Goal: Task Accomplishment & Management: Use online tool/utility

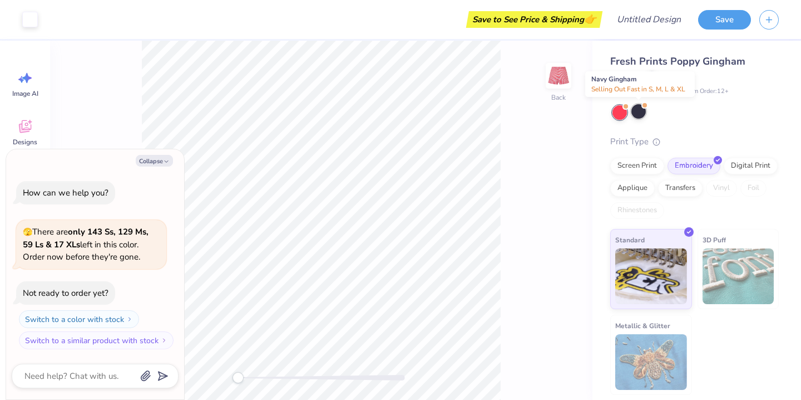
click at [637, 109] on div at bounding box center [639, 111] width 14 height 14
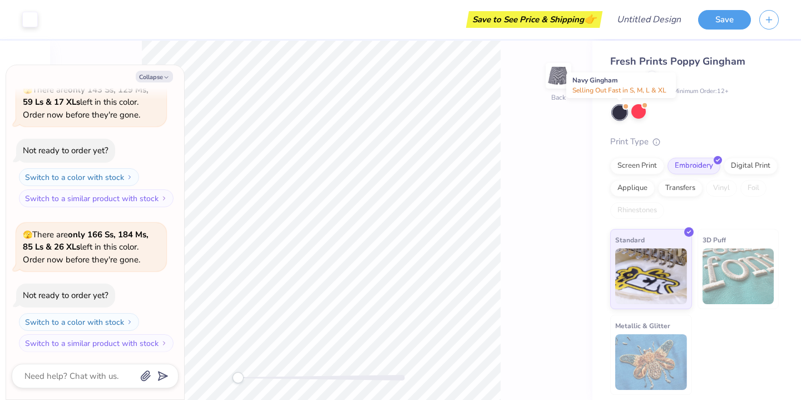
click at [619, 107] on div at bounding box center [620, 112] width 14 height 14
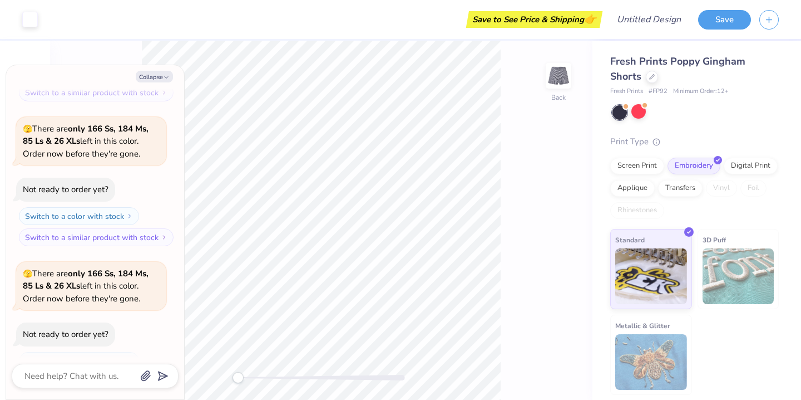
scroll to position [164, 0]
click at [640, 112] on div at bounding box center [639, 111] width 14 height 14
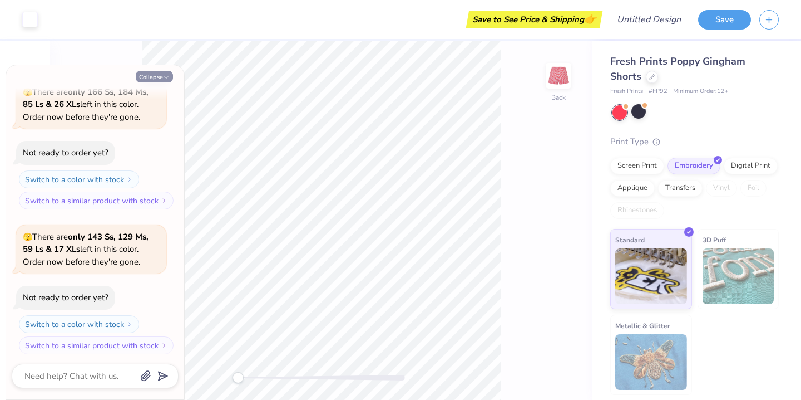
click at [138, 76] on button "Collapse" at bounding box center [154, 77] width 37 height 12
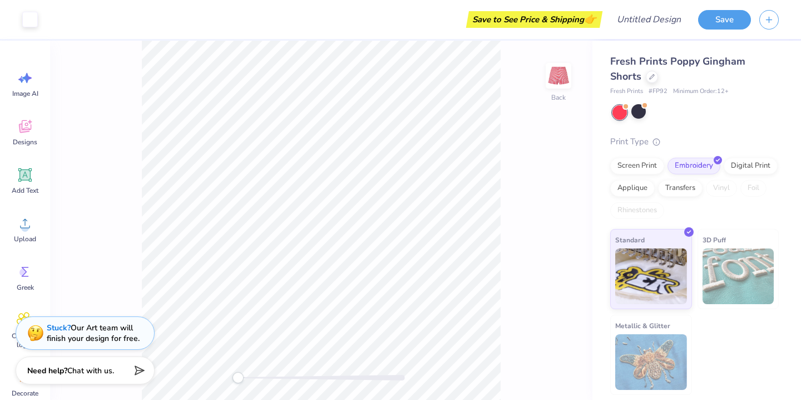
type textarea "x"
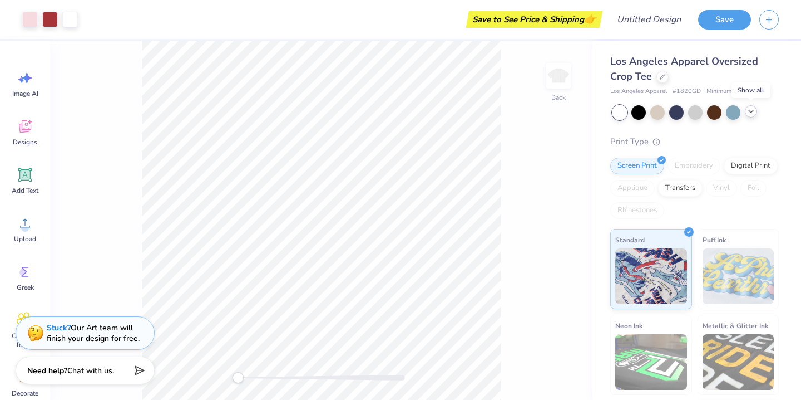
click at [751, 111] on icon at bounding box center [751, 111] width 9 height 9
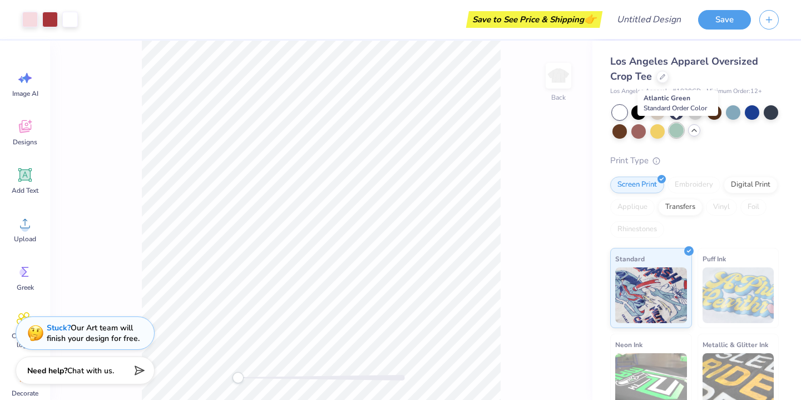
click at [679, 129] on div at bounding box center [677, 130] width 14 height 14
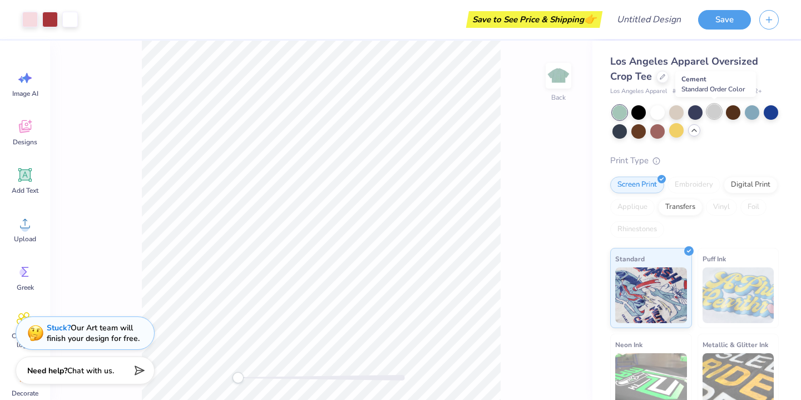
click at [715, 115] on div at bounding box center [714, 111] width 14 height 14
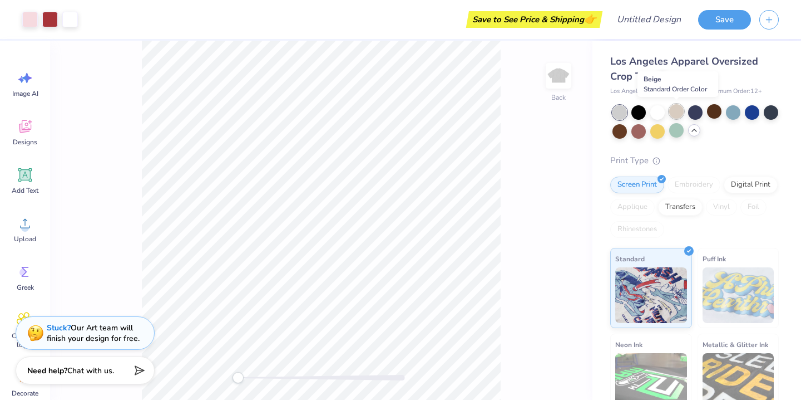
click at [673, 115] on div at bounding box center [677, 111] width 14 height 14
click at [621, 108] on div at bounding box center [620, 112] width 14 height 14
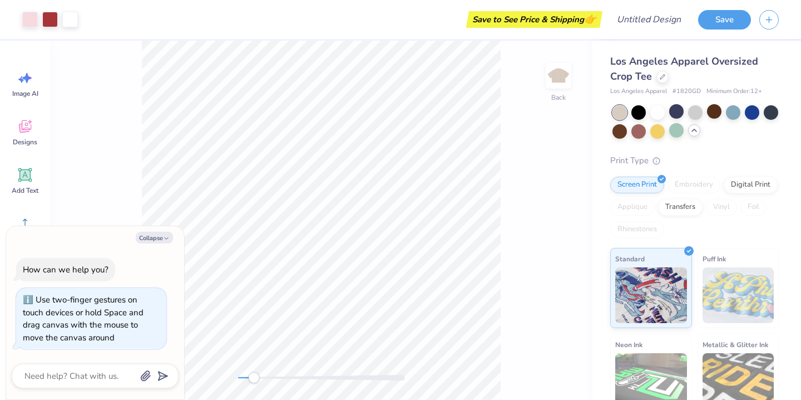
click at [254, 379] on div at bounding box center [321, 378] width 167 height 6
click at [165, 235] on button "Collapse" at bounding box center [154, 238] width 37 height 12
type textarea "x"
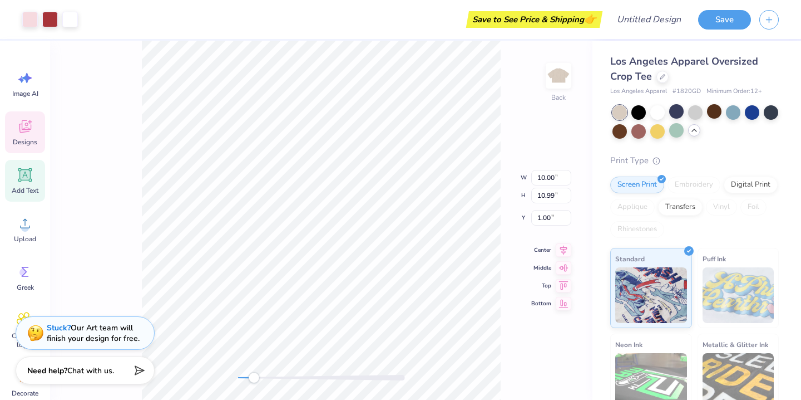
click at [28, 179] on icon at bounding box center [25, 175] width 11 height 11
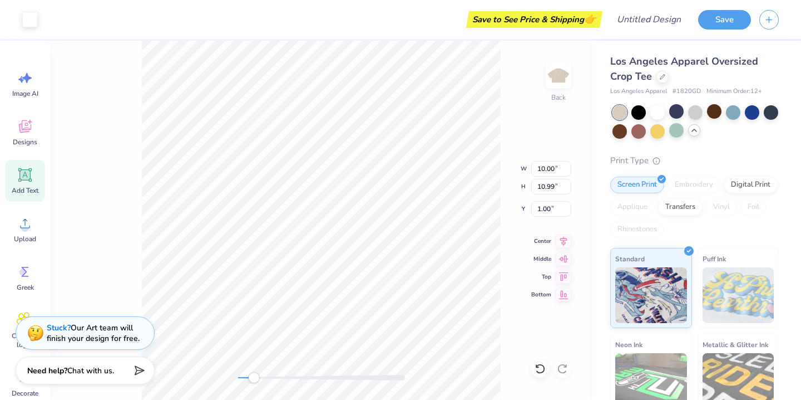
type input "7.21"
type input "2.09"
type input "6.46"
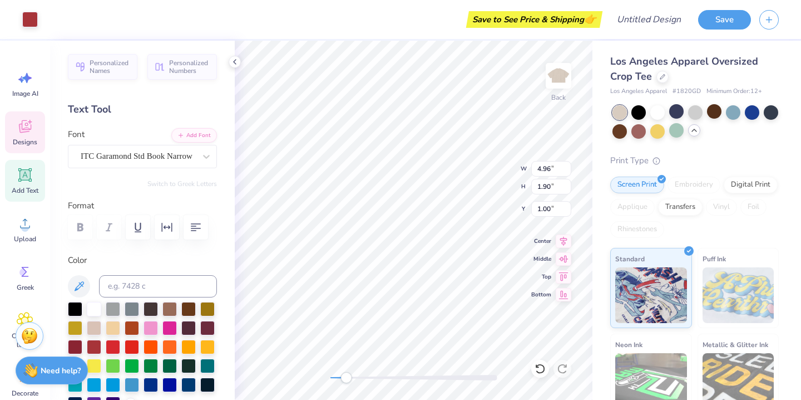
type input "4.96"
type input "1.90"
type textarea "Girl"
type input "4.80"
type input "1.64"
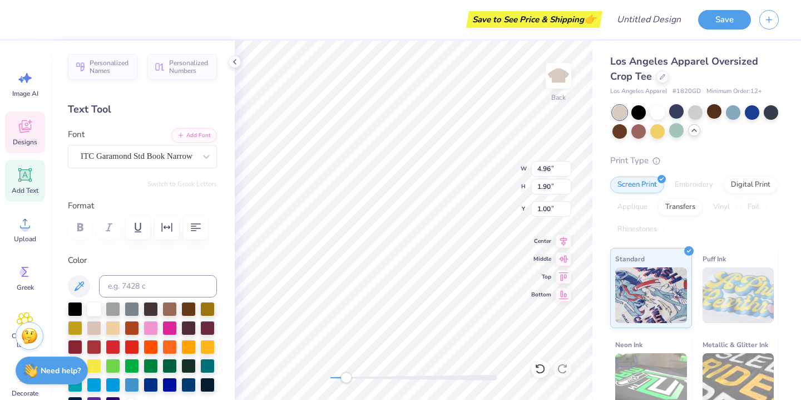
type input "2.88"
type textarea "Gains"
type input "4.98"
type input "1.91"
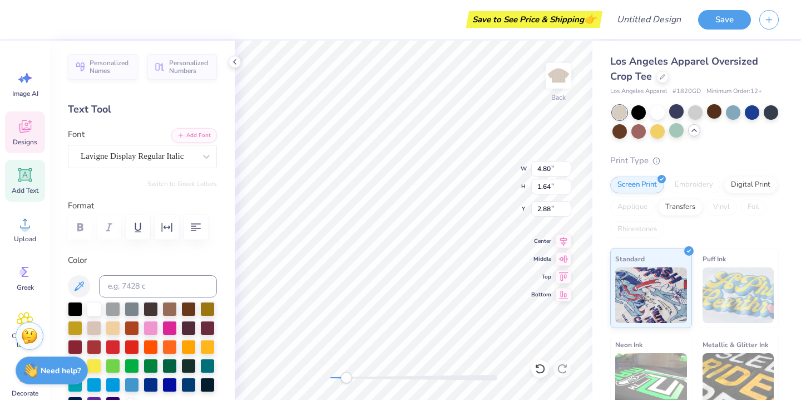
type input "4.44"
type textarea "UC Davis"
click at [568, 187] on input "1.9" at bounding box center [551, 187] width 40 height 16
type input "1.89"
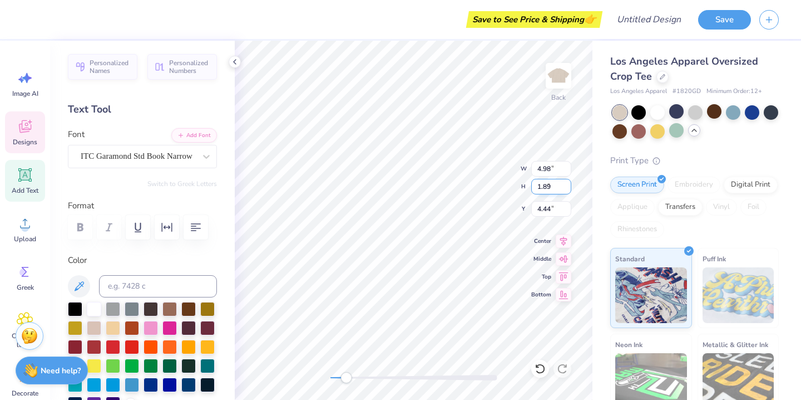
click at [568, 187] on input "1.89" at bounding box center [551, 187] width 40 height 16
click at [567, 171] on input "4.97" at bounding box center [551, 169] width 40 height 16
click at [567, 171] on input "4.96" at bounding box center [551, 169] width 40 height 16
click at [567, 171] on input "4.95" at bounding box center [551, 169] width 40 height 16
click at [567, 171] on input "4.94" at bounding box center [551, 169] width 40 height 16
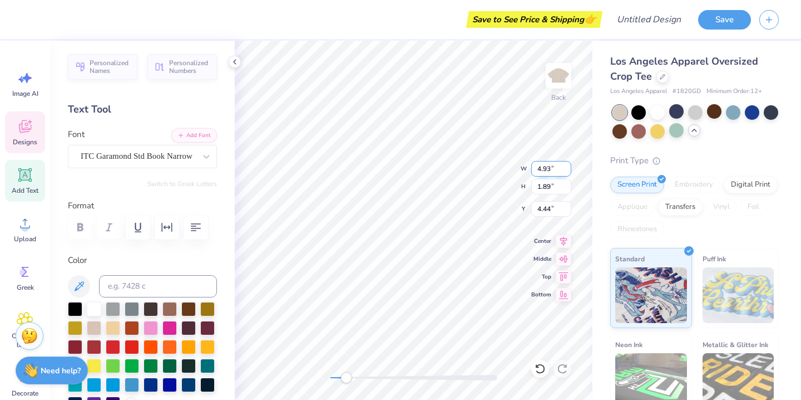
click at [567, 171] on input "4.93" at bounding box center [551, 169] width 40 height 16
click at [567, 171] on input "4.92" at bounding box center [551, 169] width 40 height 16
click at [567, 169] on input "4.91" at bounding box center [551, 169] width 40 height 16
click at [567, 169] on input "4.9" at bounding box center [551, 169] width 40 height 16
click at [567, 169] on input "4.89" at bounding box center [551, 169] width 40 height 16
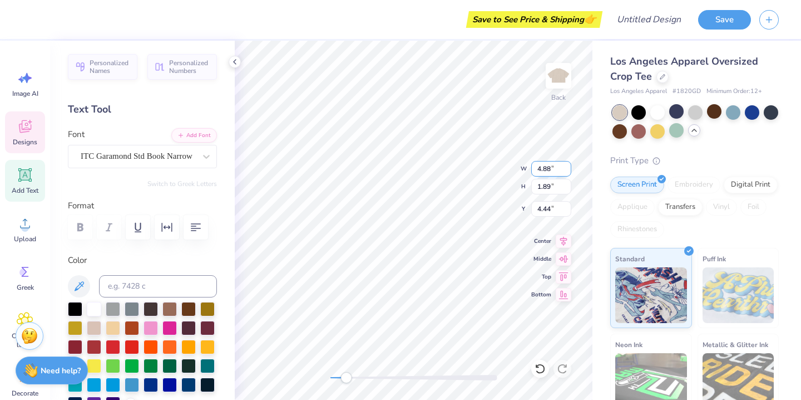
click at [567, 169] on input "4.88" at bounding box center [551, 169] width 40 height 16
click at [567, 169] on input "4.87" at bounding box center [551, 169] width 40 height 16
type input "4.86"
click at [567, 169] on input "4.86" at bounding box center [551, 169] width 40 height 16
click at [568, 188] on input "1.88" at bounding box center [551, 187] width 40 height 16
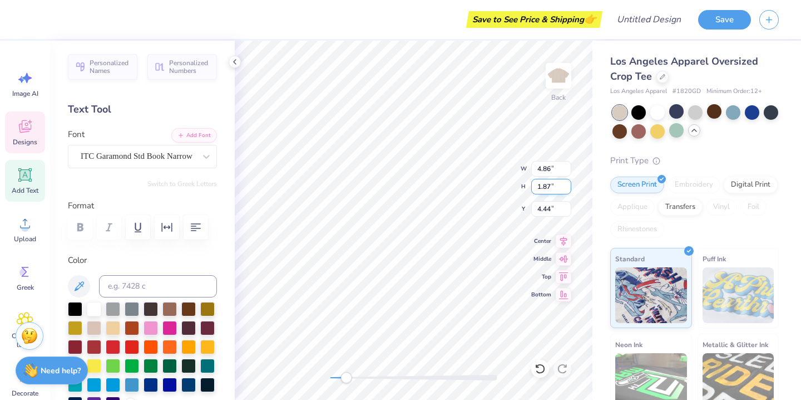
click at [568, 188] on input "1.87" at bounding box center [551, 187] width 40 height 16
click at [568, 188] on input "1.86" at bounding box center [551, 187] width 40 height 16
type input "1.85"
click at [568, 188] on input "1.85" at bounding box center [551, 187] width 40 height 16
click at [567, 209] on input "4.43" at bounding box center [551, 209] width 40 height 16
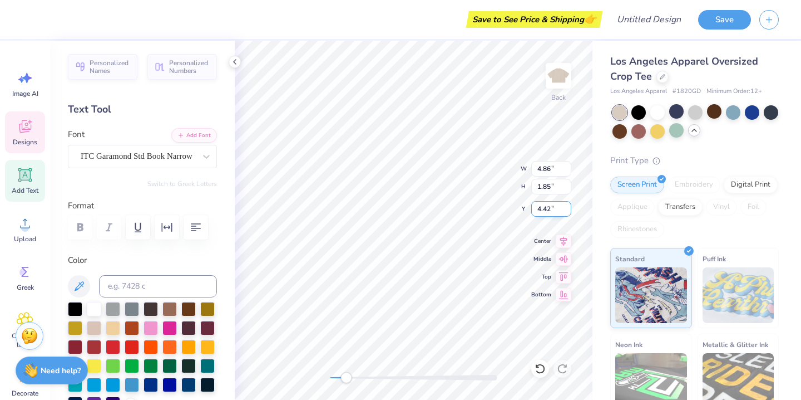
click at [567, 209] on input "4.42" at bounding box center [551, 209] width 40 height 16
click at [567, 210] on input "4.41" at bounding box center [551, 209] width 40 height 16
click at [567, 210] on input "4.4" at bounding box center [551, 209] width 40 height 16
type input "4.39"
click at [567, 210] on input "4.39" at bounding box center [551, 209] width 40 height 16
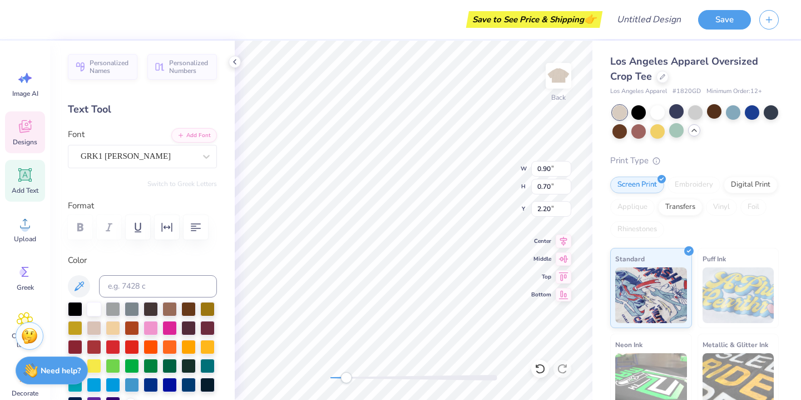
scroll to position [0, 1]
type textarea "Est. '22"
type input "1.74"
type input "1.48"
type input "1.81"
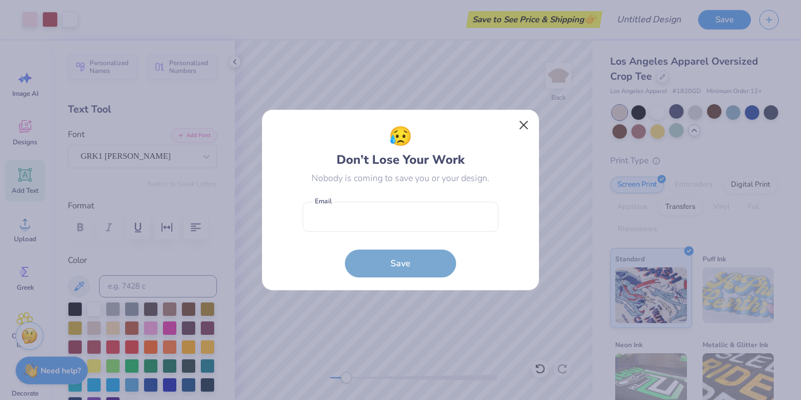
click at [524, 124] on button "Close" at bounding box center [524, 125] width 21 height 21
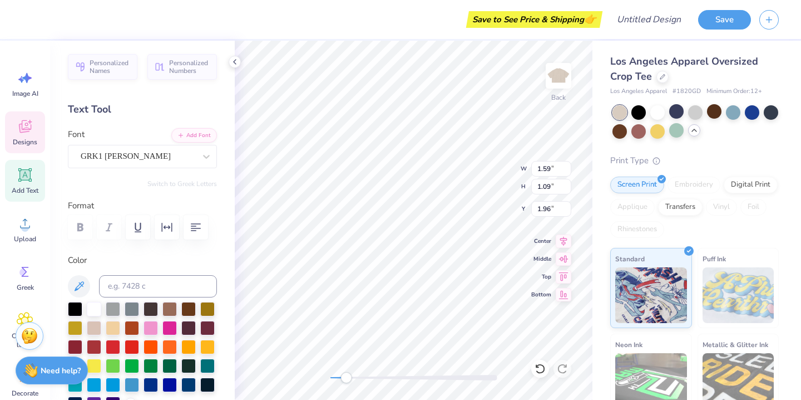
type input "5.17"
type input "1.51"
type input "2.95"
type input "1.74"
type input "1.48"
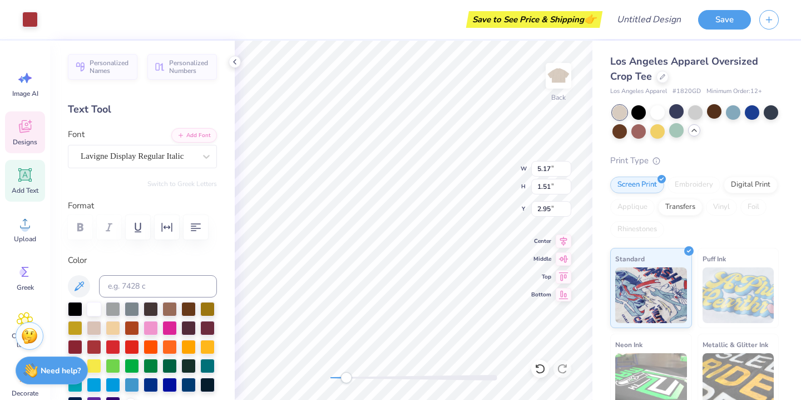
type input "1.81"
click at [21, 385] on icon at bounding box center [25, 377] width 17 height 17
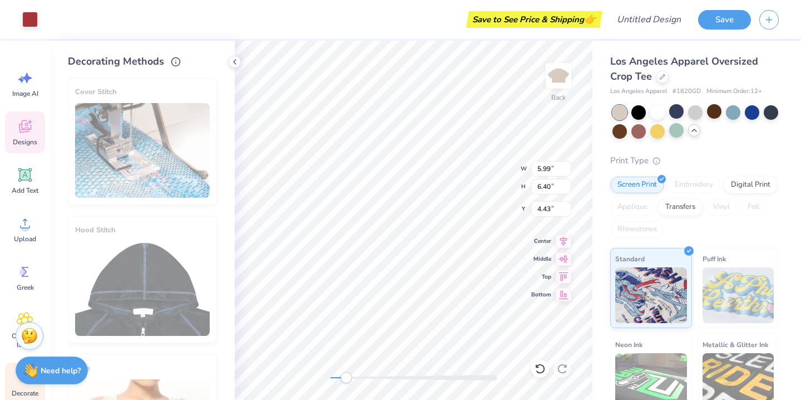
click at [26, 141] on span "Designs" at bounding box center [25, 141] width 24 height 9
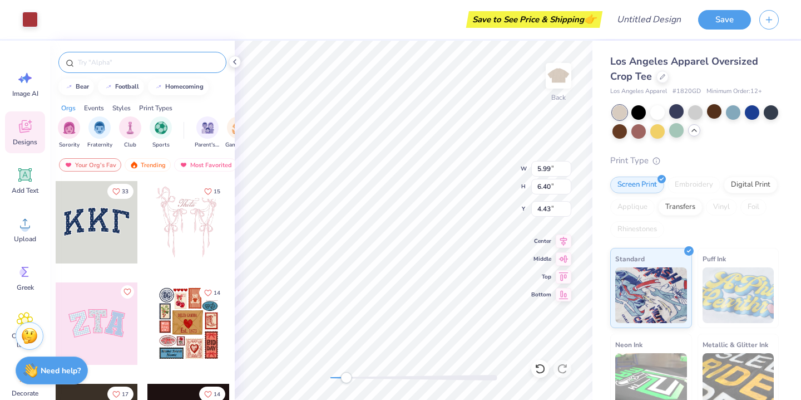
click at [147, 65] on input "text" at bounding box center [148, 62] width 142 height 11
type input "barbell"
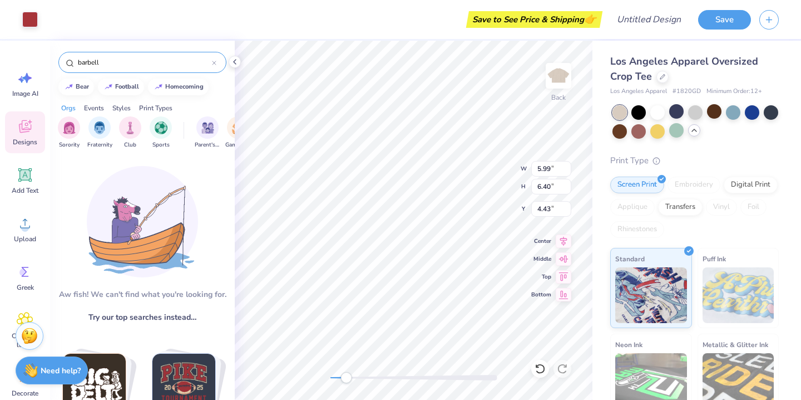
click at [215, 62] on icon at bounding box center [214, 62] width 3 height 3
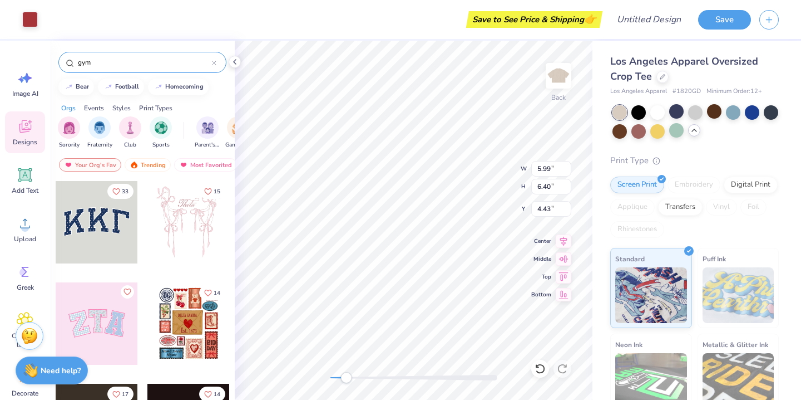
type input "gym"
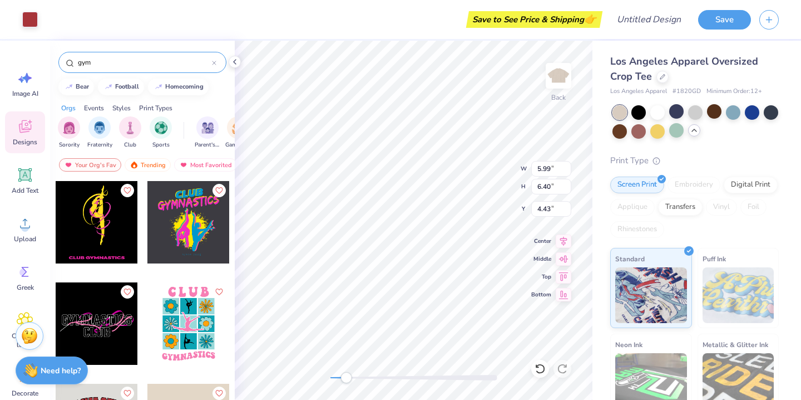
click at [217, 64] on div "gym" at bounding box center [142, 62] width 168 height 21
click at [214, 60] on div at bounding box center [214, 62] width 4 height 10
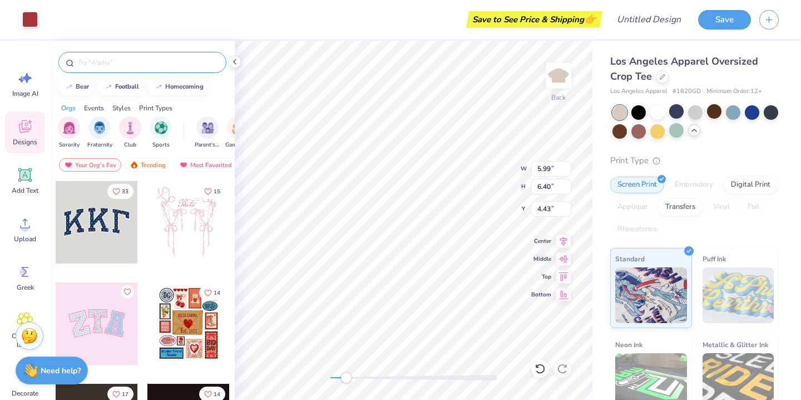
click at [188, 59] on input "text" at bounding box center [148, 62] width 142 height 11
type input "dumbell"
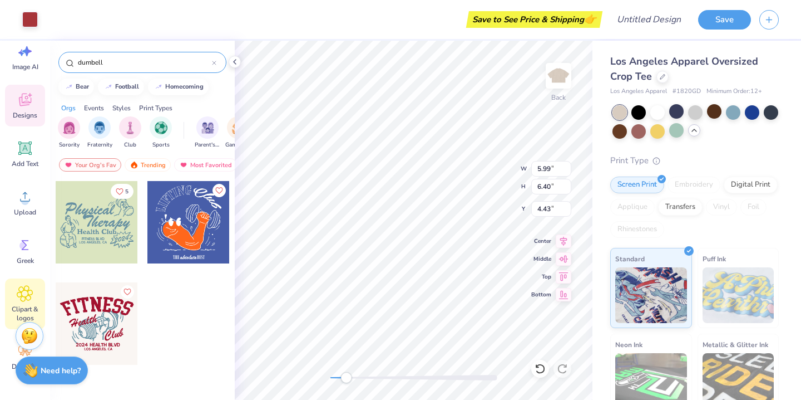
scroll to position [27, 0]
click at [21, 292] on icon at bounding box center [25, 293] width 16 height 16
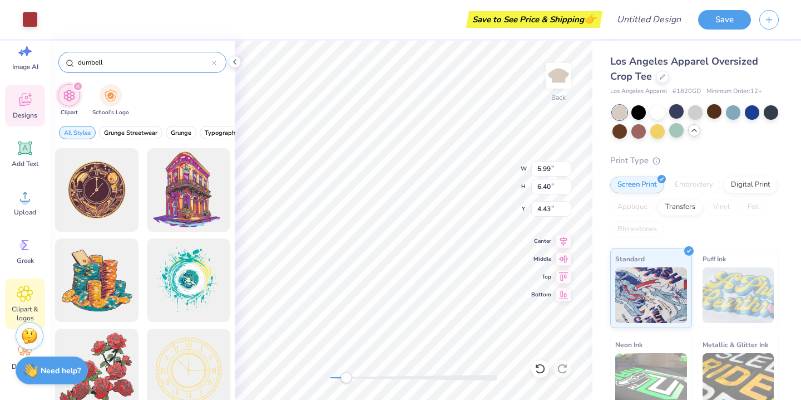
type input "dumbell"
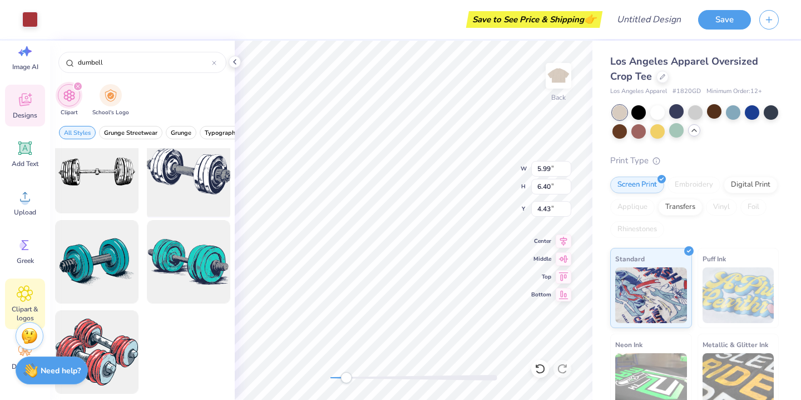
scroll to position [109, 0]
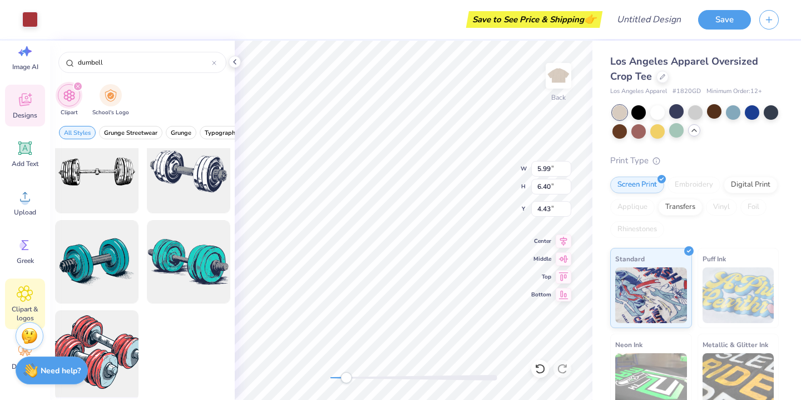
click at [105, 346] on div at bounding box center [97, 352] width 92 height 92
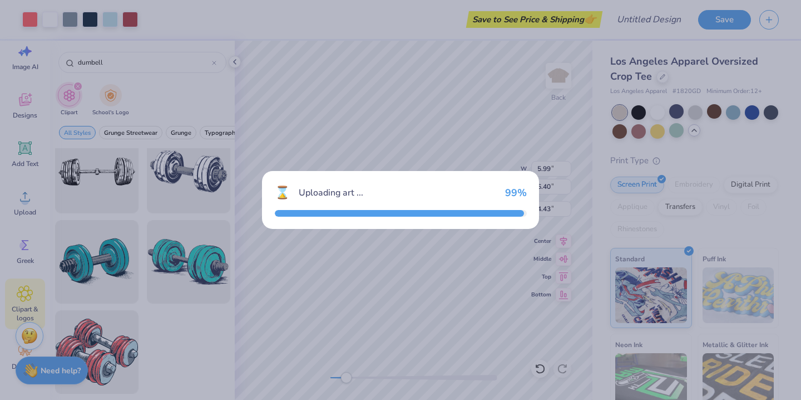
type input "14.13"
type input "11.46"
type input "3.00"
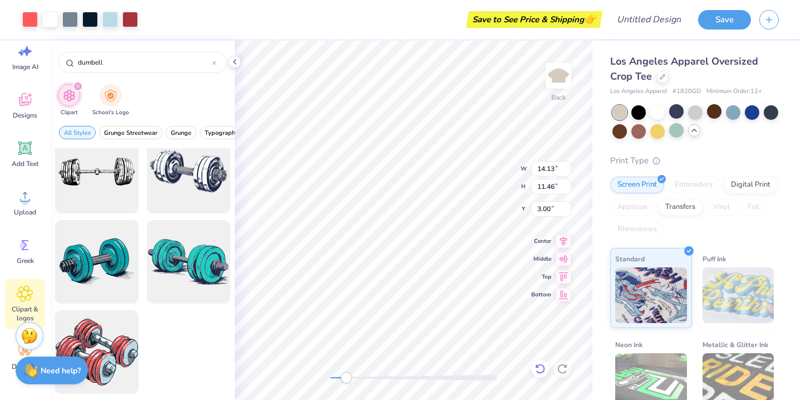
click at [542, 375] on div at bounding box center [540, 369] width 18 height 18
click at [568, 369] on div at bounding box center [563, 369] width 18 height 18
type input "13.98"
type input "10.54"
type input "3.55"
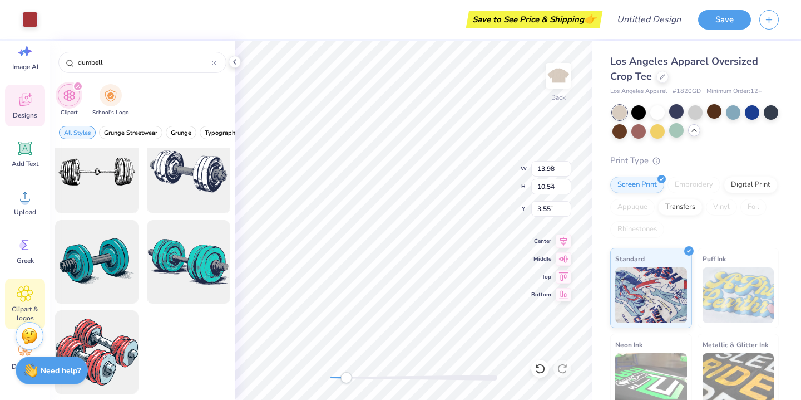
type input "5.99"
type input "6.40"
type input "4.43"
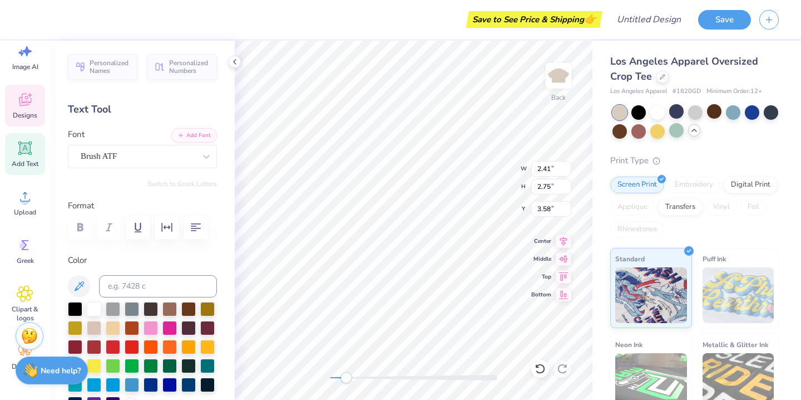
scroll to position [0, 0]
type textarea "s"
type textarea "Stronger by the day!"
type input "6.02"
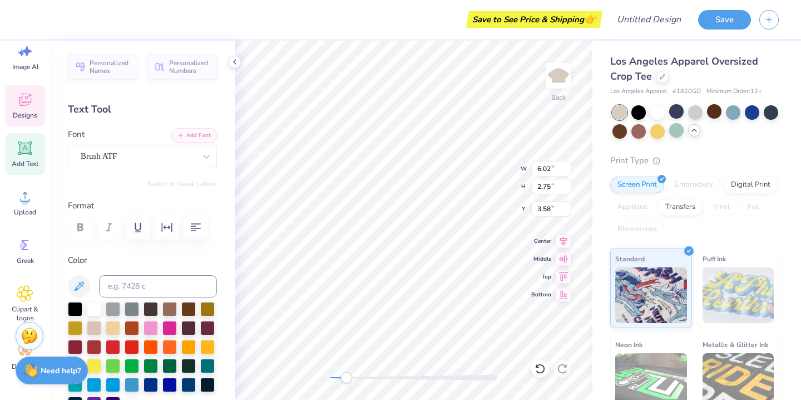
type input "7.34"
type input "2.49"
type input "5.66"
type input "6.22"
type input "4.46"
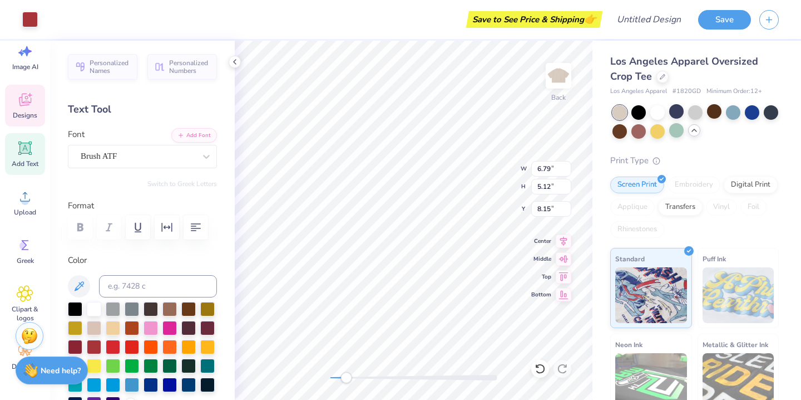
type input "3.53"
type input "3.98"
type input "3.02"
type input "6.79"
type input "5.12"
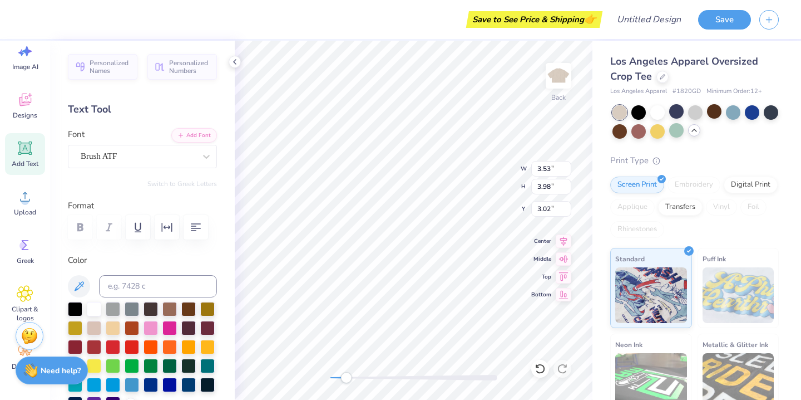
type input "6.36"
type input "4.98"
type input "1.88"
type input "4.02"
type input "6.79"
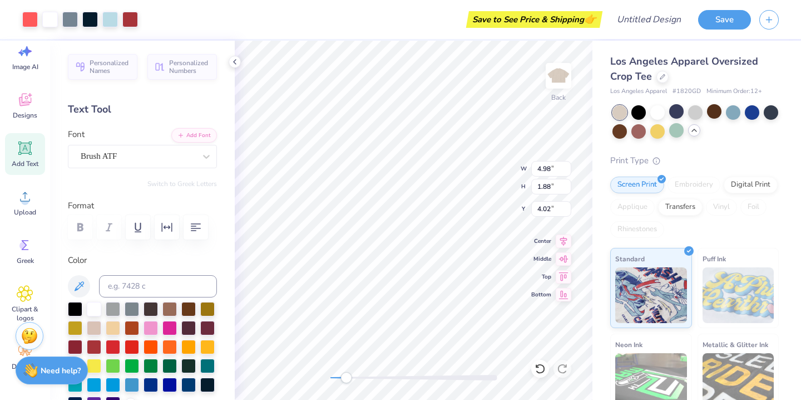
type input "5.12"
type input "5.94"
type input "4.98"
type input "1.88"
type input "5.21"
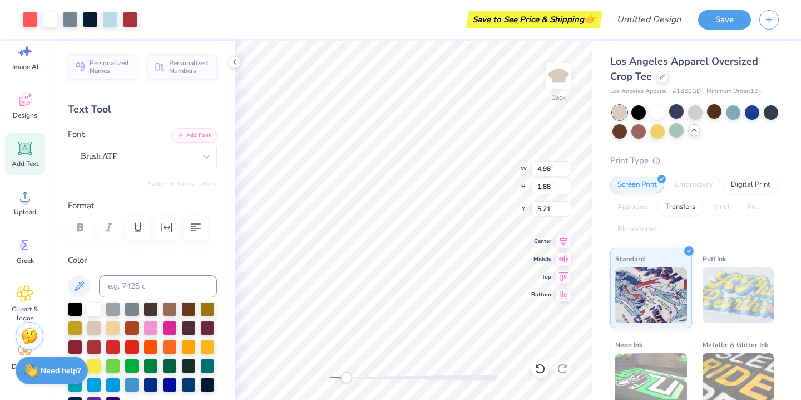
type input "6.87"
type input "5.51"
type input "5.90"
type input "6.87"
type input "5.51"
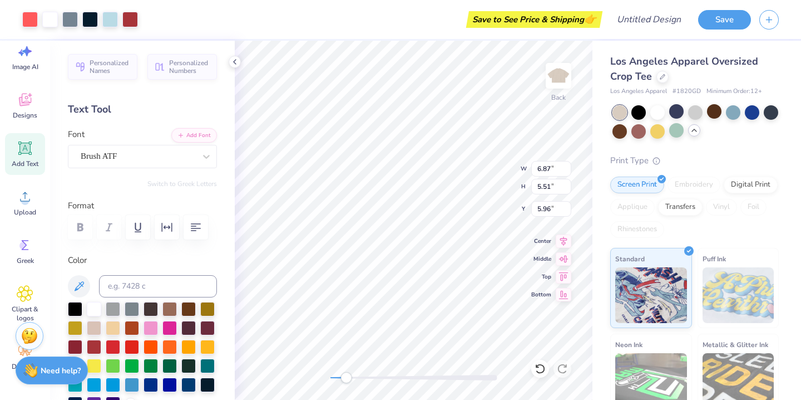
type input "5.96"
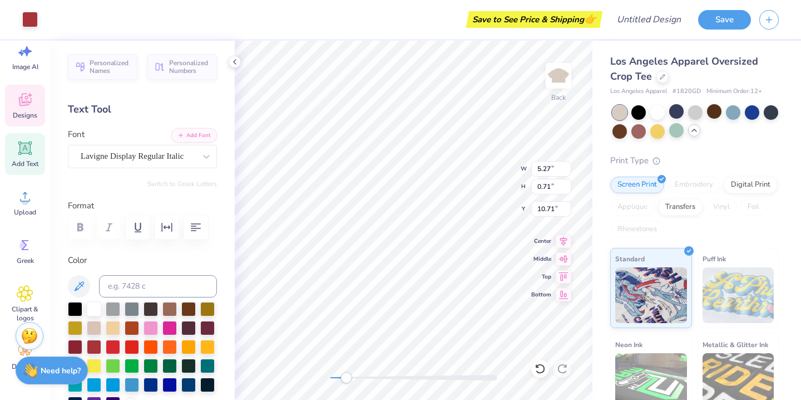
type input "5.27"
type input "0.71"
type input "10.71"
click at [537, 368] on icon at bounding box center [540, 368] width 11 height 11
type input "5.27"
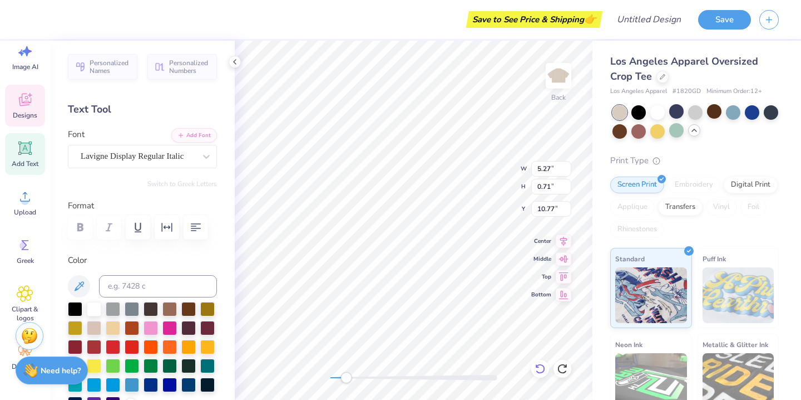
type input "0.71"
type input "10.77"
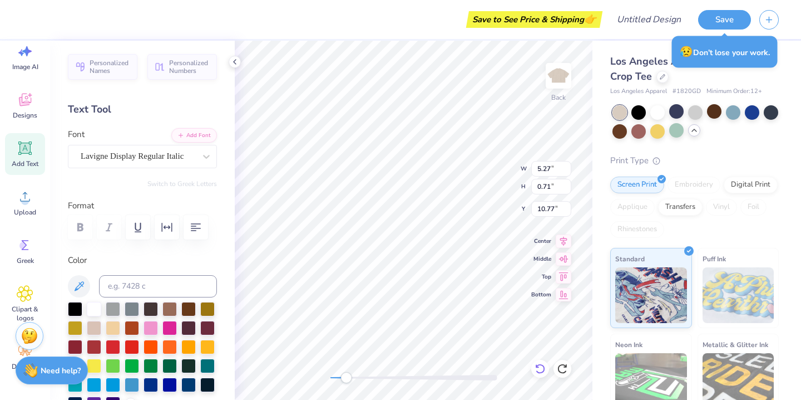
type input "6.87"
type input "5.51"
type input "5.78"
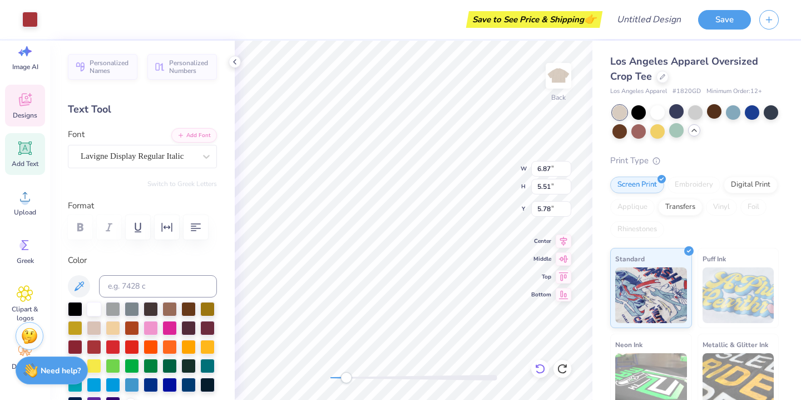
type input "5.27"
type input "0.71"
type input "10.77"
type input "6.87"
type input "5.51"
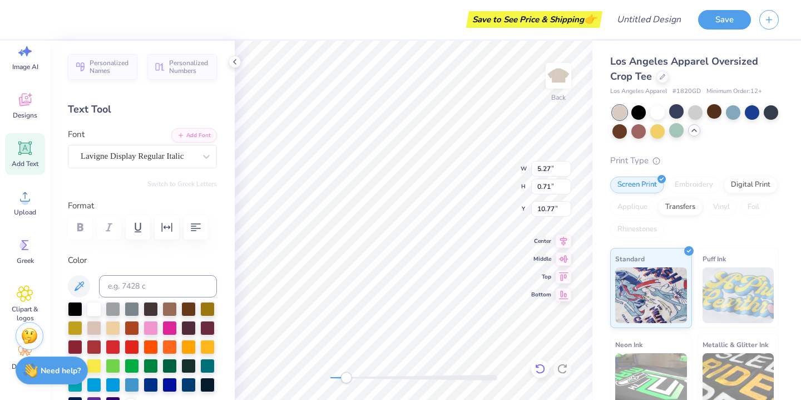
type input "5.78"
type input "5.27"
type input "0.71"
type input "10.94"
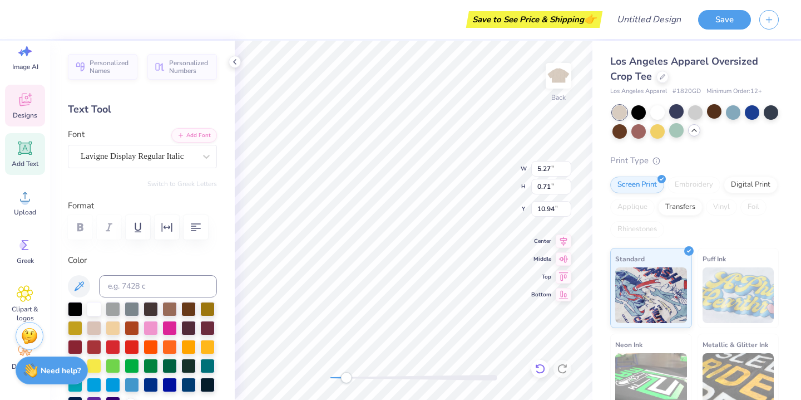
type textarea "R"
type textarea "Established"
type input "1.31"
type input "0.51"
type input "11.48"
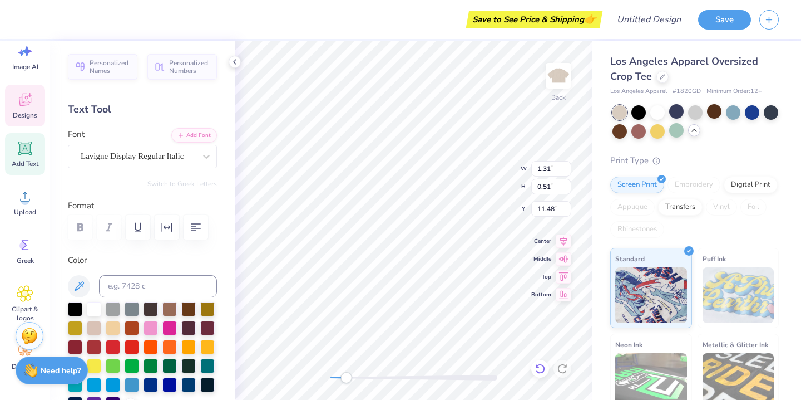
type textarea "2022"
click at [31, 23] on div at bounding box center [30, 19] width 16 height 16
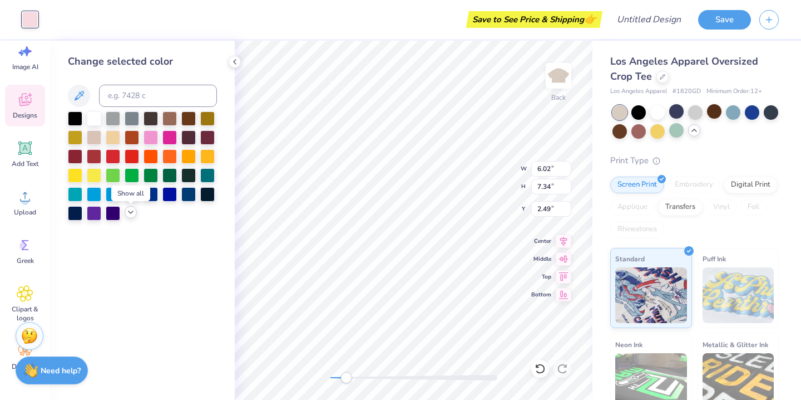
click at [134, 213] on icon at bounding box center [130, 212] width 9 height 9
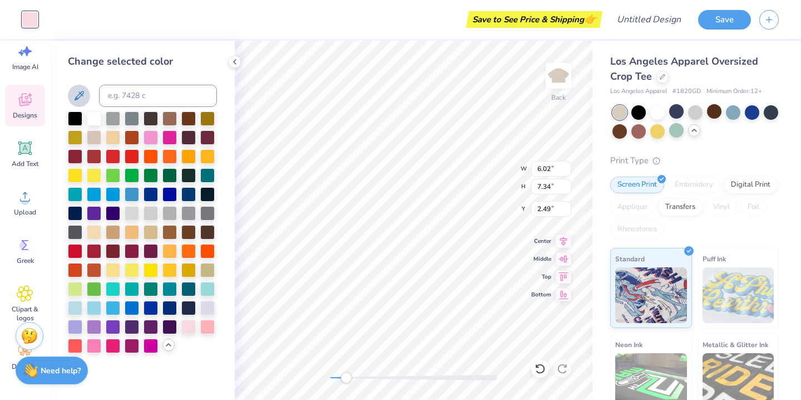
click at [79, 97] on icon at bounding box center [79, 95] width 9 height 9
click at [145, 97] on input at bounding box center [158, 96] width 118 height 22
click at [75, 291] on div at bounding box center [75, 287] width 14 height 14
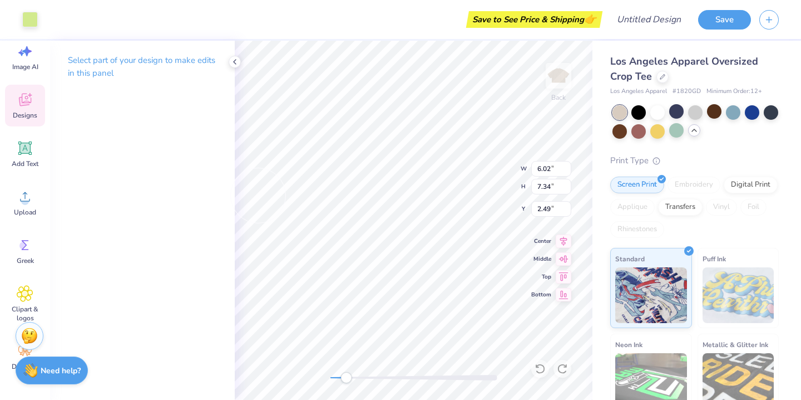
click at [165, 146] on div "Select part of your design to make edits in this panel" at bounding box center [142, 220] width 185 height 359
click at [29, 22] on div at bounding box center [30, 19] width 16 height 16
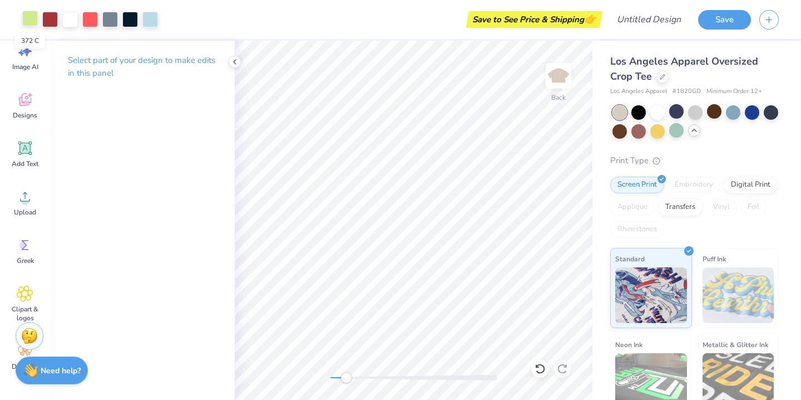
click at [29, 20] on div at bounding box center [30, 19] width 16 height 16
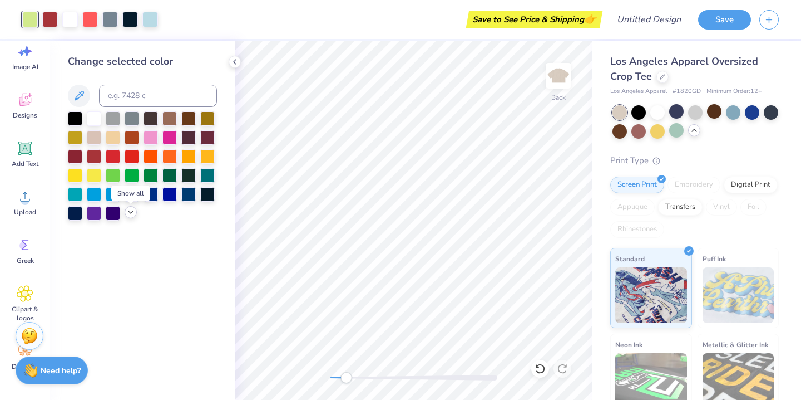
click at [131, 213] on icon at bounding box center [130, 212] width 9 height 9
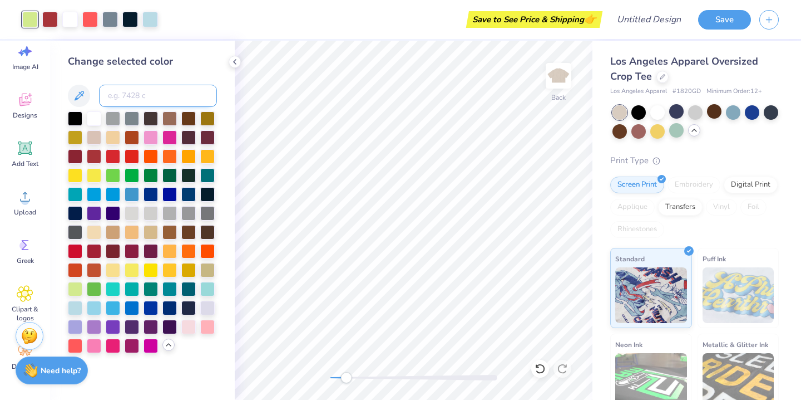
click at [153, 86] on input at bounding box center [158, 96] width 118 height 22
click at [107, 91] on input "7ddb5" at bounding box center [158, 96] width 118 height 22
click at [163, 99] on input "7ddb5" at bounding box center [158, 96] width 118 height 22
type input "7ddb5 c"
drag, startPoint x: 145, startPoint y: 92, endPoint x: 96, endPoint y: 93, distance: 49.0
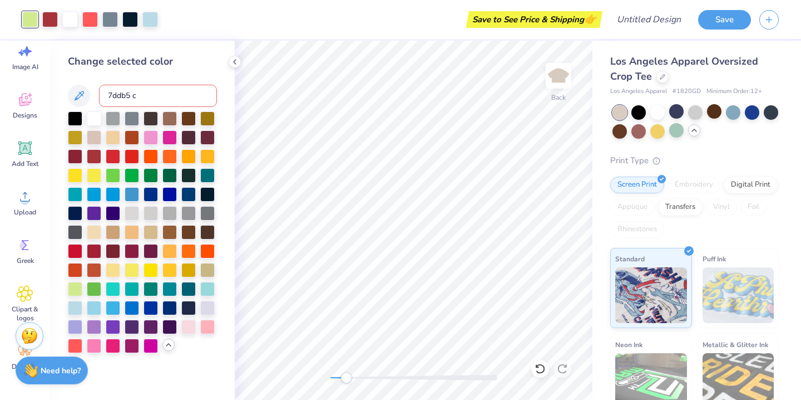
click at [96, 93] on div "7ddb5 c" at bounding box center [142, 96] width 149 height 22
type input "7549"
type input "b"
type input "1"
type input "7"
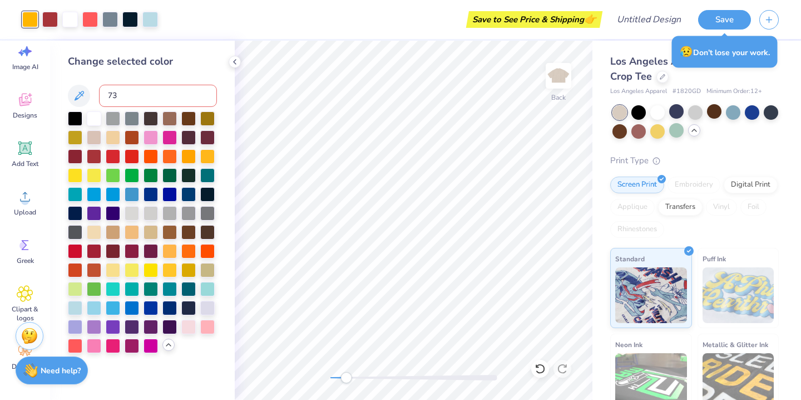
type input "7"
click at [72, 71] on div "Change selected color" at bounding box center [142, 203] width 149 height 299
click at [73, 289] on div at bounding box center [75, 287] width 14 height 14
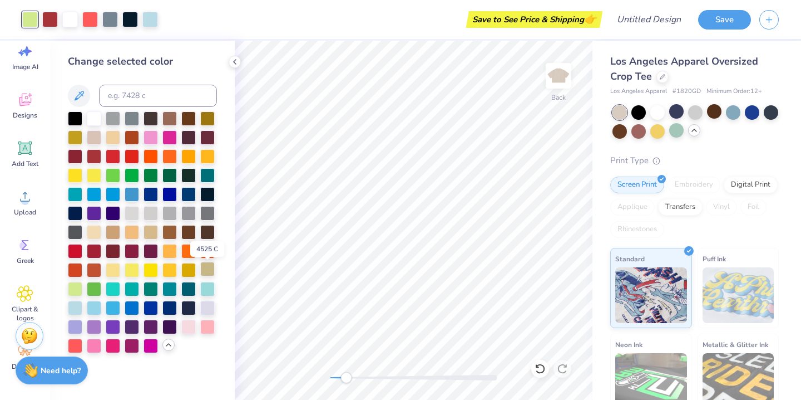
click at [209, 266] on div at bounding box center [207, 269] width 14 height 14
click at [93, 288] on div at bounding box center [94, 287] width 14 height 14
click at [96, 288] on div at bounding box center [94, 287] width 14 height 14
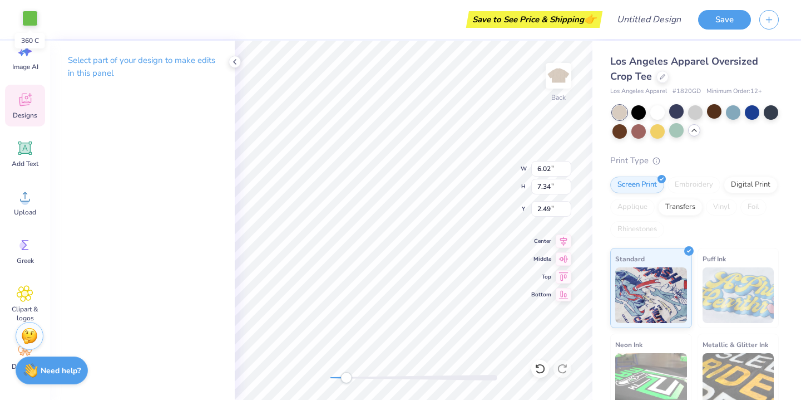
click at [33, 14] on div at bounding box center [30, 19] width 16 height 16
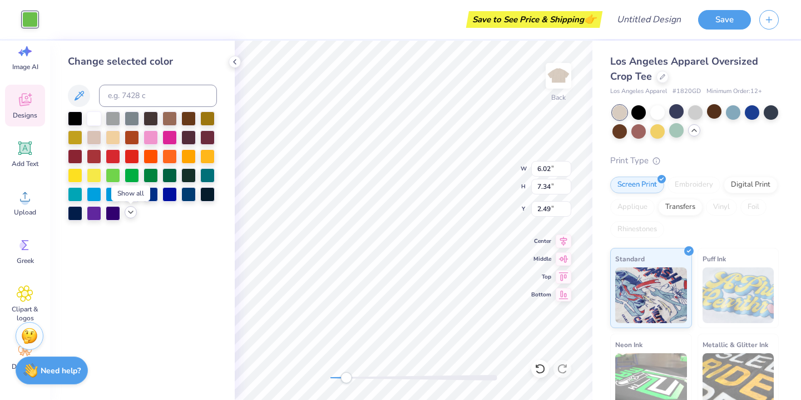
click at [130, 214] on icon at bounding box center [130, 212] width 9 height 9
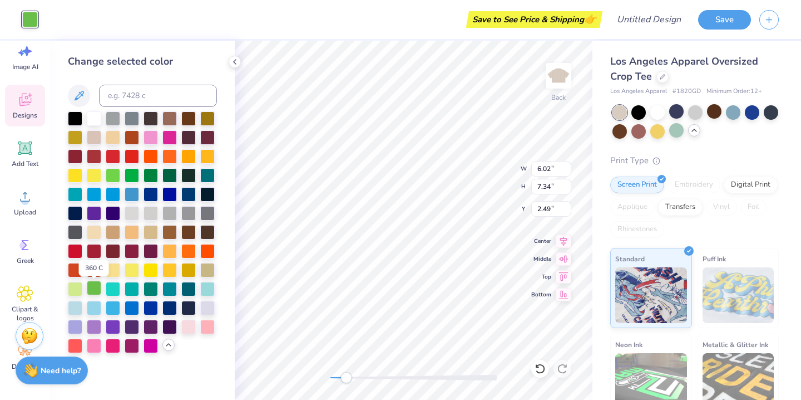
click at [93, 289] on div at bounding box center [94, 287] width 14 height 14
click at [100, 286] on div at bounding box center [94, 287] width 14 height 14
click at [80, 288] on div at bounding box center [75, 287] width 14 height 14
click at [91, 289] on div at bounding box center [94, 287] width 14 height 14
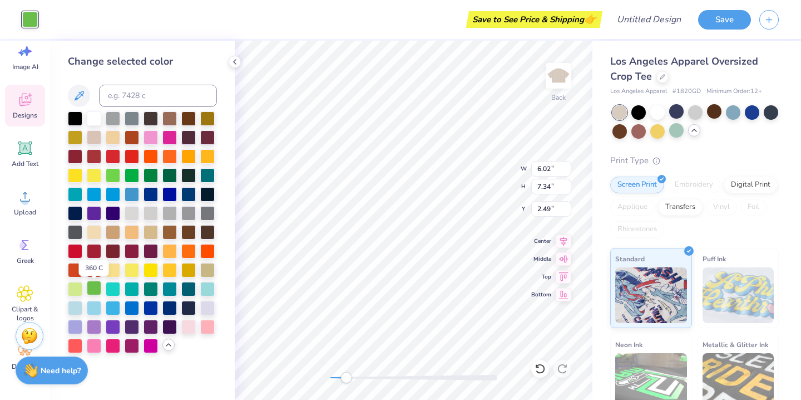
click at [90, 293] on div at bounding box center [94, 287] width 14 height 14
click at [28, 22] on div at bounding box center [30, 20] width 16 height 16
click at [175, 96] on input at bounding box center [158, 96] width 118 height 22
type input "360"
click at [96, 122] on div at bounding box center [94, 117] width 14 height 14
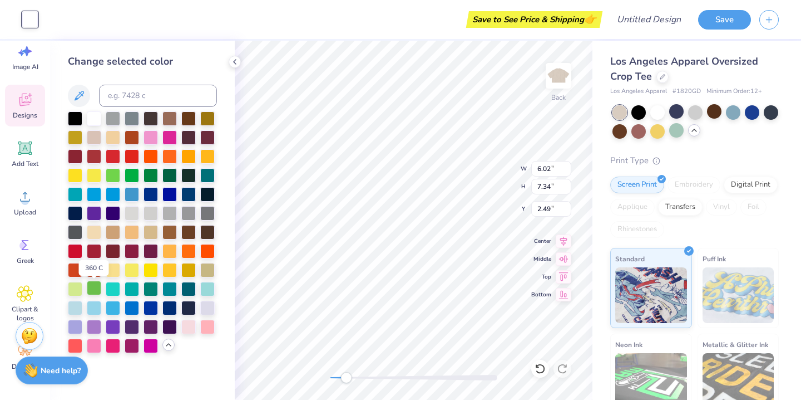
click at [89, 285] on div at bounding box center [94, 287] width 14 height 14
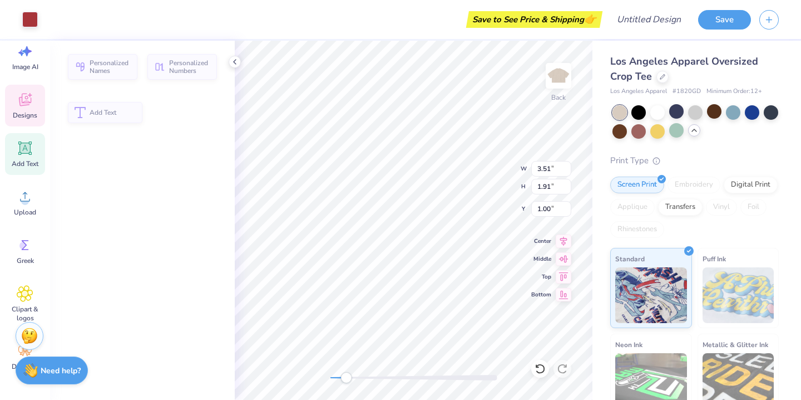
type input "3.51"
type input "1.91"
type input "1.00"
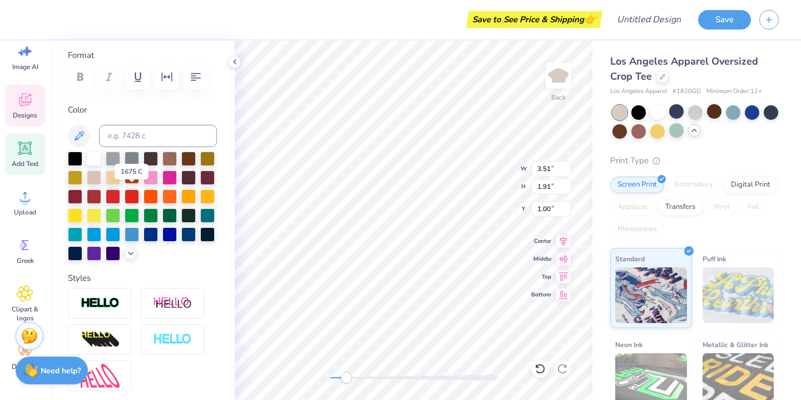
scroll to position [152, 0]
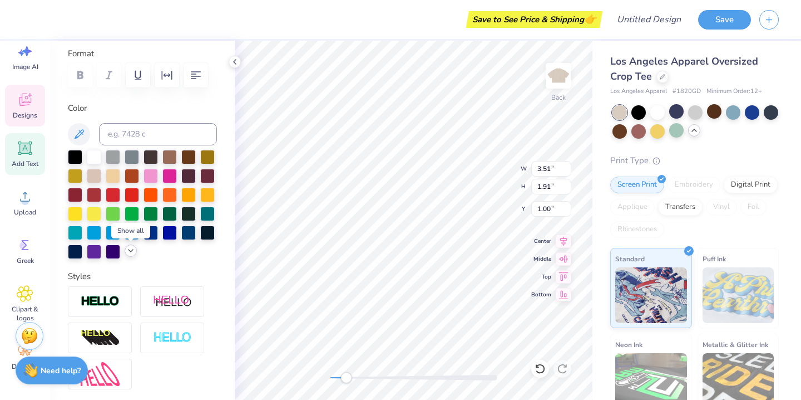
click at [127, 250] on icon at bounding box center [130, 250] width 9 height 9
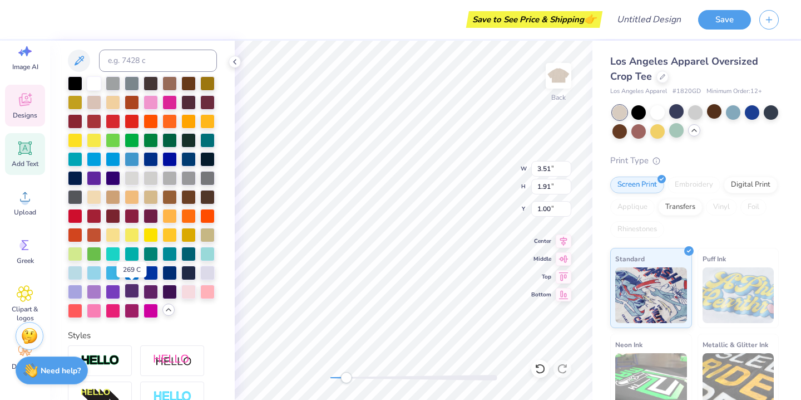
scroll to position [221, 0]
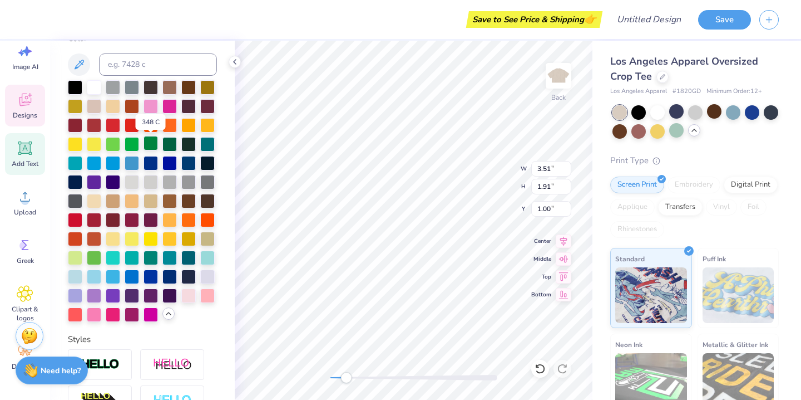
click at [150, 146] on div at bounding box center [151, 143] width 14 height 14
type input "5.17"
type input "1.51"
type input "2.95"
click at [170, 145] on div at bounding box center [170, 143] width 14 height 14
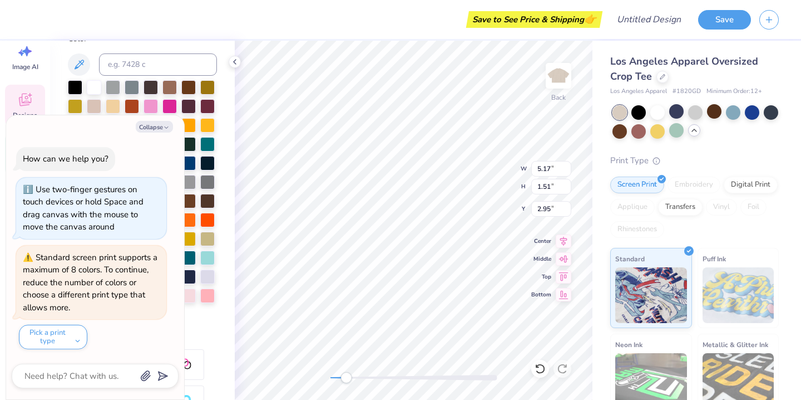
type textarea "x"
type input "6.22"
type input "1.30"
type input "4.46"
click at [164, 126] on button "Collapse" at bounding box center [154, 127] width 37 height 12
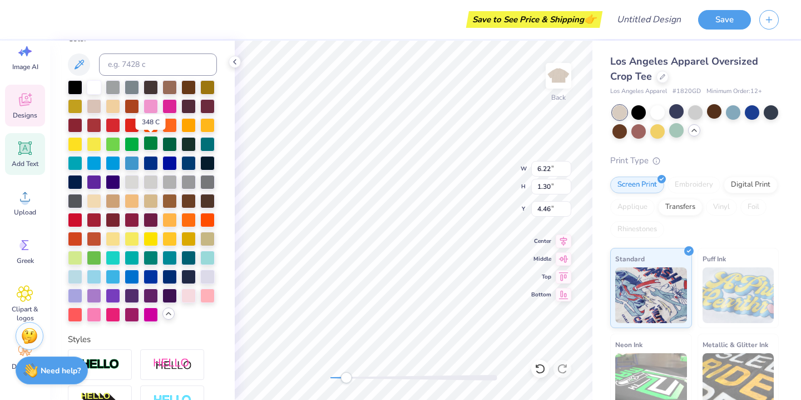
click at [151, 147] on div at bounding box center [151, 143] width 14 height 14
click at [97, 263] on div at bounding box center [94, 256] width 14 height 14
click at [129, 147] on div at bounding box center [132, 143] width 14 height 14
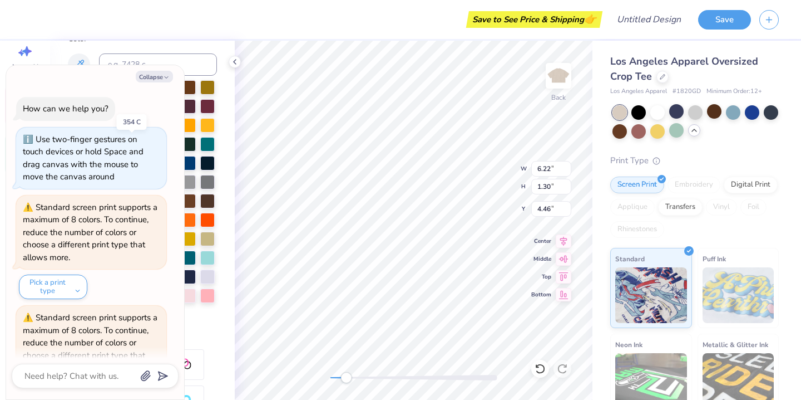
scroll to position [56, 0]
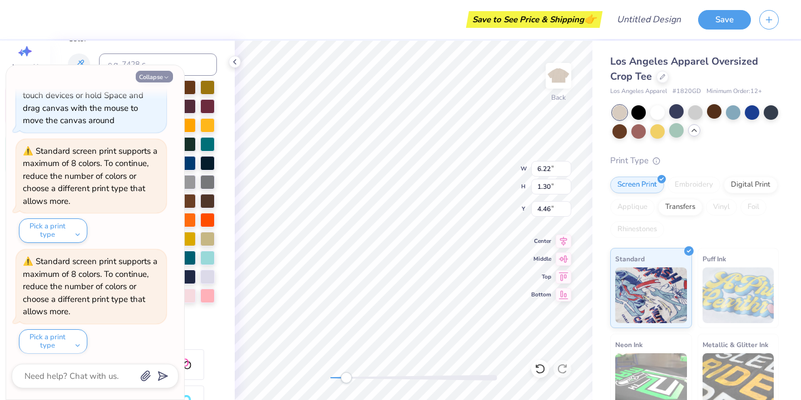
click at [158, 75] on button "Collapse" at bounding box center [154, 77] width 37 height 12
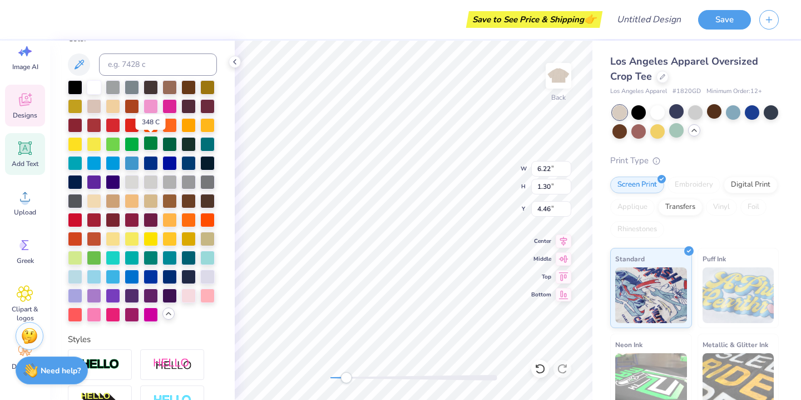
click at [154, 146] on div at bounding box center [151, 143] width 14 height 14
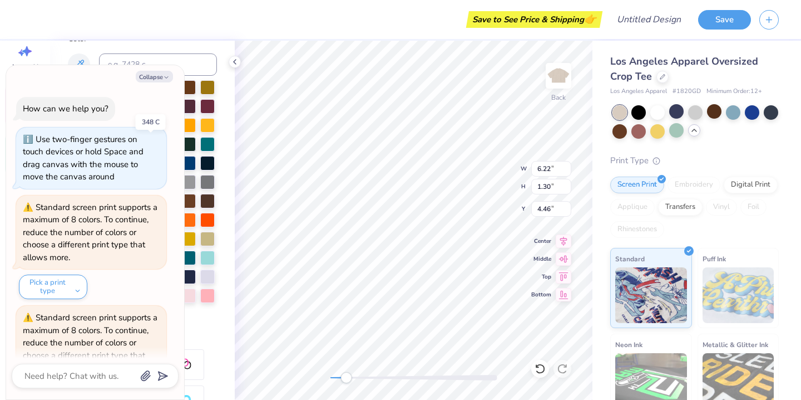
scroll to position [165, 0]
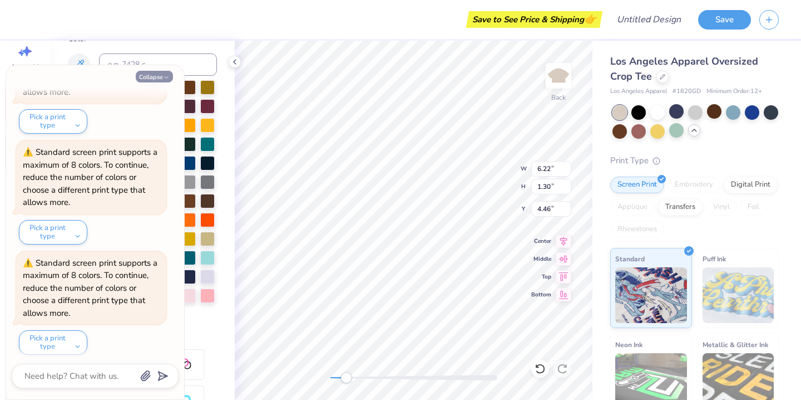
click at [166, 77] on polyline "button" at bounding box center [166, 78] width 3 height 2
type textarea "x"
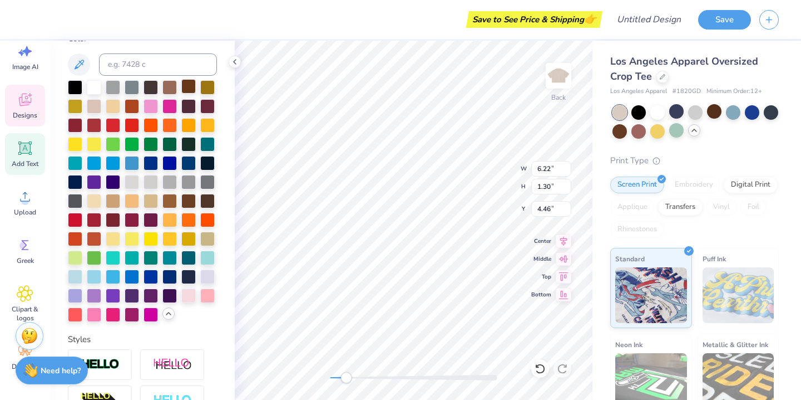
type input "3.51"
type input "1.91"
type input "1.00"
type input "5.17"
type input "1.51"
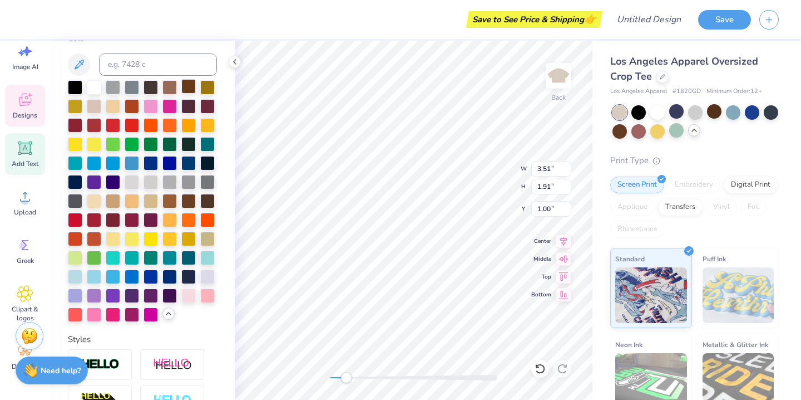
type input "2.95"
click at [151, 142] on div at bounding box center [151, 143] width 14 height 14
type input "6.22"
type input "1.30"
type input "4.46"
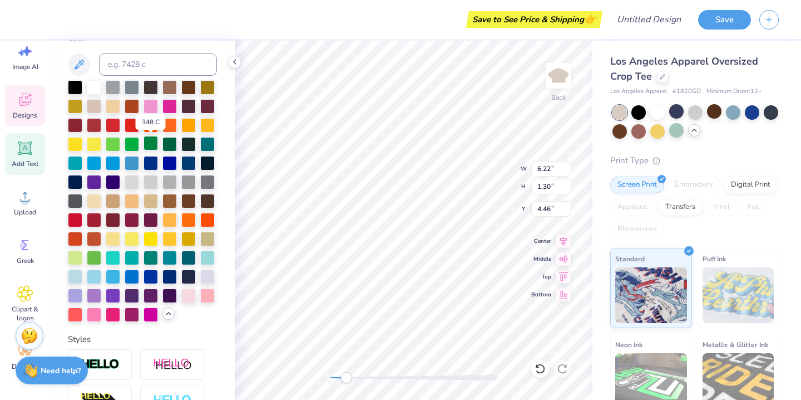
click at [153, 141] on div at bounding box center [151, 143] width 14 height 14
click at [76, 256] on div at bounding box center [75, 256] width 14 height 14
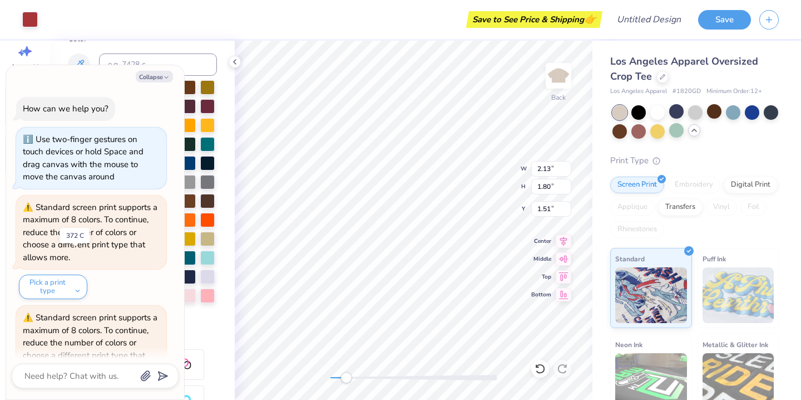
scroll to position [274, 0]
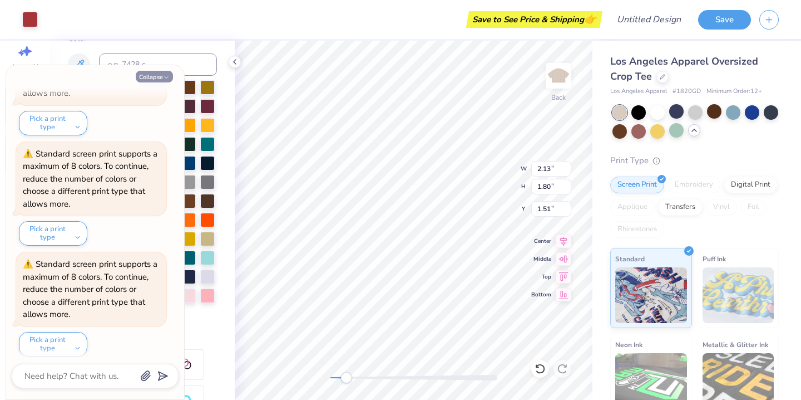
click at [164, 78] on icon "button" at bounding box center [166, 77] width 7 height 7
type textarea "x"
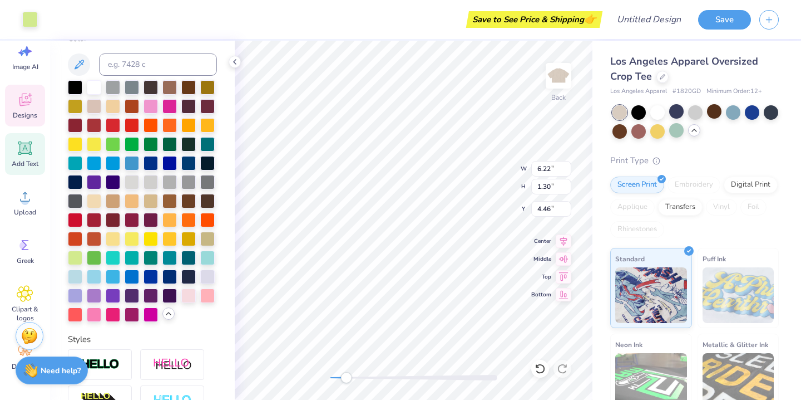
type input "6.22"
type input "1.30"
type input "4.46"
click at [152, 145] on div at bounding box center [151, 143] width 14 height 14
type input "5.17"
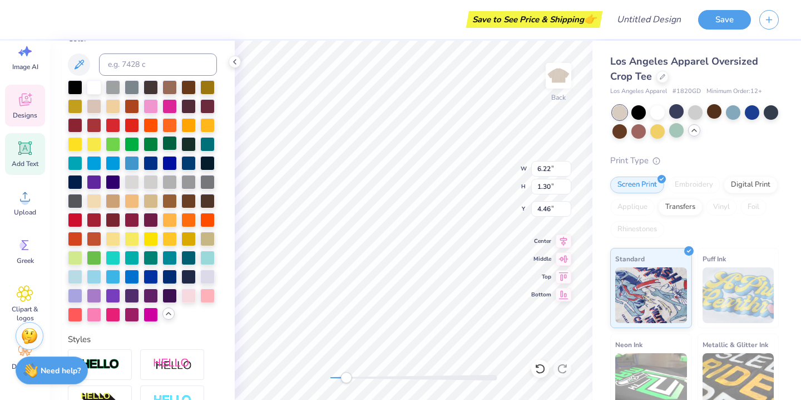
type input "1.51"
type input "2.95"
click at [154, 140] on div at bounding box center [151, 143] width 14 height 14
type input "3.51"
type input "1.91"
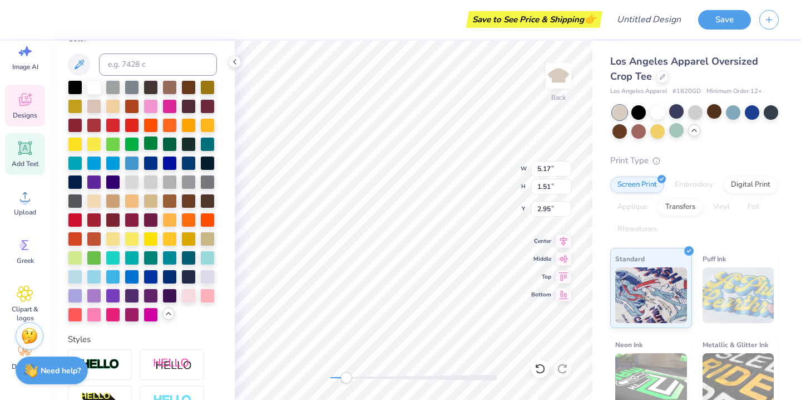
type input "1.00"
click at [155, 142] on div at bounding box center [151, 143] width 14 height 14
type input "6.02"
type input "7.34"
type input "2.49"
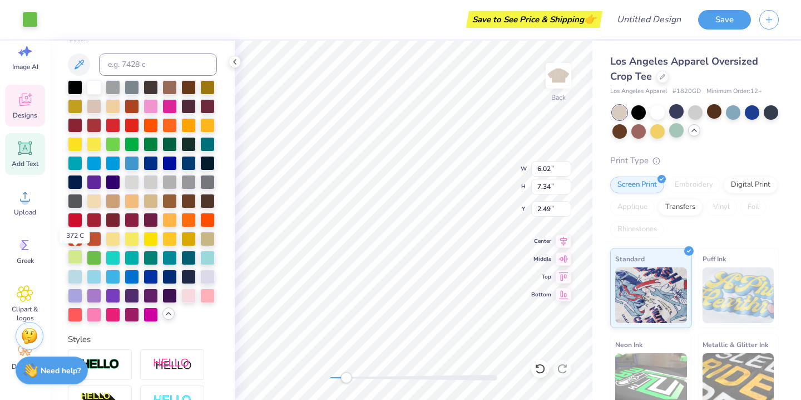
click at [73, 259] on div at bounding box center [75, 256] width 14 height 14
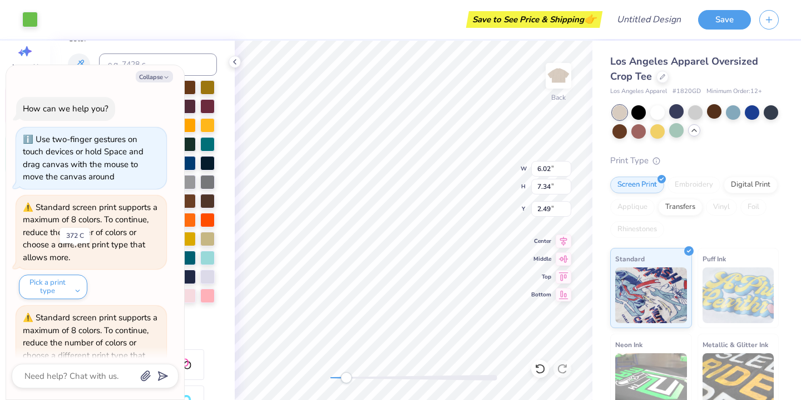
scroll to position [383, 0]
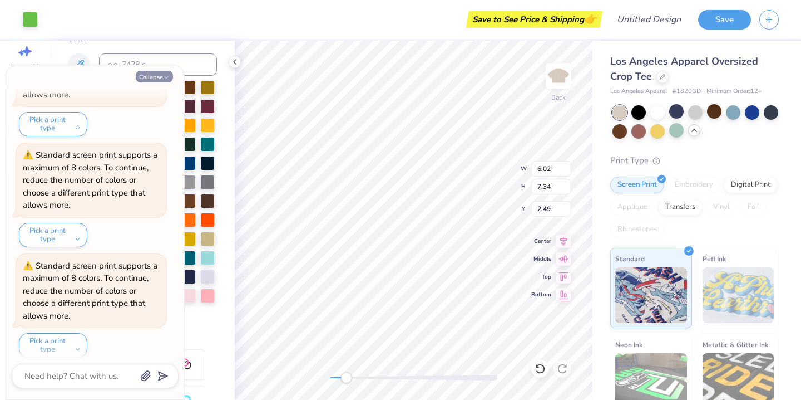
click at [160, 73] on button "Collapse" at bounding box center [154, 77] width 37 height 12
type textarea "x"
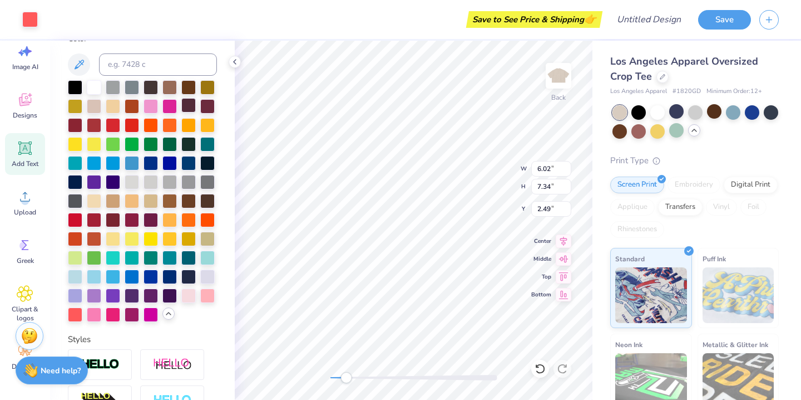
type input "6.45"
type input "5.44"
type input "5.82"
click at [174, 180] on div at bounding box center [170, 181] width 14 height 14
type input "3.51"
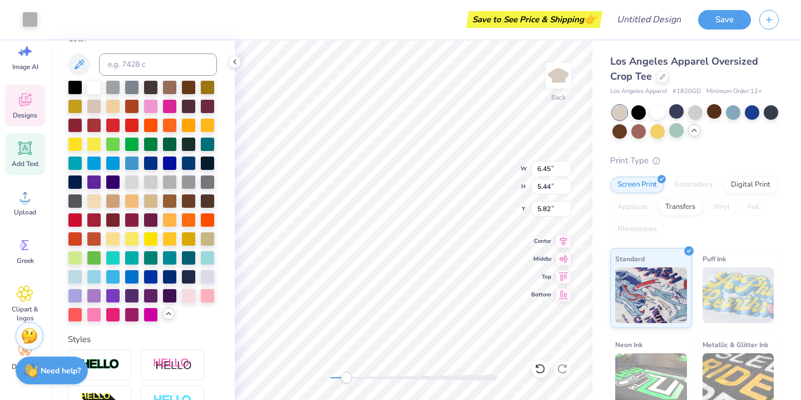
type input "1.91"
type input "1.00"
click at [153, 143] on div at bounding box center [151, 143] width 14 height 14
type input "2.13"
type input "1.80"
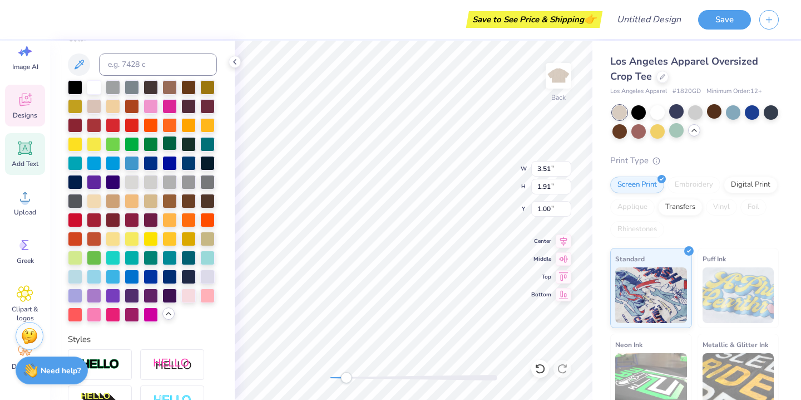
type input "1.51"
click at [153, 142] on div at bounding box center [151, 143] width 14 height 14
click at [153, 139] on div at bounding box center [151, 143] width 14 height 14
click at [34, 22] on div at bounding box center [30, 19] width 16 height 16
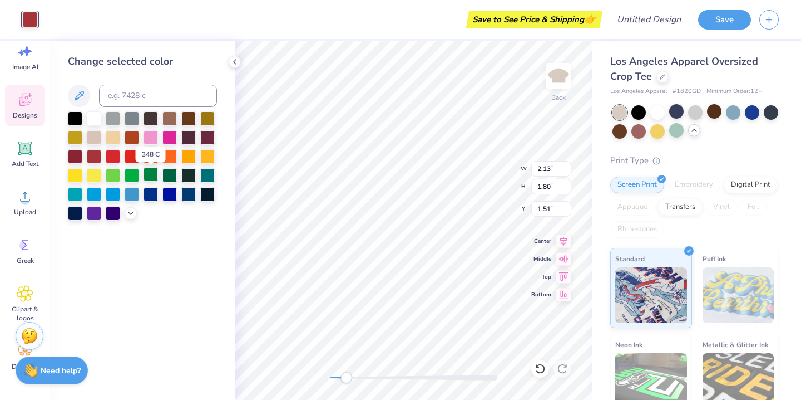
click at [151, 174] on div at bounding box center [151, 174] width 14 height 14
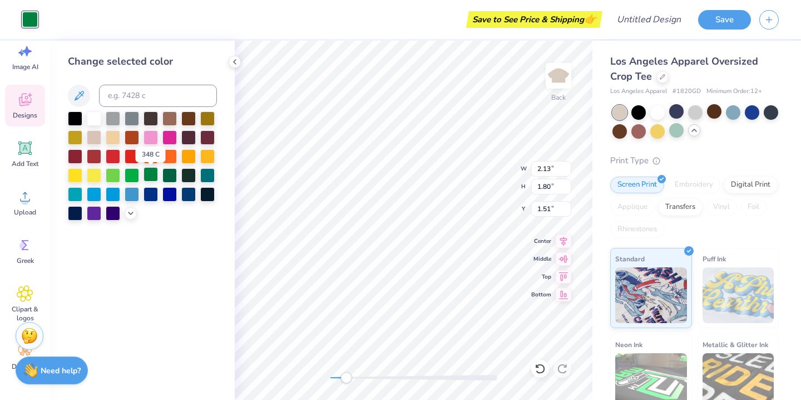
click at [151, 174] on div at bounding box center [151, 174] width 14 height 14
click at [132, 214] on icon at bounding box center [130, 212] width 9 height 9
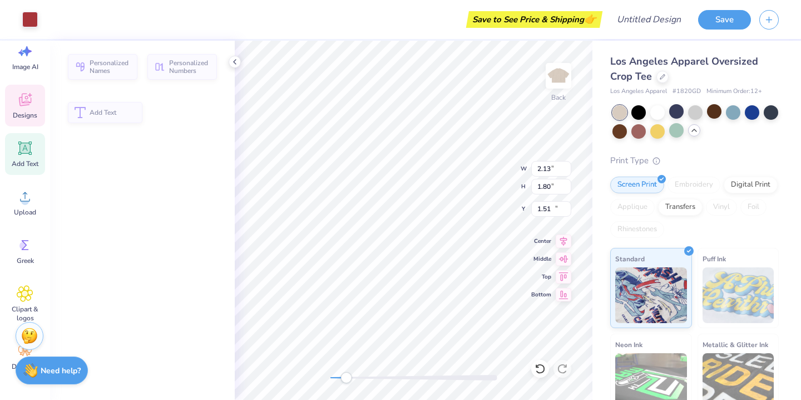
type input "4.77"
type input "0.77"
type input "10.09"
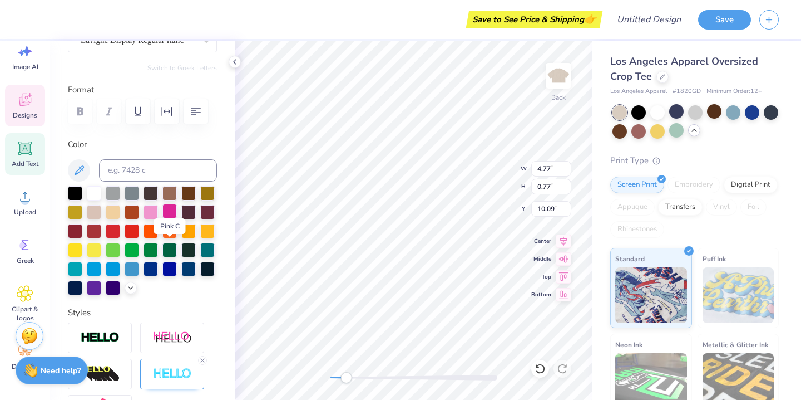
scroll to position [121, 0]
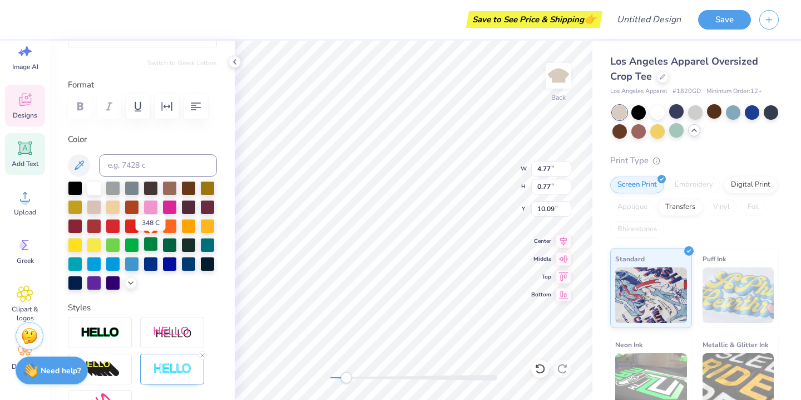
click at [152, 242] on div at bounding box center [151, 244] width 14 height 14
click at [68, 188] on div at bounding box center [75, 187] width 14 height 14
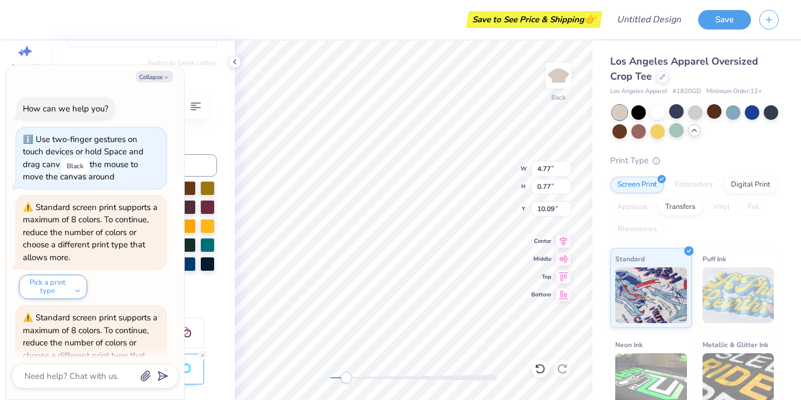
scroll to position [493, 0]
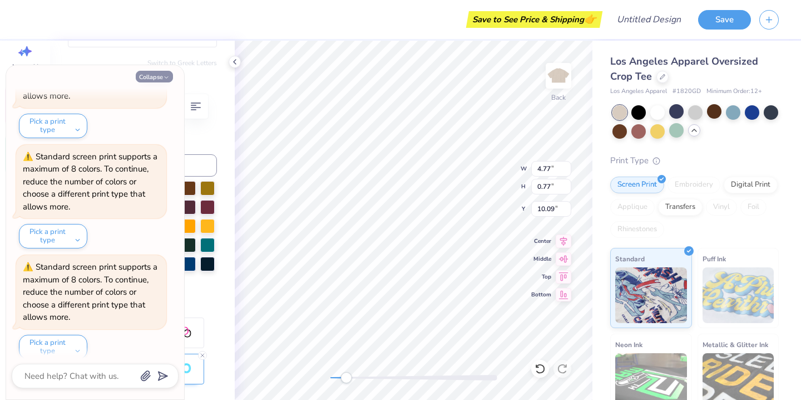
click at [169, 80] on icon "button" at bounding box center [166, 77] width 7 height 7
type textarea "x"
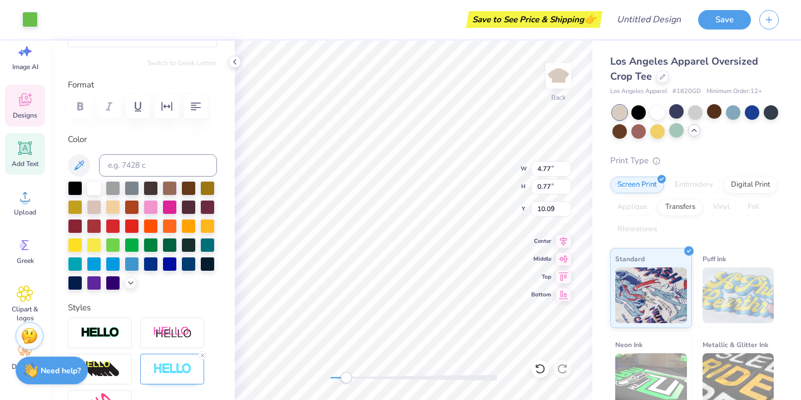
type input "6.02"
type input "7.34"
type input "2.49"
click at [129, 283] on icon at bounding box center [130, 281] width 9 height 9
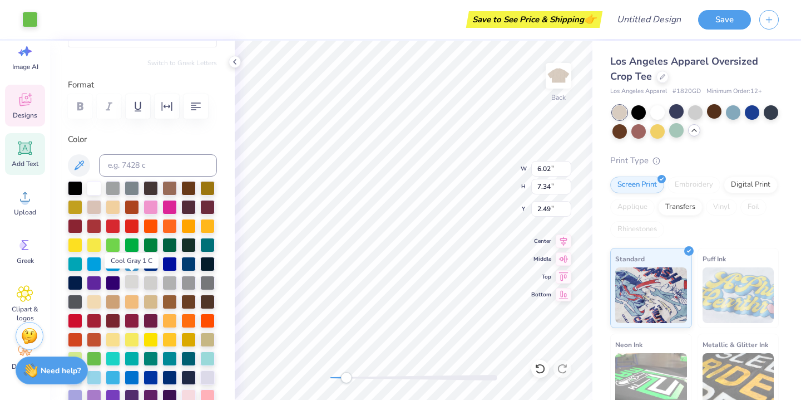
click at [134, 282] on div at bounding box center [132, 281] width 14 height 14
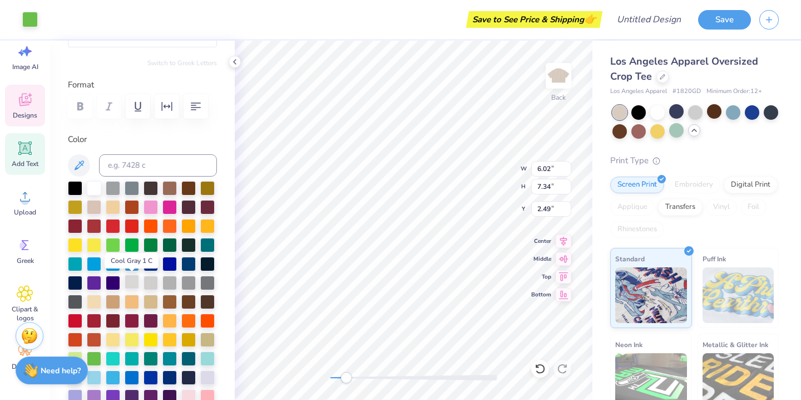
click at [134, 282] on div at bounding box center [132, 281] width 14 height 14
click at [93, 186] on div at bounding box center [94, 187] width 14 height 14
click at [173, 301] on div at bounding box center [170, 300] width 14 height 14
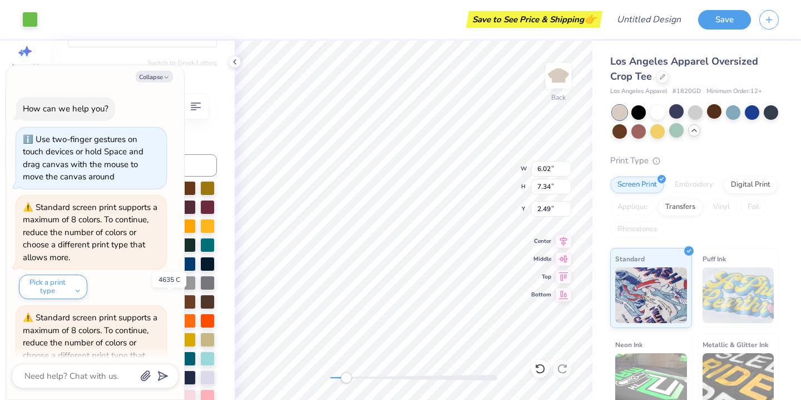
scroll to position [602, 0]
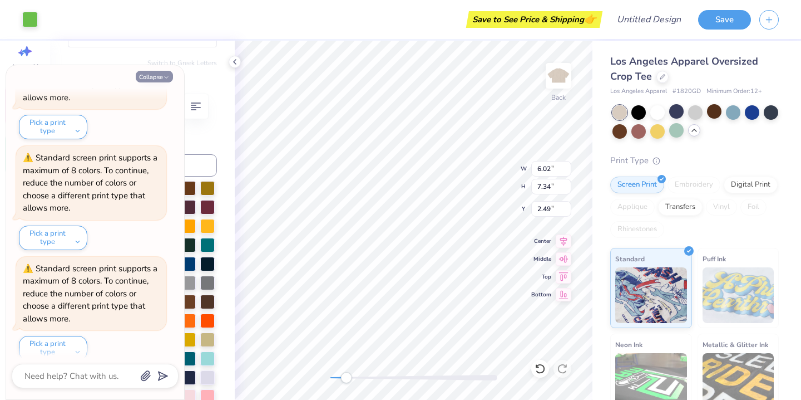
click at [157, 73] on button "Collapse" at bounding box center [154, 77] width 37 height 12
type textarea "x"
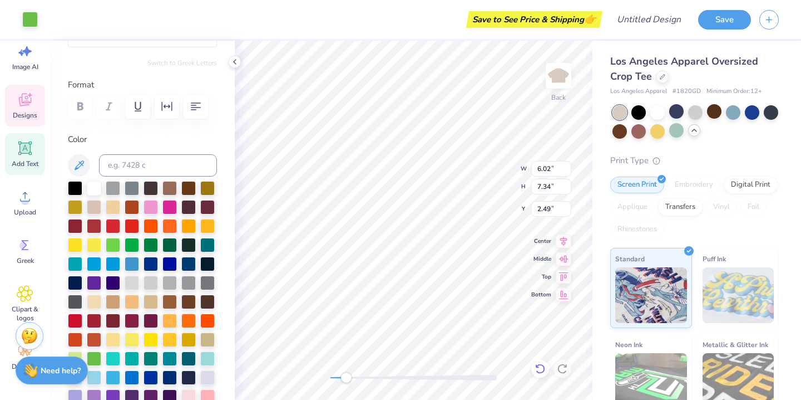
click at [539, 363] on icon at bounding box center [540, 368] width 11 height 11
click at [132, 281] on div at bounding box center [132, 281] width 14 height 14
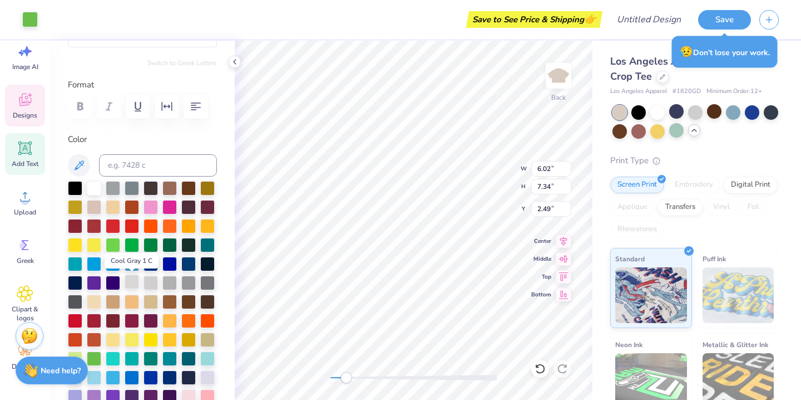
click at [132, 281] on div at bounding box center [132, 281] width 14 height 14
click at [132, 278] on div at bounding box center [132, 281] width 14 height 14
click at [33, 20] on div at bounding box center [30, 19] width 16 height 16
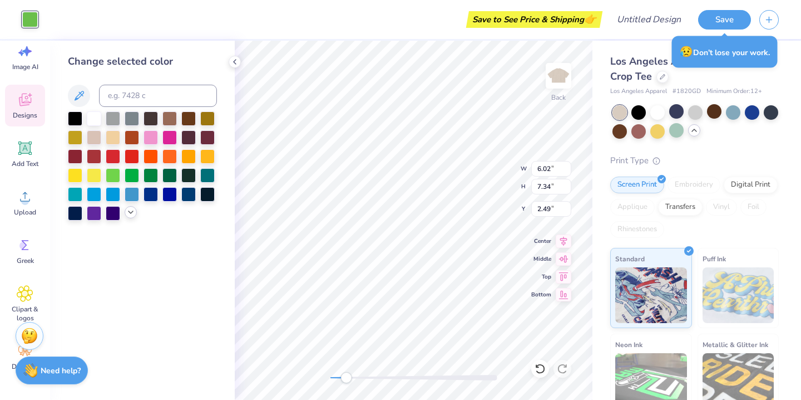
click at [131, 213] on polyline at bounding box center [131, 212] width 4 height 2
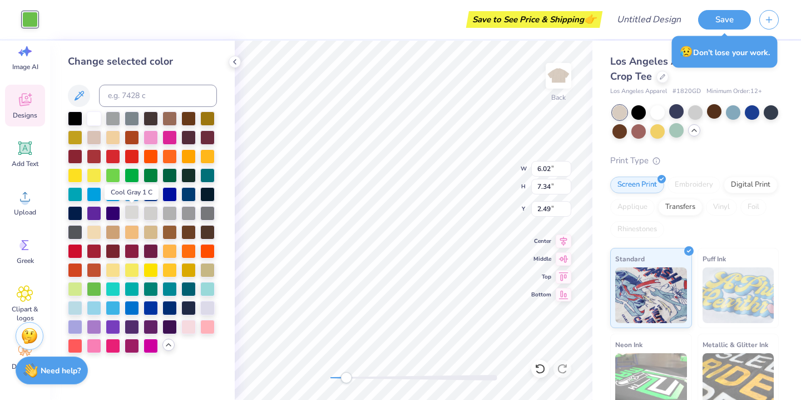
click at [135, 216] on div at bounding box center [132, 212] width 14 height 14
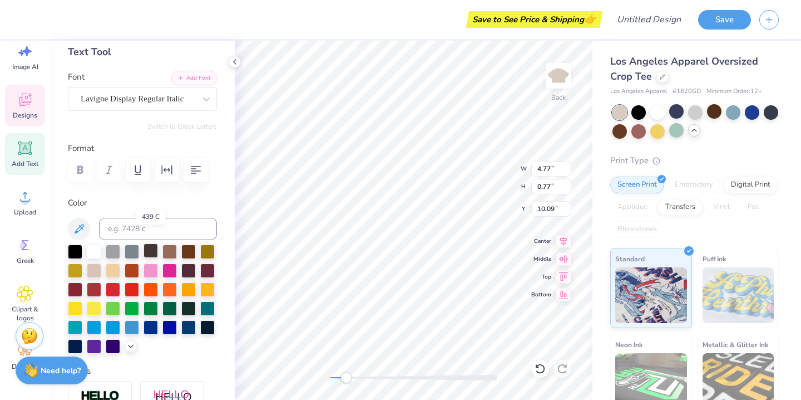
scroll to position [81, 0]
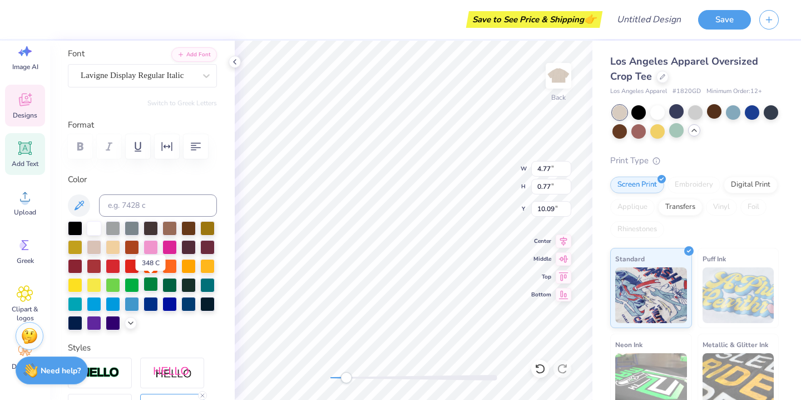
click at [149, 283] on div at bounding box center [151, 284] width 14 height 14
type input "1.92"
type input "0.57"
type input "11.12"
click at [155, 285] on div at bounding box center [151, 284] width 14 height 14
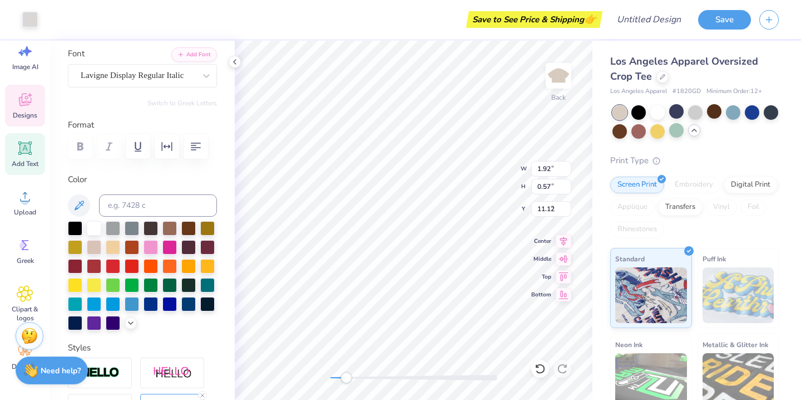
type input "6.02"
type input "7.34"
type input "2.49"
click at [130, 319] on icon at bounding box center [130, 321] width 9 height 9
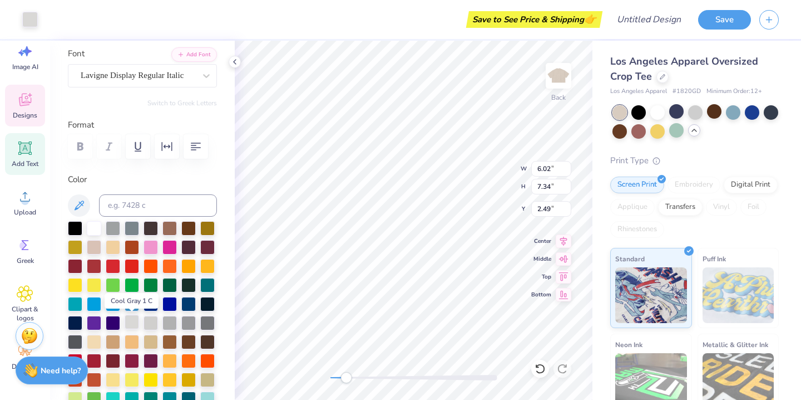
click at [133, 319] on div at bounding box center [132, 321] width 14 height 14
click at [149, 285] on div at bounding box center [151, 284] width 14 height 14
click at [187, 224] on div at bounding box center [188, 227] width 14 height 14
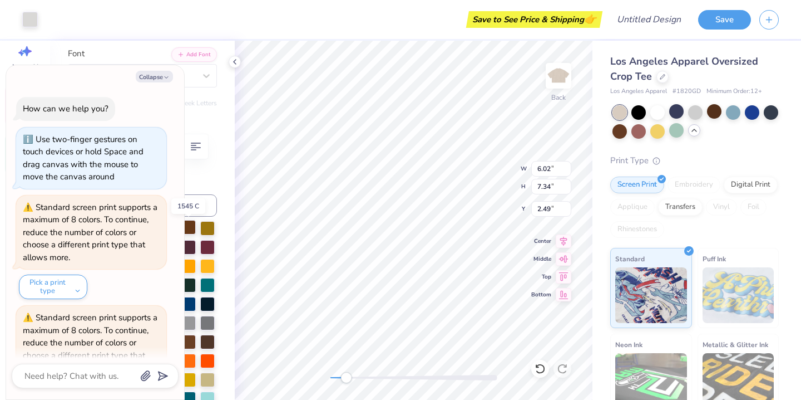
scroll to position [711, 0]
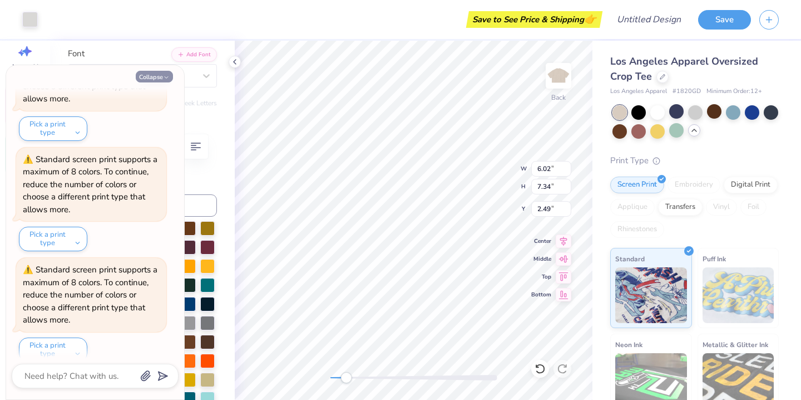
click at [159, 75] on button "Collapse" at bounding box center [154, 77] width 37 height 12
type textarea "x"
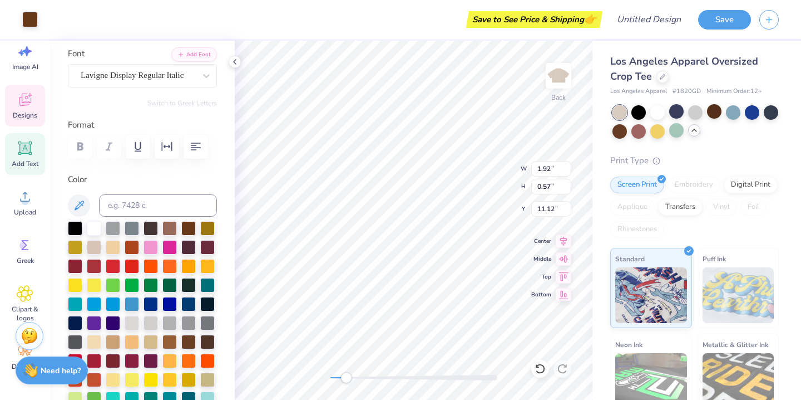
type input "1.92"
type input "0.57"
type input "11.12"
click at [163, 284] on div at bounding box center [170, 284] width 14 height 14
click at [151, 284] on div at bounding box center [151, 284] width 14 height 14
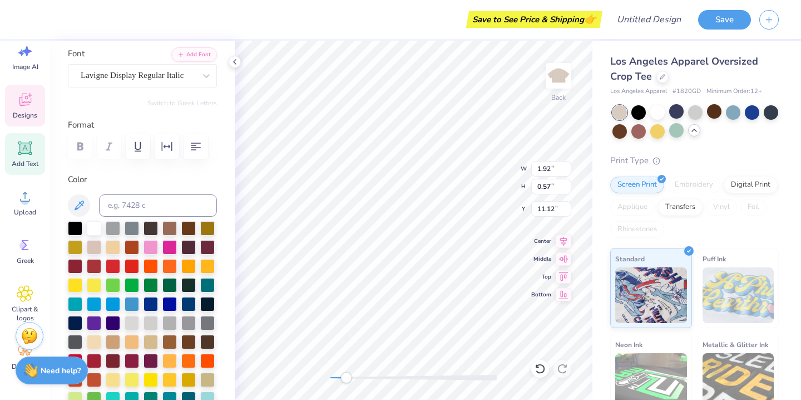
type input "4.89"
type input "2.15"
type input "5.30"
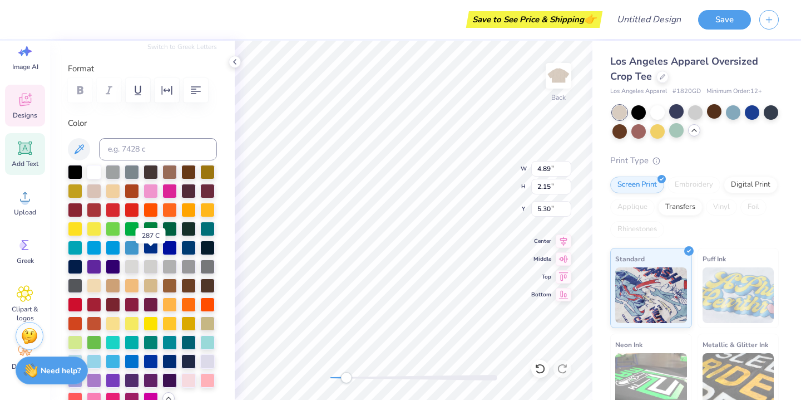
scroll to position [147, 0]
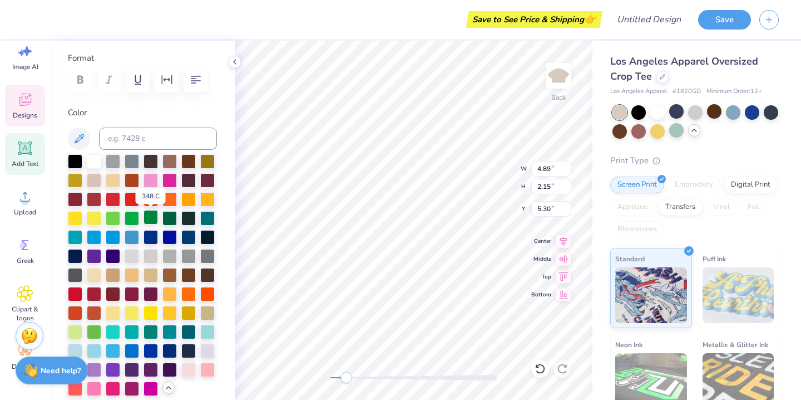
click at [151, 219] on div at bounding box center [151, 217] width 14 height 14
type input "1.30"
type input "0.47"
type input "7.09"
click at [154, 215] on div at bounding box center [151, 217] width 14 height 14
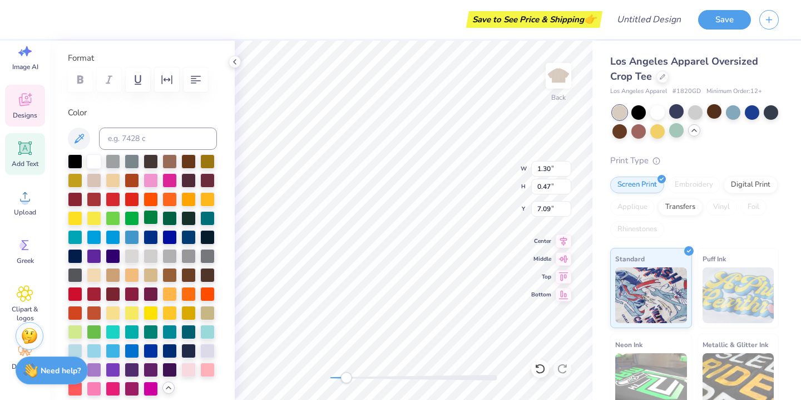
type input "2.73"
type input "0.63"
type input "8.22"
click at [150, 219] on div at bounding box center [151, 217] width 14 height 14
type input "3.12"
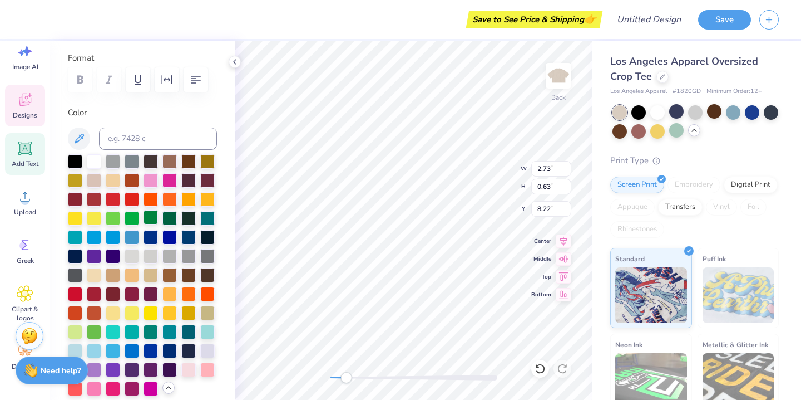
type input "7.60"
click at [149, 215] on div at bounding box center [151, 217] width 14 height 14
type input "6.45"
type input "5.44"
type input "5.82"
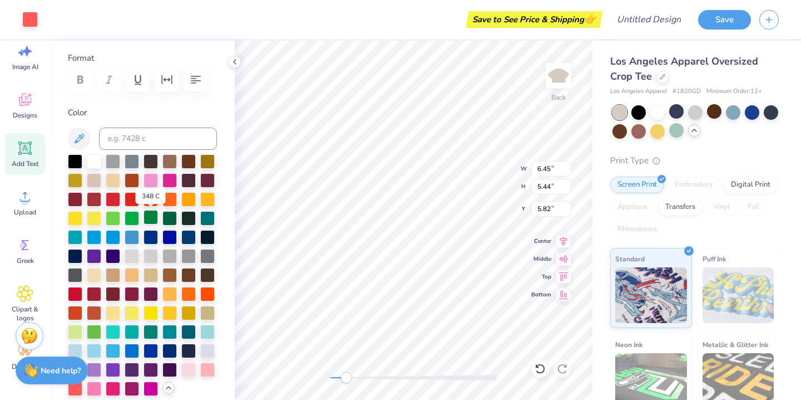
click at [151, 219] on div at bounding box center [151, 217] width 14 height 14
type input "6.30"
type input "5.24"
type input "5.88"
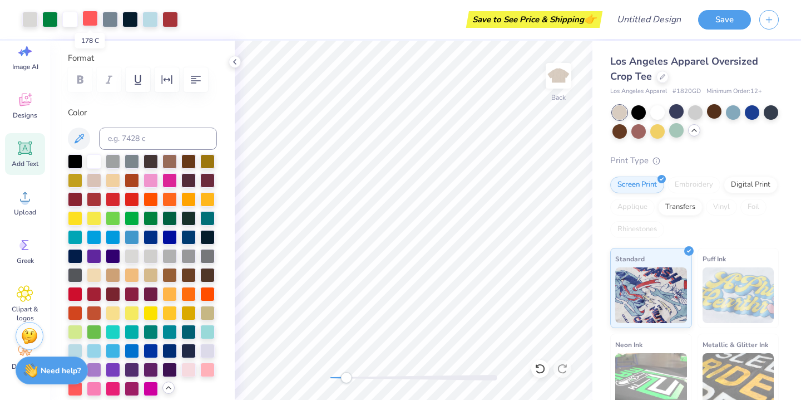
click at [91, 16] on div at bounding box center [90, 19] width 16 height 16
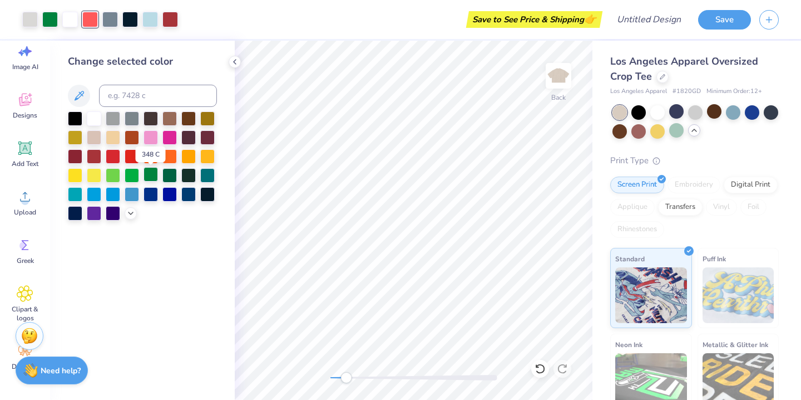
click at [152, 178] on div at bounding box center [151, 174] width 14 height 14
click at [152, 13] on div at bounding box center [150, 19] width 16 height 16
click at [149, 170] on div at bounding box center [151, 174] width 14 height 14
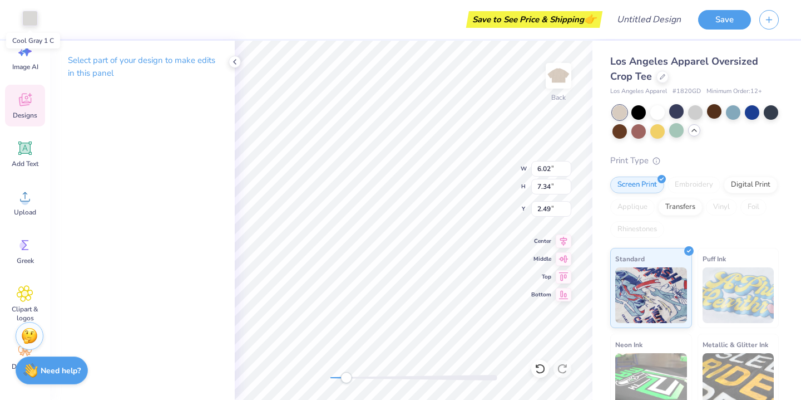
click at [29, 19] on div at bounding box center [30, 19] width 16 height 16
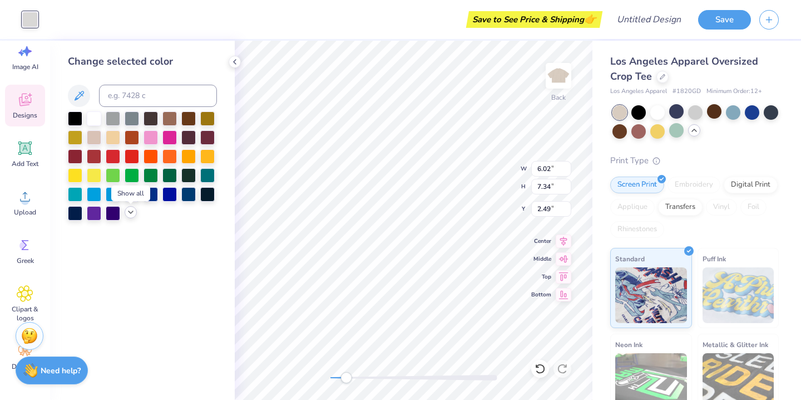
click at [126, 215] on div at bounding box center [131, 212] width 12 height 12
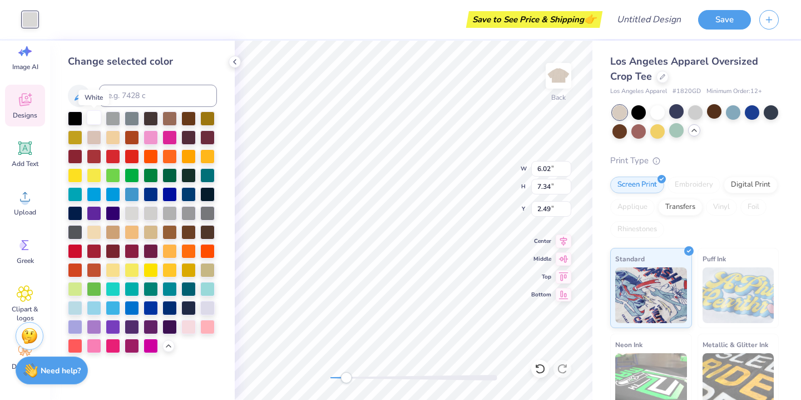
click at [93, 120] on div at bounding box center [94, 117] width 14 height 14
click at [93, 119] on div at bounding box center [94, 117] width 14 height 14
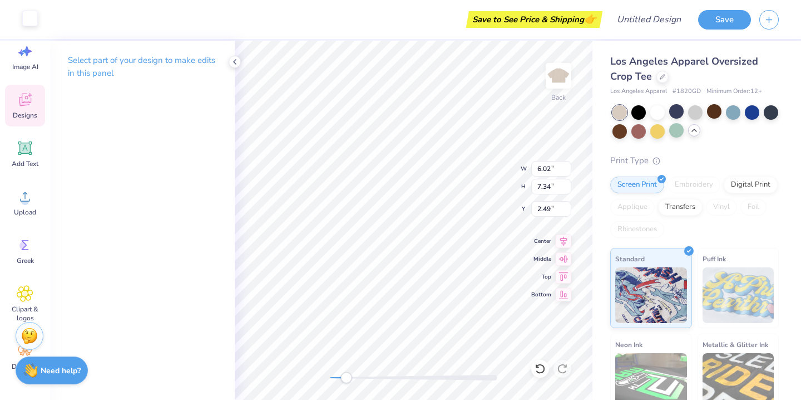
click at [33, 23] on div at bounding box center [30, 19] width 16 height 16
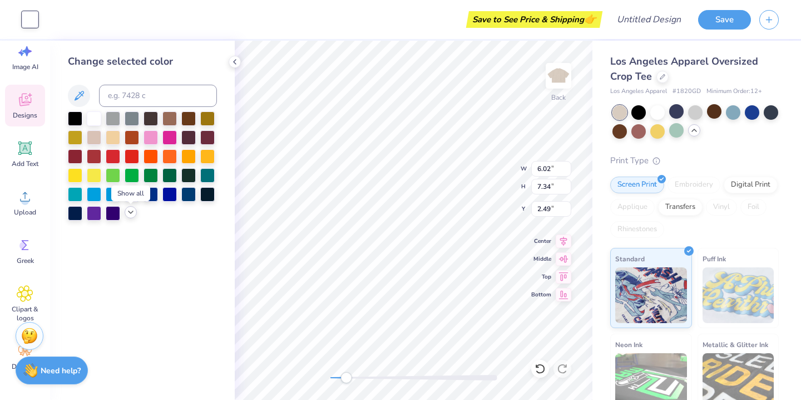
click at [131, 214] on icon at bounding box center [130, 212] width 9 height 9
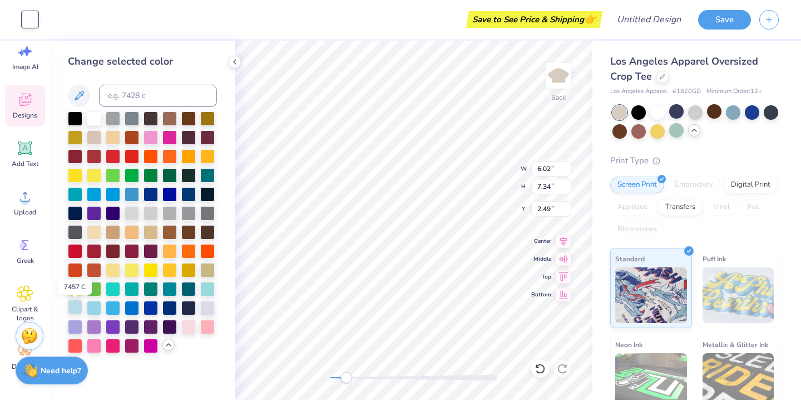
click at [75, 303] on div at bounding box center [75, 306] width 14 height 14
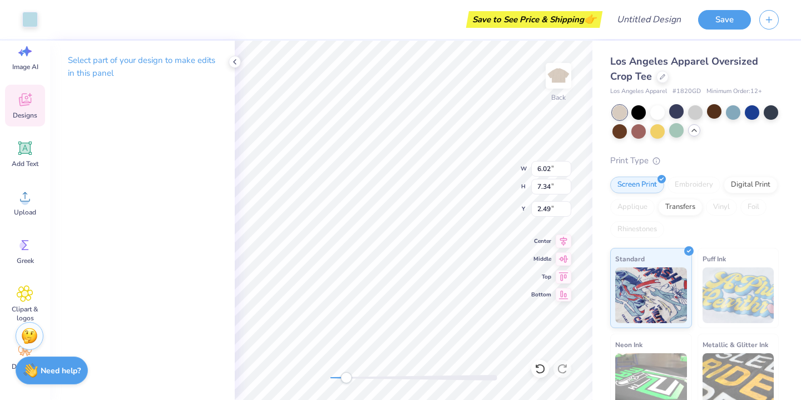
type input "6.02"
type input "7.34"
type input "2.49"
type input "6.79"
type input "4.57"
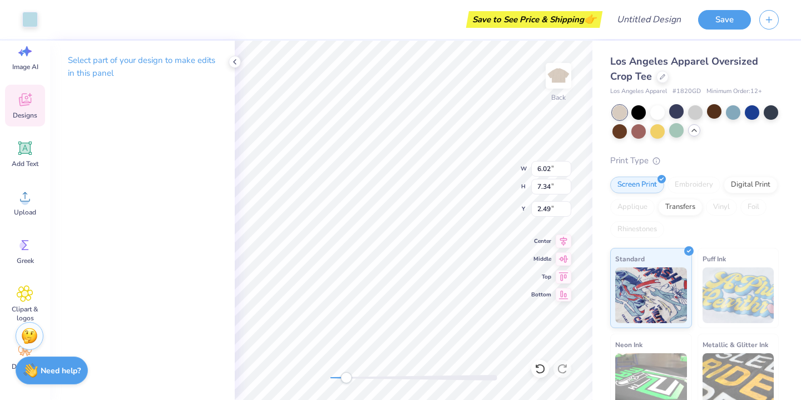
type input "6.55"
type input "6.02"
type input "7.34"
type input "2.49"
click at [29, 21] on div at bounding box center [30, 19] width 16 height 16
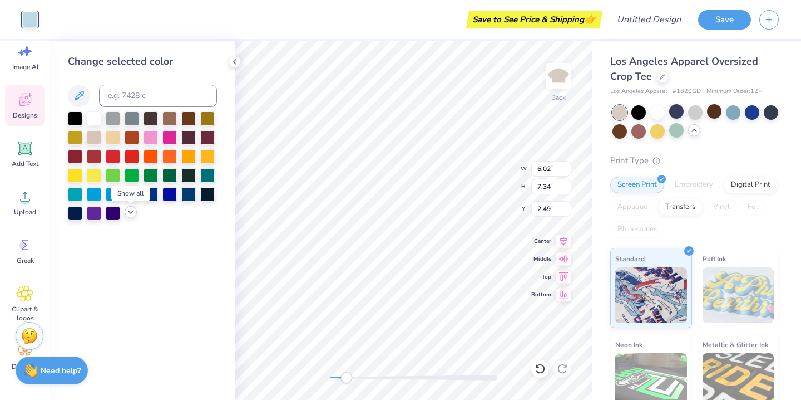
click at [132, 212] on icon at bounding box center [130, 212] width 9 height 9
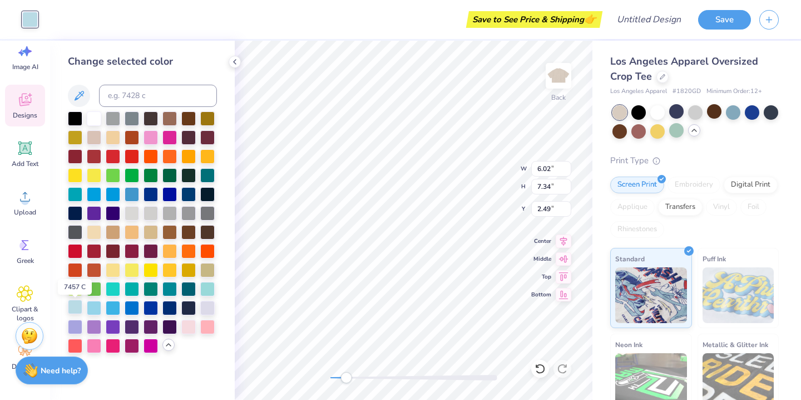
click at [74, 313] on div at bounding box center [75, 306] width 14 height 14
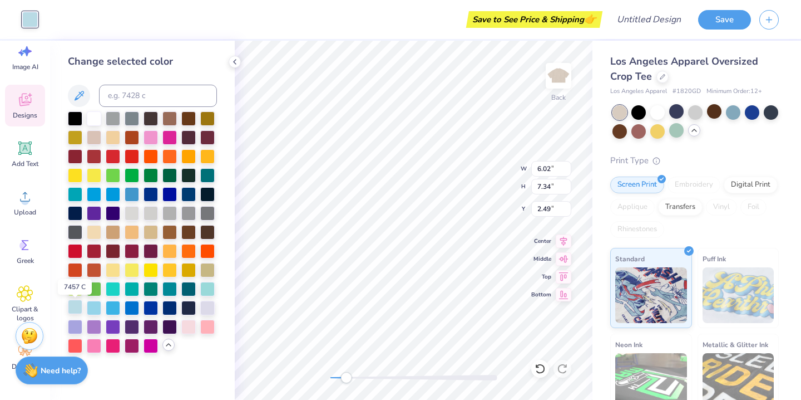
click at [74, 313] on div at bounding box center [75, 306] width 14 height 14
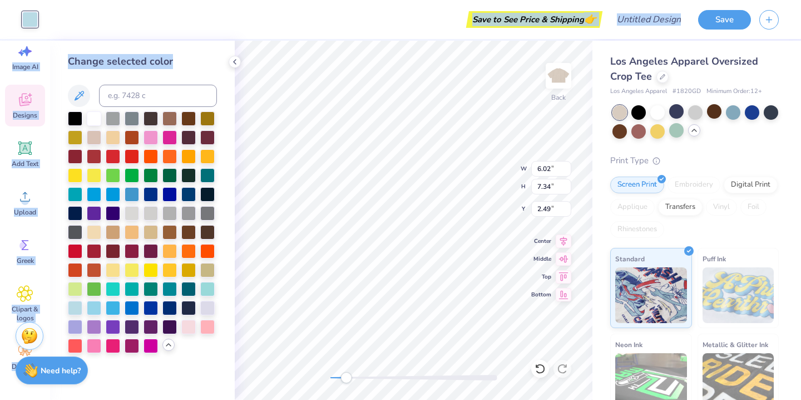
click at [412, 219] on div "Art colors Save to See Price & Shipping 👉 Design Title Save Image AI Designs Ad…" at bounding box center [400, 200] width 801 height 400
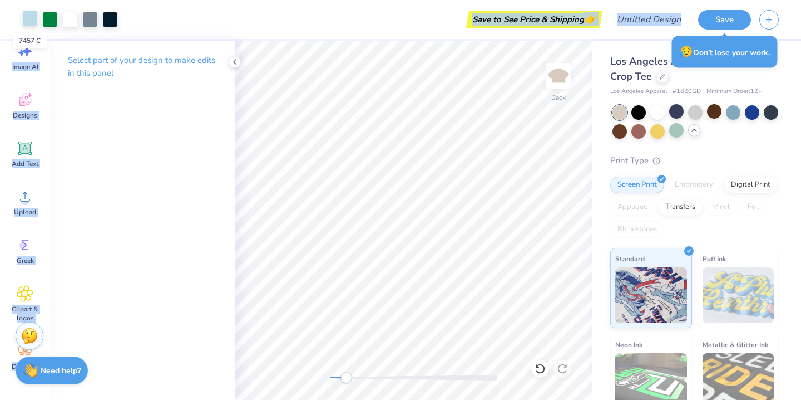
click at [26, 18] on div at bounding box center [30, 19] width 16 height 16
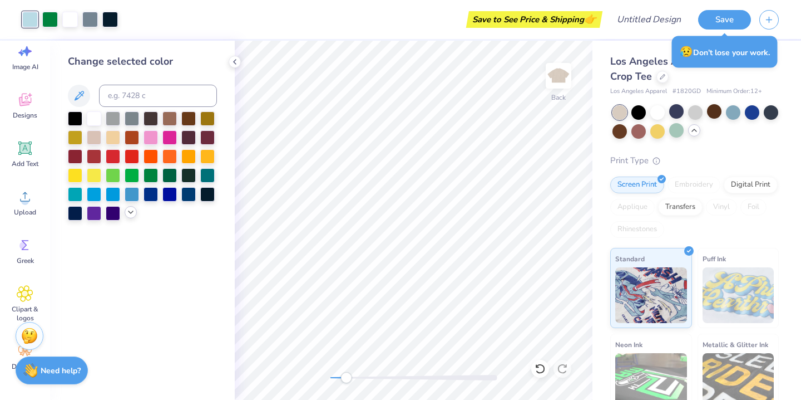
click at [131, 213] on polyline at bounding box center [131, 212] width 4 height 2
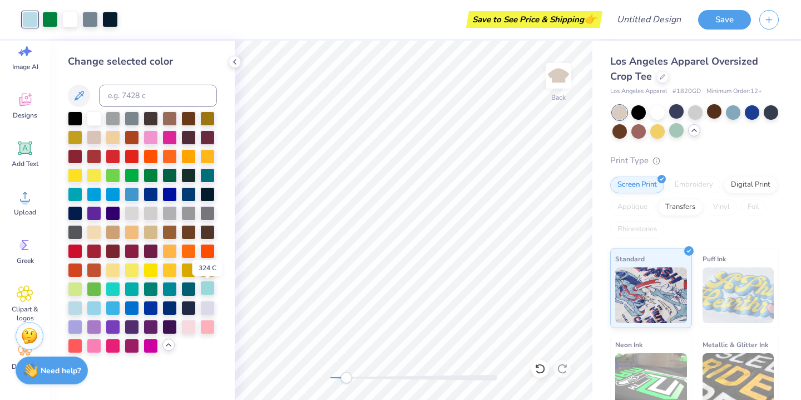
click at [210, 289] on div at bounding box center [207, 287] width 14 height 14
click at [79, 302] on div at bounding box center [75, 306] width 14 height 14
click at [208, 287] on div at bounding box center [207, 287] width 14 height 14
click at [76, 312] on div at bounding box center [75, 306] width 14 height 14
click at [204, 288] on div at bounding box center [207, 287] width 14 height 14
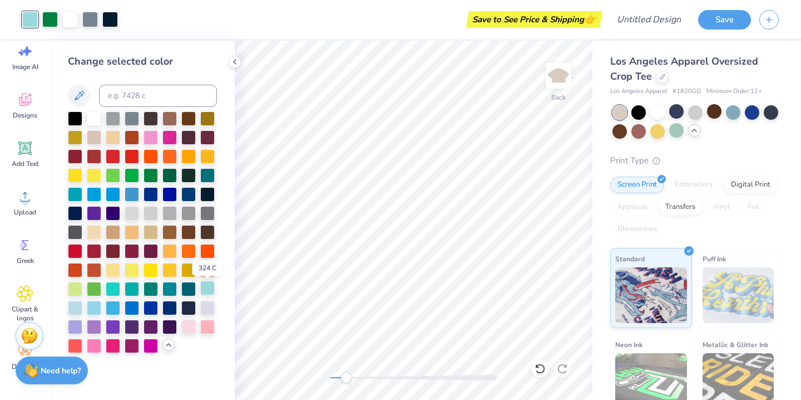
click at [204, 288] on div at bounding box center [207, 287] width 14 height 14
click at [75, 309] on div at bounding box center [75, 306] width 14 height 14
click at [208, 284] on div at bounding box center [207, 287] width 14 height 14
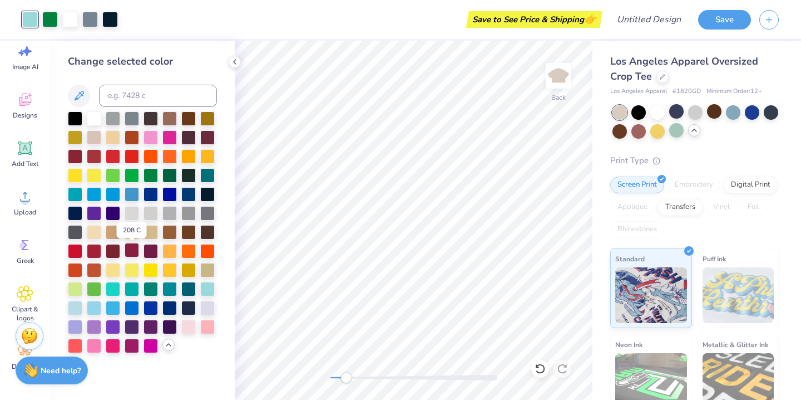
click at [131, 252] on div at bounding box center [132, 250] width 14 height 14
click at [74, 313] on div at bounding box center [75, 306] width 14 height 14
click at [209, 288] on div at bounding box center [207, 287] width 14 height 14
click at [74, 308] on div at bounding box center [75, 306] width 14 height 14
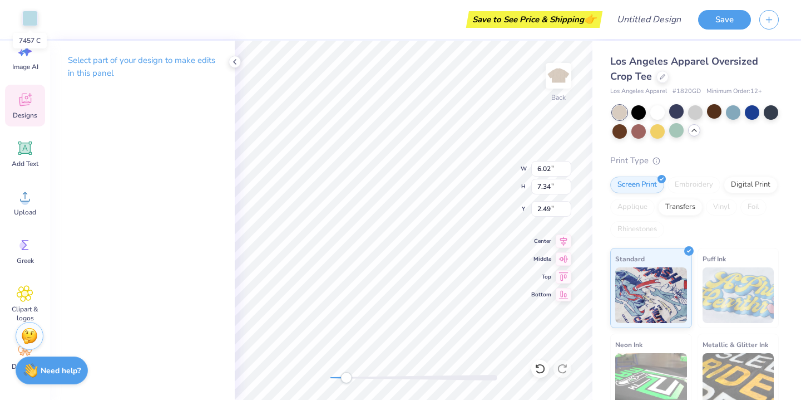
click at [33, 18] on div at bounding box center [30, 19] width 16 height 16
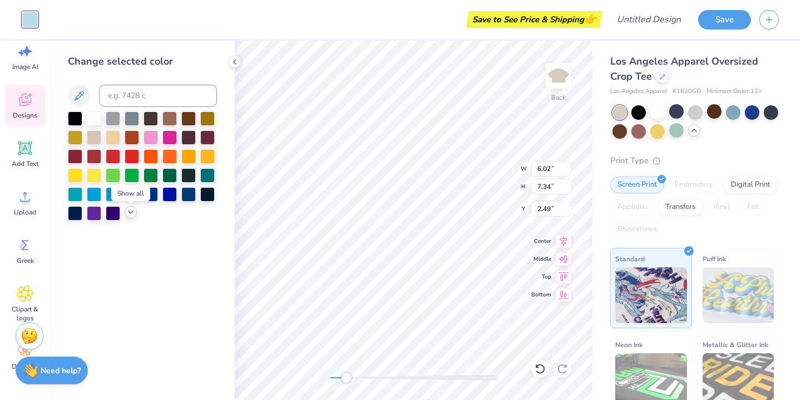
click at [130, 212] on icon at bounding box center [130, 212] width 9 height 9
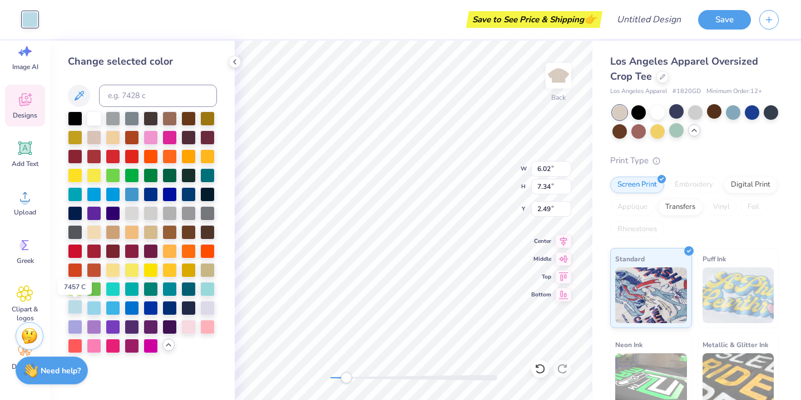
click at [70, 304] on div at bounding box center [75, 306] width 14 height 14
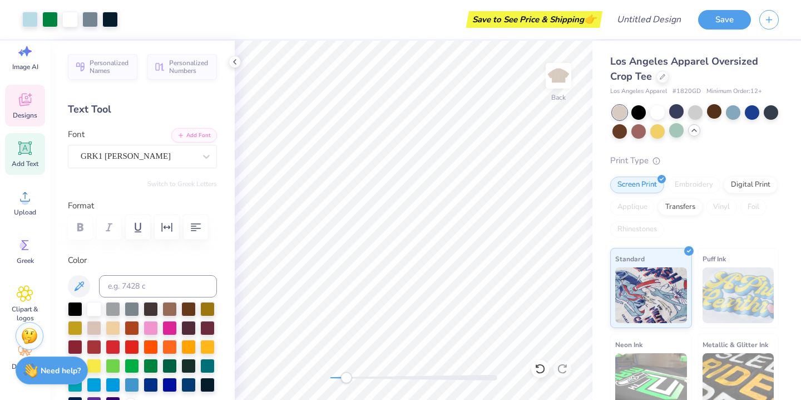
click at [24, 96] on icon at bounding box center [25, 99] width 17 height 17
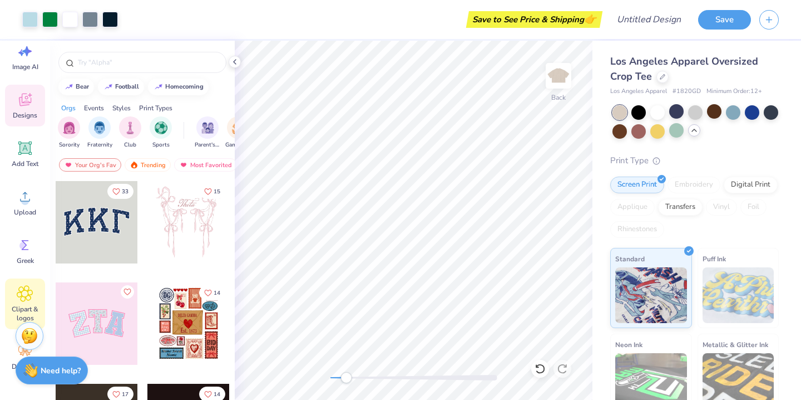
click at [22, 285] on icon at bounding box center [25, 293] width 16 height 17
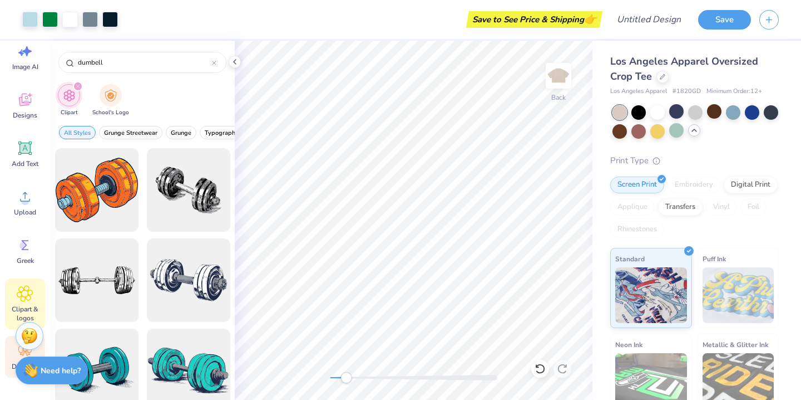
click at [9, 362] on div "Decorate" at bounding box center [25, 357] width 40 height 42
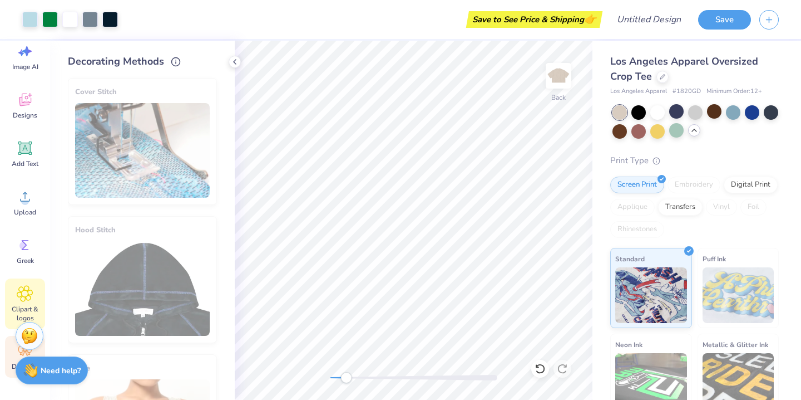
click at [19, 296] on icon at bounding box center [25, 293] width 16 height 17
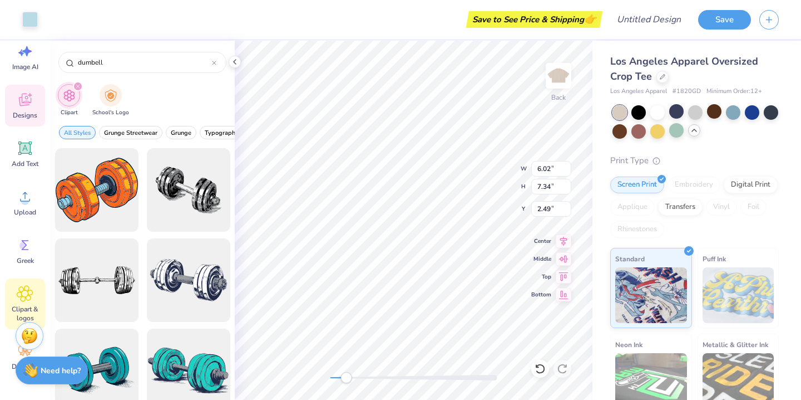
click at [27, 100] on icon at bounding box center [25, 99] width 17 height 17
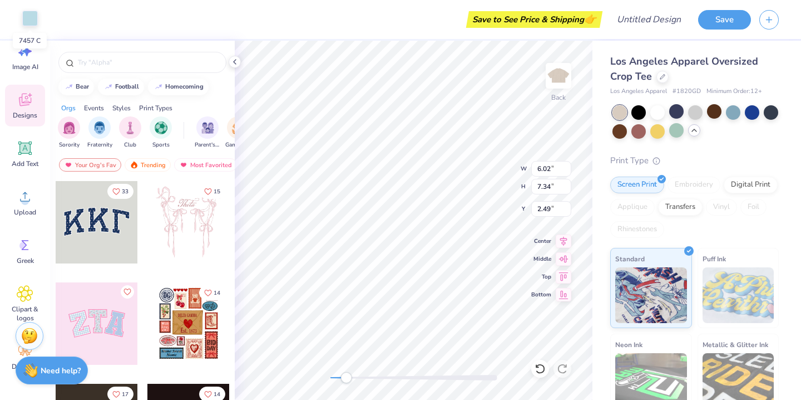
click at [28, 18] on div at bounding box center [30, 19] width 16 height 16
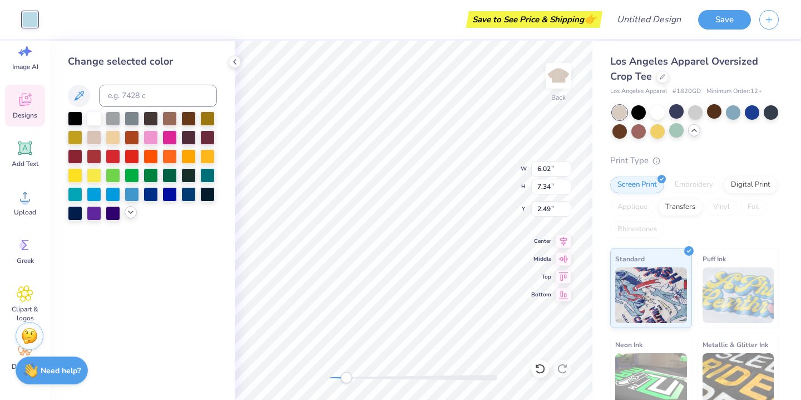
click at [129, 209] on div at bounding box center [131, 212] width 12 height 12
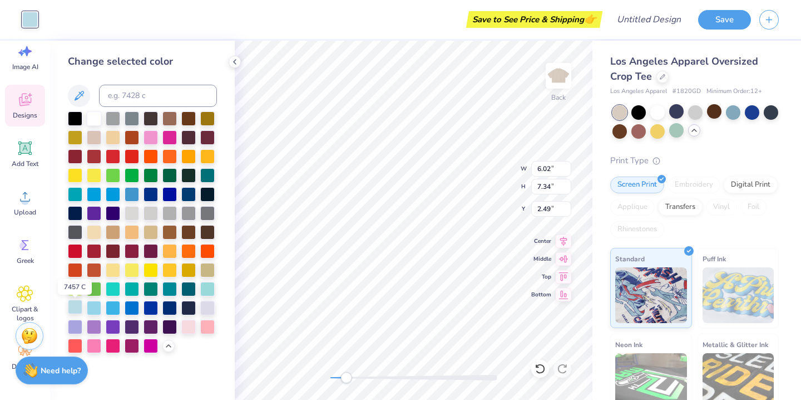
click at [73, 305] on div at bounding box center [75, 306] width 14 height 14
click at [190, 309] on div at bounding box center [188, 306] width 14 height 14
click at [197, 307] on div at bounding box center [142, 232] width 149 height 242
click at [189, 307] on div at bounding box center [188, 306] width 14 height 14
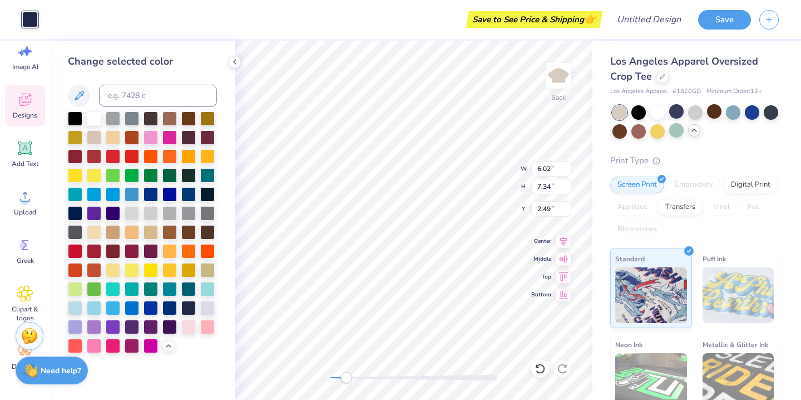
click at [693, 130] on polyline at bounding box center [694, 130] width 4 height 2
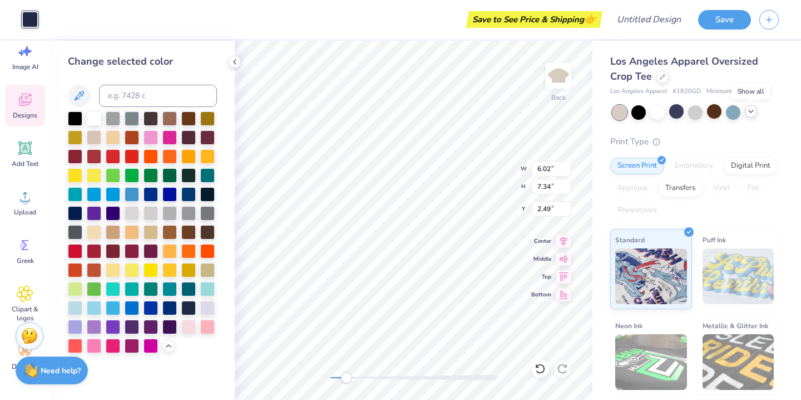
click at [748, 113] on icon at bounding box center [751, 111] width 9 height 9
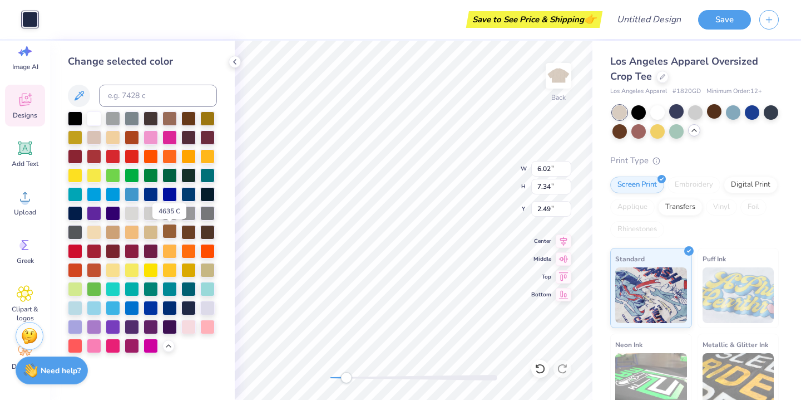
click at [170, 232] on div at bounding box center [170, 231] width 14 height 14
click at [24, 153] on icon at bounding box center [24, 147] width 13 height 13
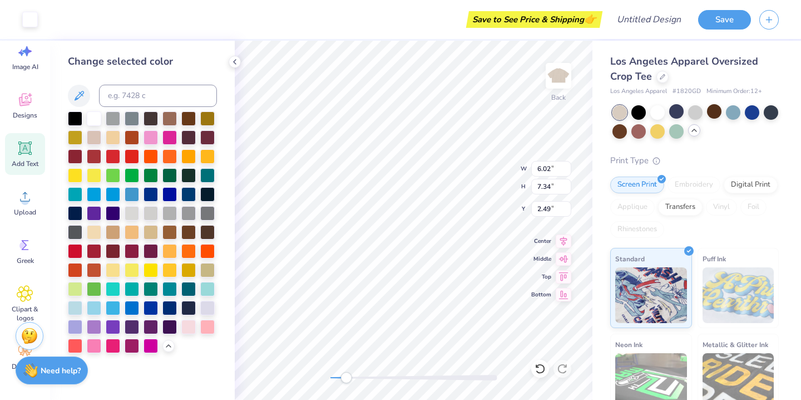
type input "7.21"
type input "2.09"
type input "6.46"
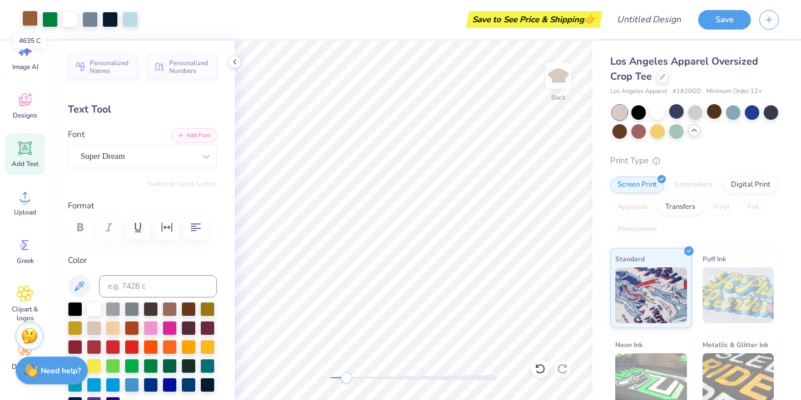
click at [35, 21] on div at bounding box center [30, 19] width 16 height 16
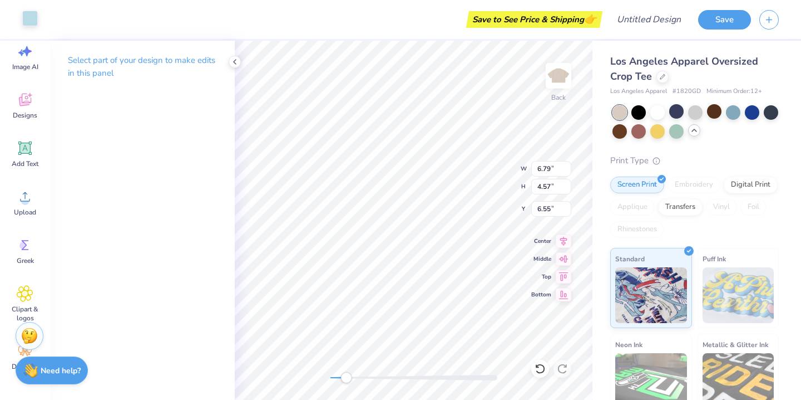
click at [27, 17] on div at bounding box center [30, 19] width 16 height 16
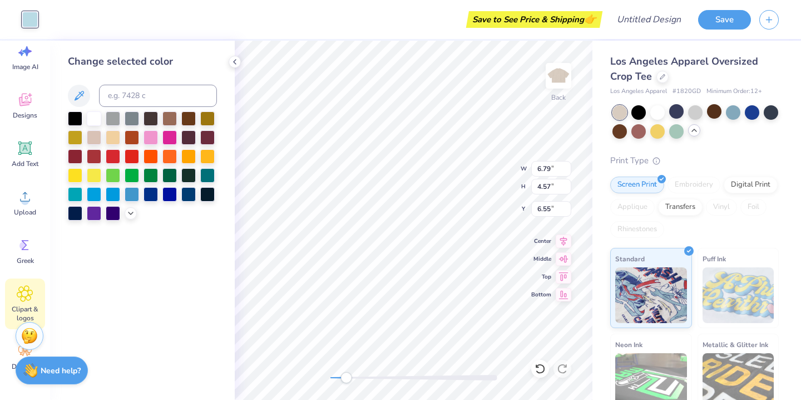
click at [21, 285] on icon at bounding box center [25, 293] width 16 height 17
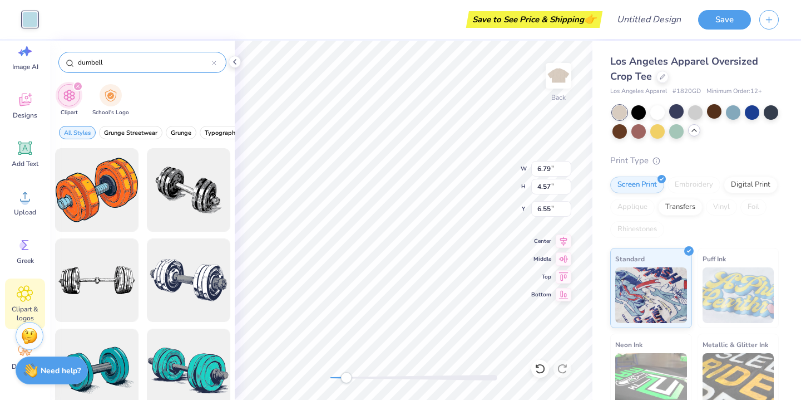
click at [214, 62] on icon at bounding box center [214, 63] width 4 height 4
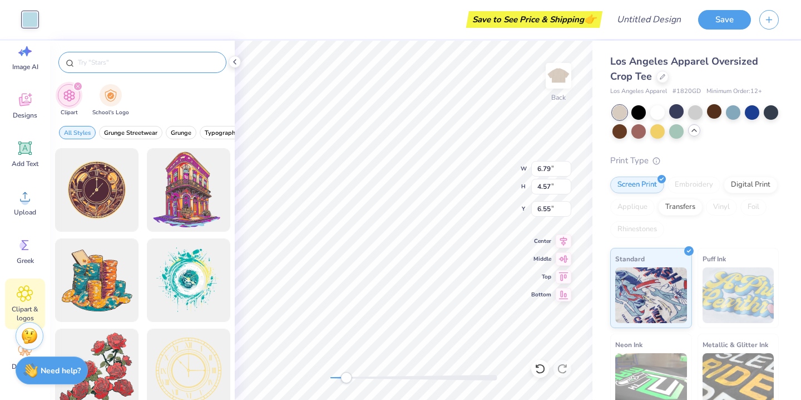
scroll to position [0, 0]
click at [26, 154] on icon at bounding box center [25, 148] width 17 height 17
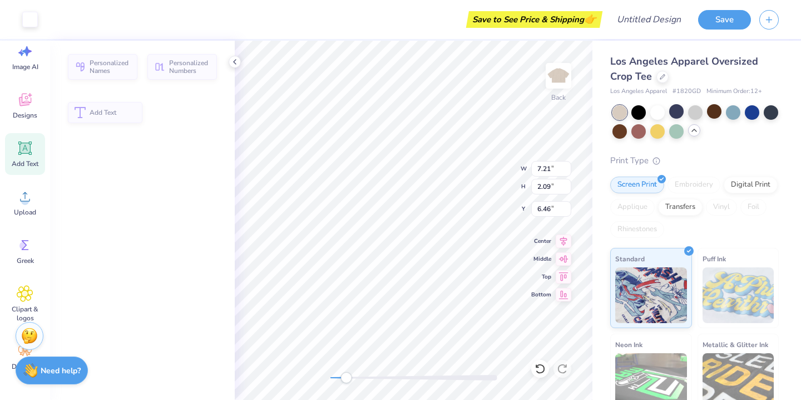
type input "7.21"
type input "2.09"
type input "6.46"
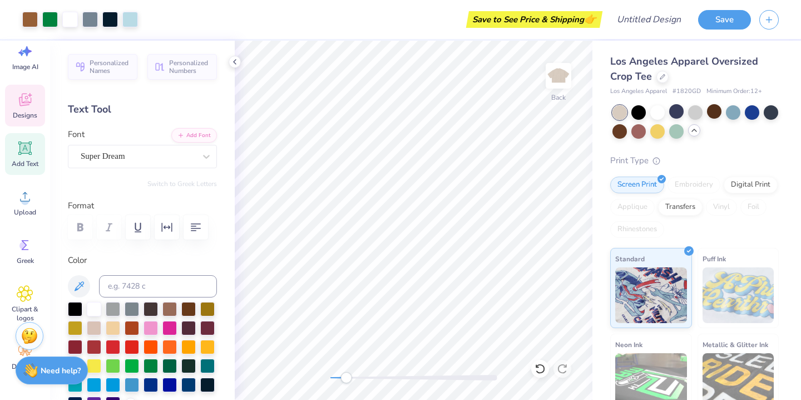
click at [26, 102] on icon at bounding box center [25, 99] width 17 height 17
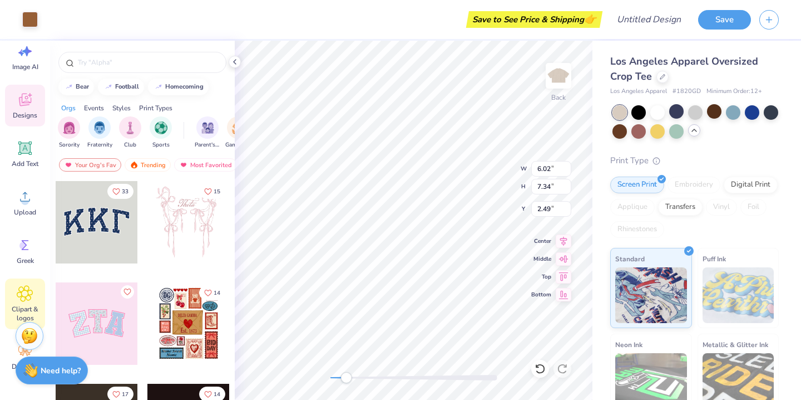
click at [16, 306] on span "Clipart & logos" at bounding box center [25, 313] width 37 height 18
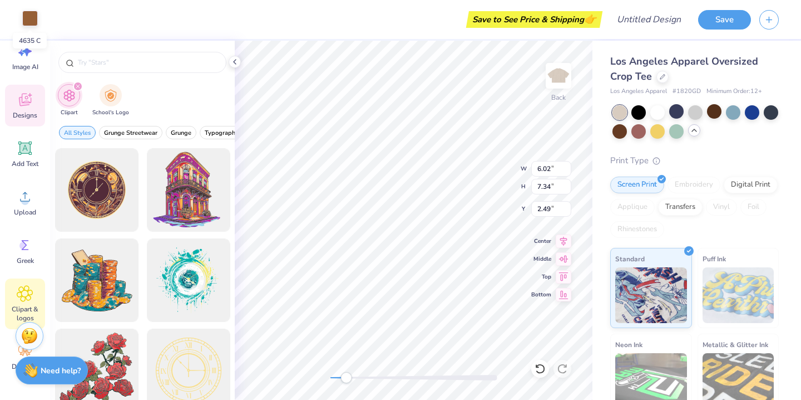
click at [37, 22] on div at bounding box center [30, 19] width 16 height 16
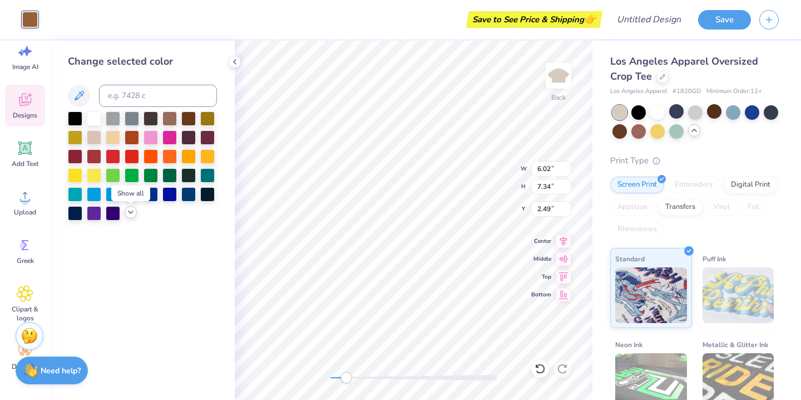
click at [132, 214] on icon at bounding box center [130, 212] width 9 height 9
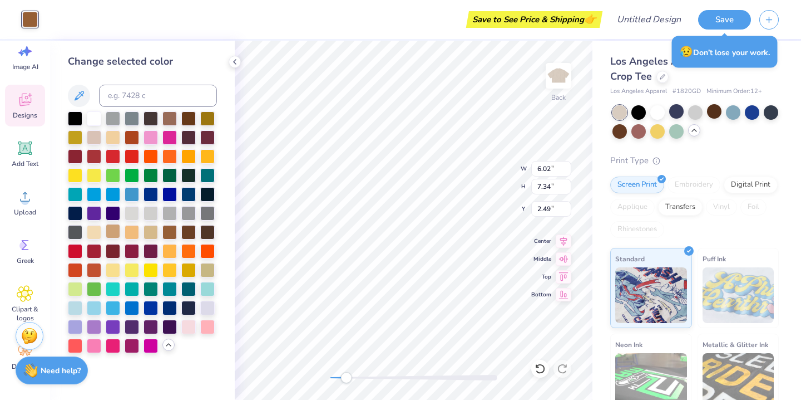
click at [112, 229] on div at bounding box center [113, 231] width 14 height 14
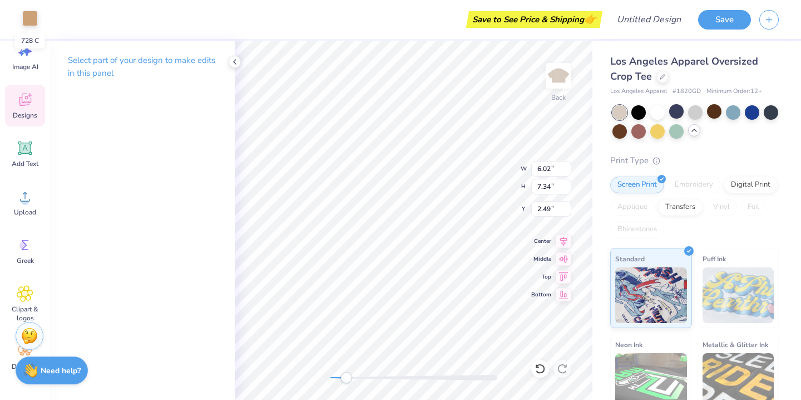
click at [30, 19] on div at bounding box center [30, 19] width 16 height 16
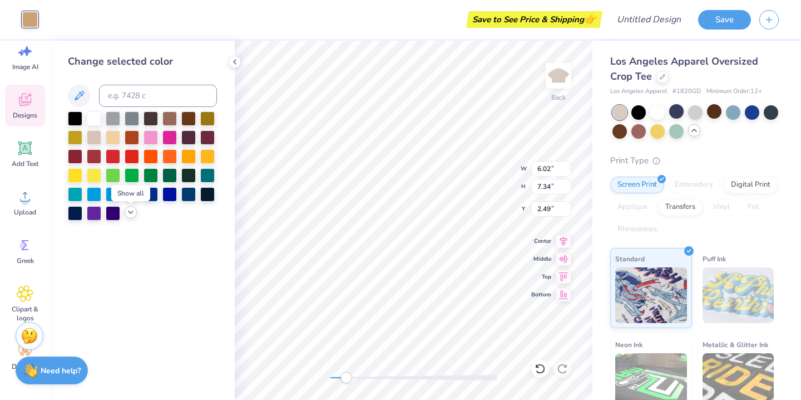
click at [126, 215] on div at bounding box center [131, 212] width 12 height 12
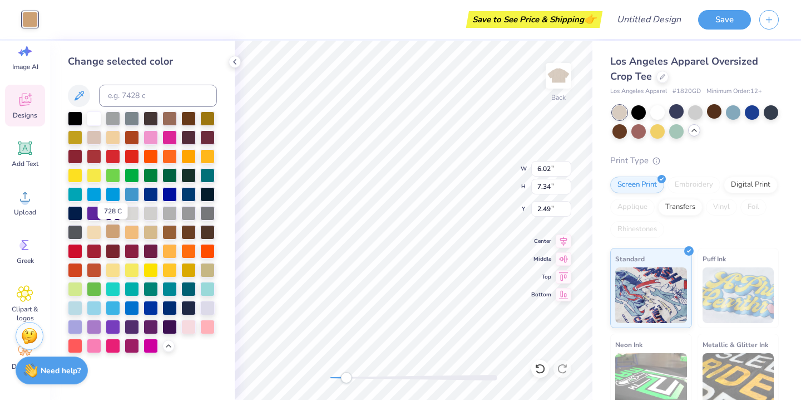
click at [109, 232] on div at bounding box center [113, 231] width 14 height 14
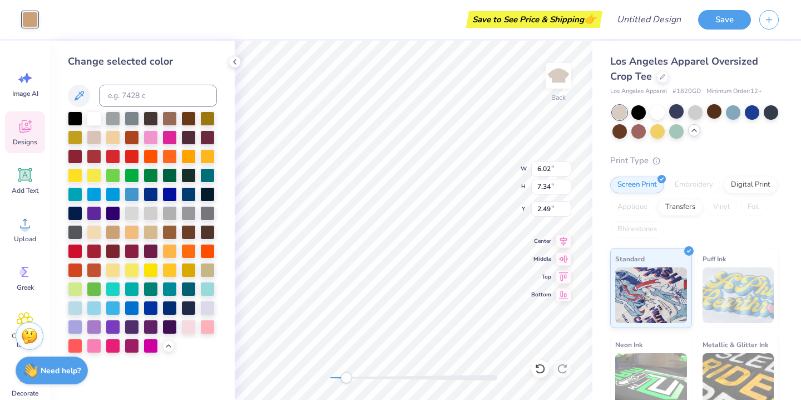
click at [33, 126] on icon at bounding box center [25, 126] width 17 height 17
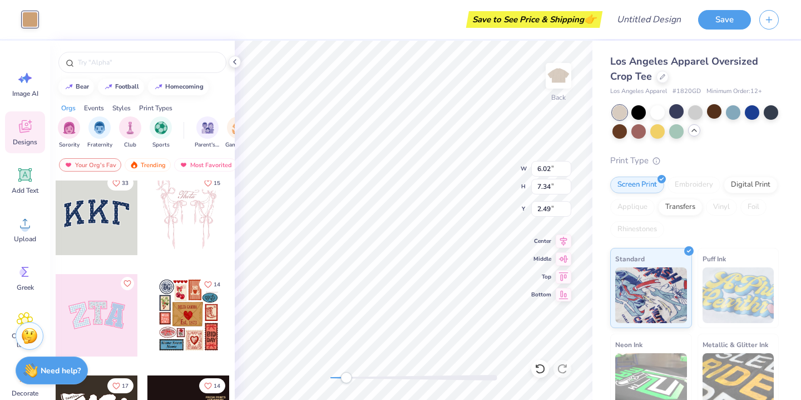
click at [154, 104] on div "Print Types" at bounding box center [155, 108] width 33 height 10
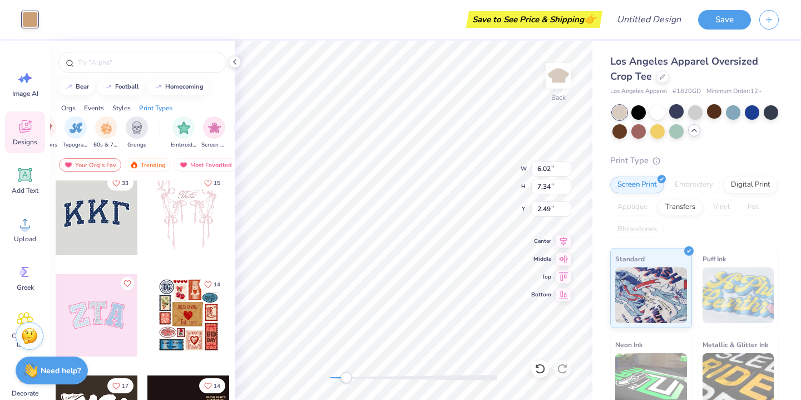
scroll to position [0, 905]
click at [125, 107] on div "Styles" at bounding box center [121, 108] width 18 height 10
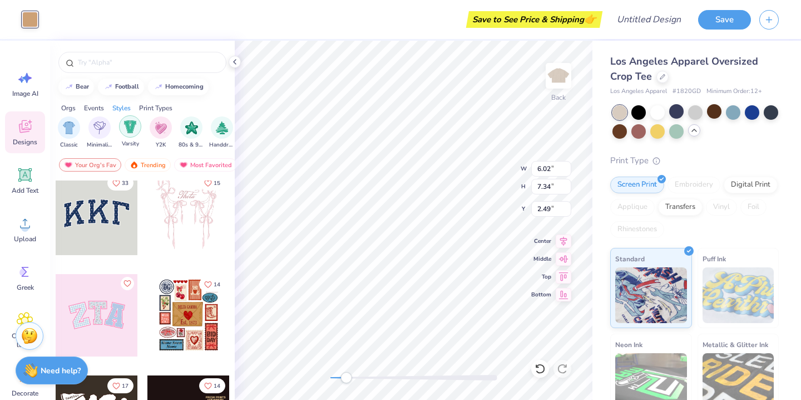
click at [131, 122] on img "filter for Varsity" at bounding box center [130, 126] width 13 height 13
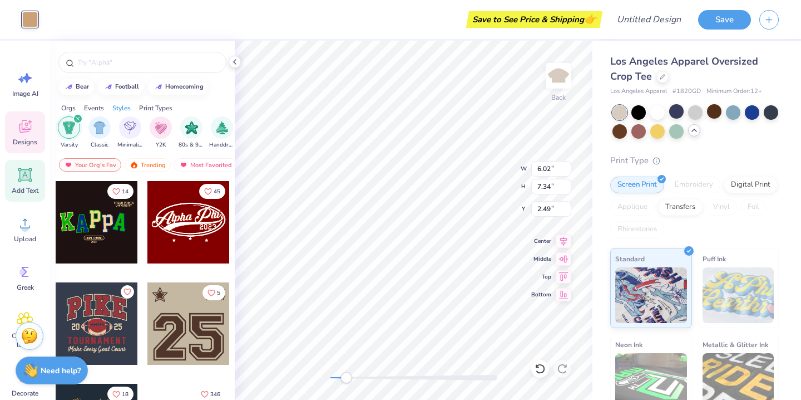
click at [22, 180] on icon at bounding box center [24, 174] width 13 height 13
type input "7.21"
type input "2.09"
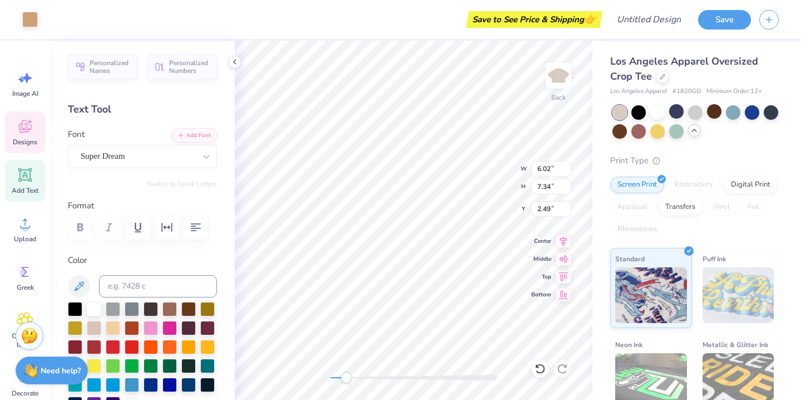
click at [21, 176] on icon at bounding box center [25, 175] width 11 height 11
click at [31, 132] on icon at bounding box center [25, 126] width 17 height 17
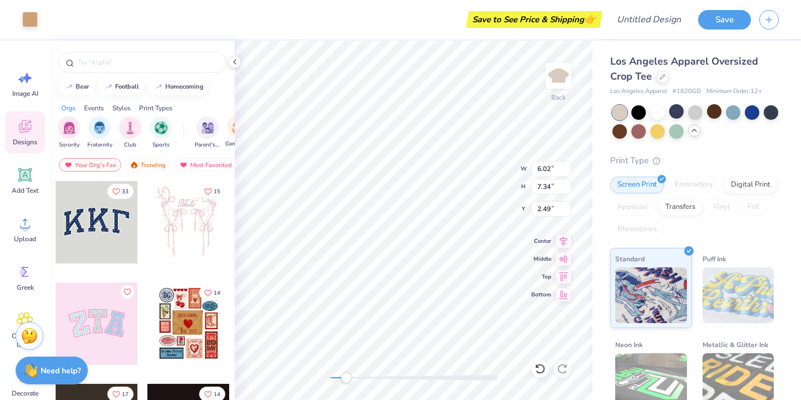
scroll to position [0, 0]
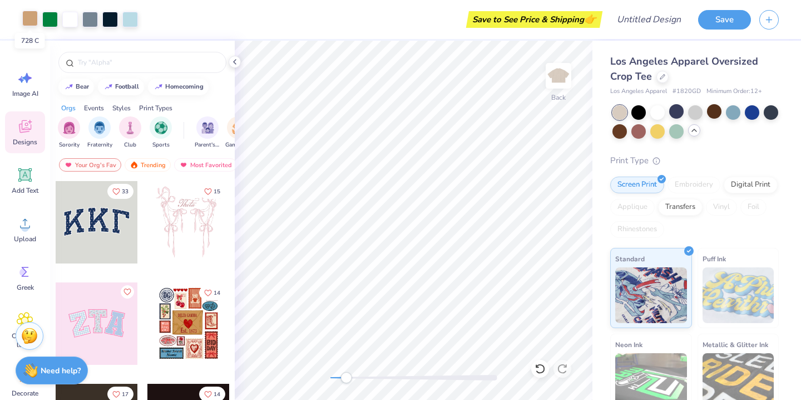
click at [34, 20] on div at bounding box center [30, 19] width 16 height 16
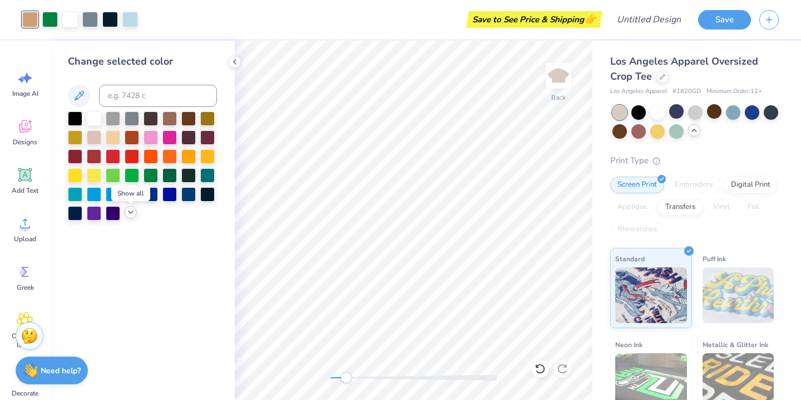
click at [129, 214] on icon at bounding box center [130, 212] width 9 height 9
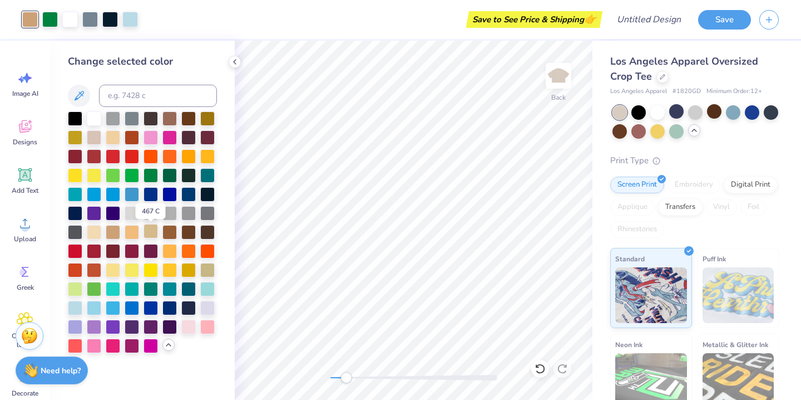
click at [152, 233] on div at bounding box center [151, 231] width 14 height 14
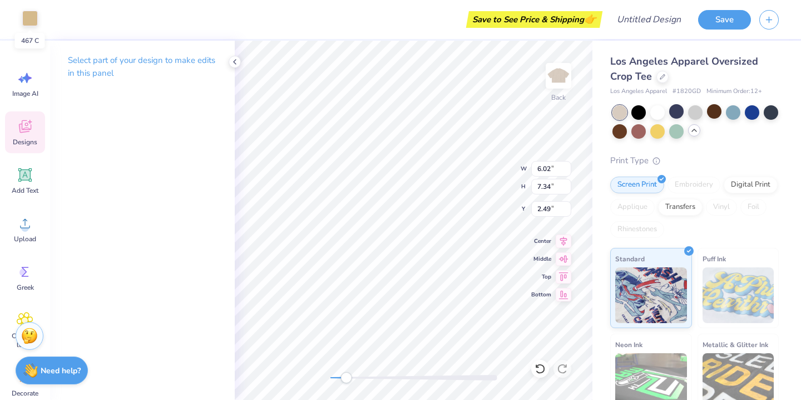
click at [28, 14] on div at bounding box center [30, 19] width 16 height 16
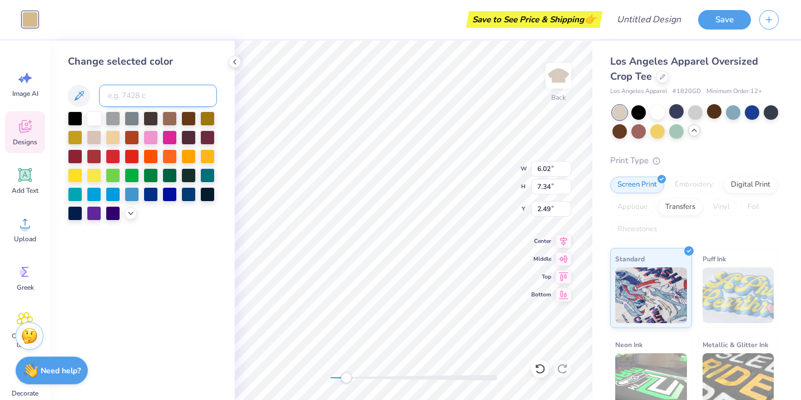
click at [170, 107] on input at bounding box center [158, 96] width 118 height 22
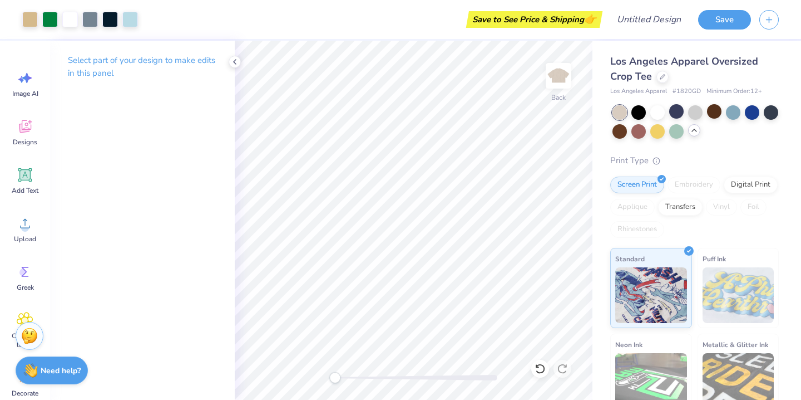
drag, startPoint x: 346, startPoint y: 377, endPoint x: 335, endPoint y: 377, distance: 11.1
click at [335, 377] on div "Accessibility label" at bounding box center [334, 377] width 11 height 11
click at [695, 132] on icon at bounding box center [694, 130] width 9 height 9
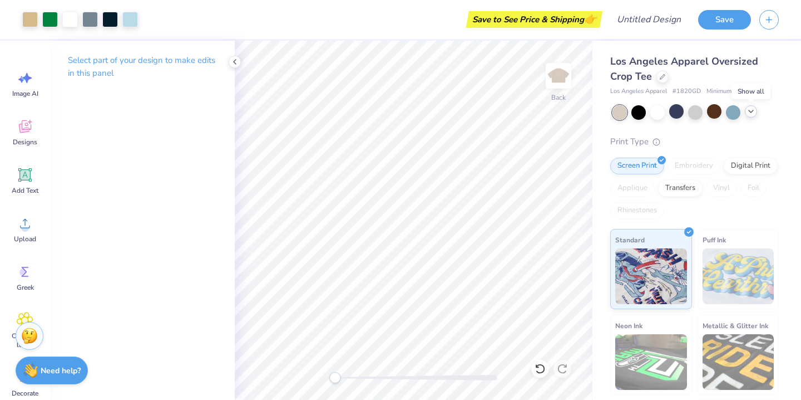
click at [752, 115] on div at bounding box center [751, 111] width 12 height 12
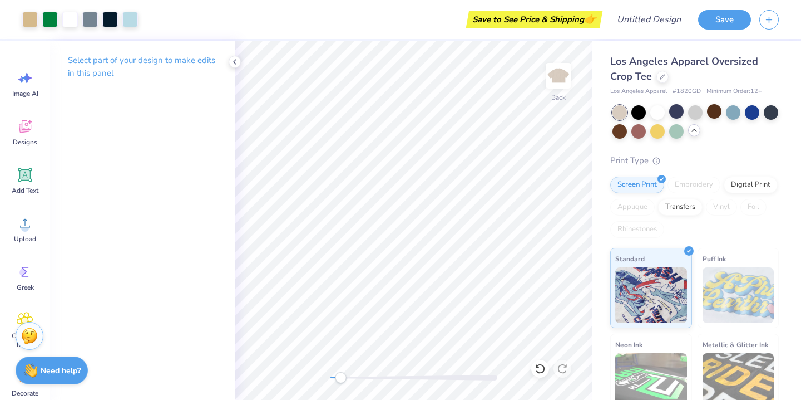
click at [341, 377] on div "Accessibility label" at bounding box center [340, 377] width 11 height 11
click at [33, 17] on div at bounding box center [30, 19] width 16 height 16
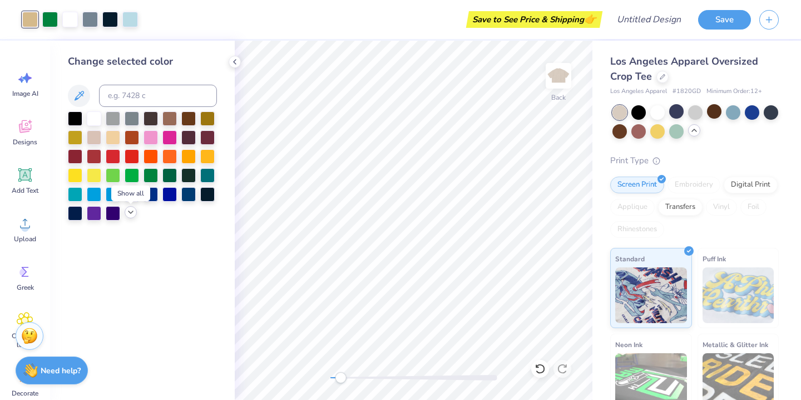
click at [134, 211] on icon at bounding box center [130, 212] width 9 height 9
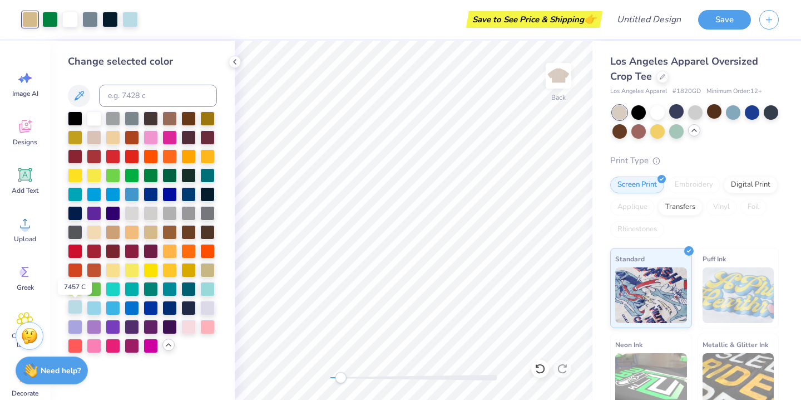
click at [75, 307] on div at bounding box center [75, 306] width 14 height 14
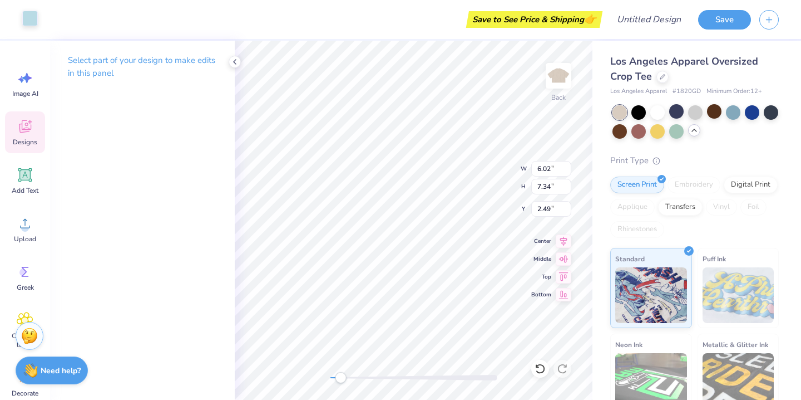
click at [29, 23] on div at bounding box center [30, 19] width 16 height 16
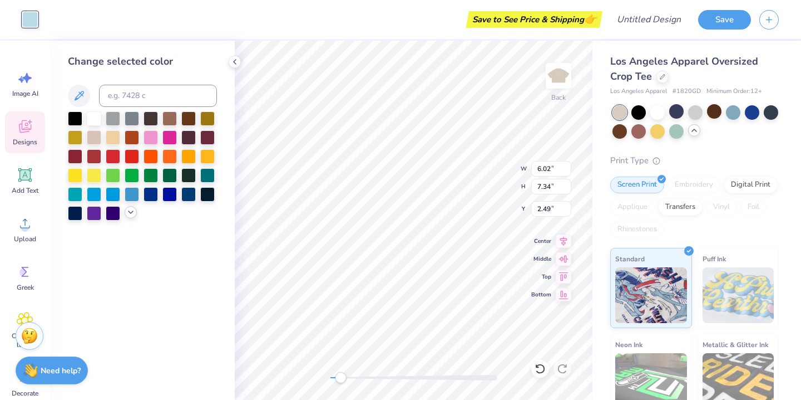
click at [133, 214] on icon at bounding box center [130, 212] width 9 height 9
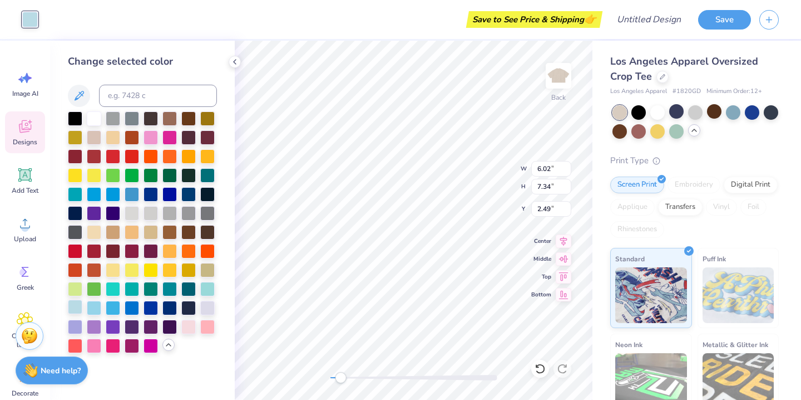
click at [75, 312] on div at bounding box center [75, 306] width 14 height 14
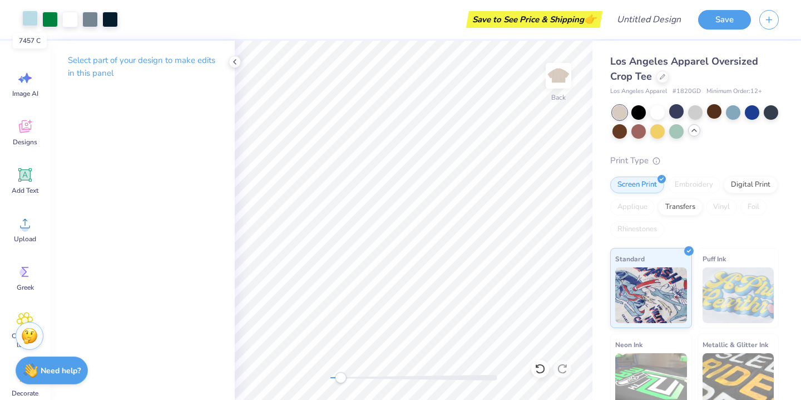
click at [24, 15] on div at bounding box center [30, 19] width 16 height 16
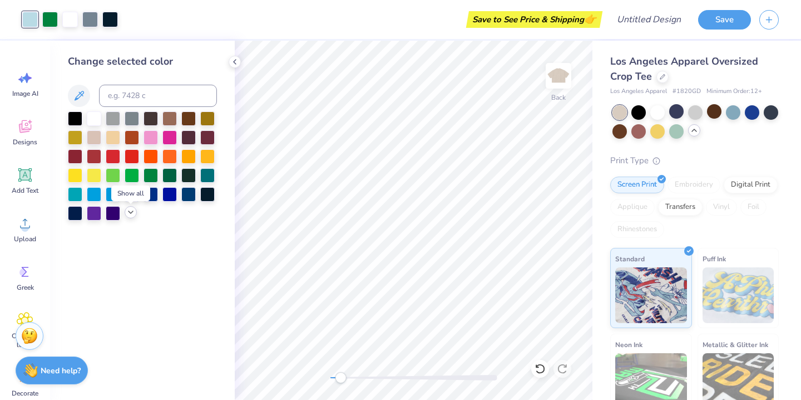
click at [131, 214] on icon at bounding box center [130, 212] width 9 height 9
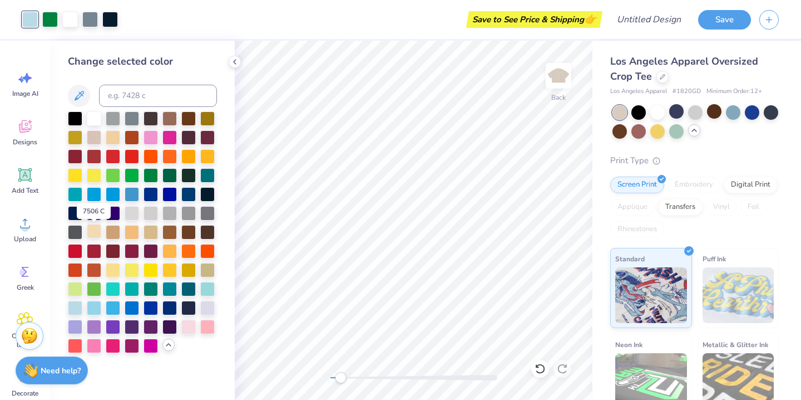
click at [93, 228] on div at bounding box center [94, 231] width 14 height 14
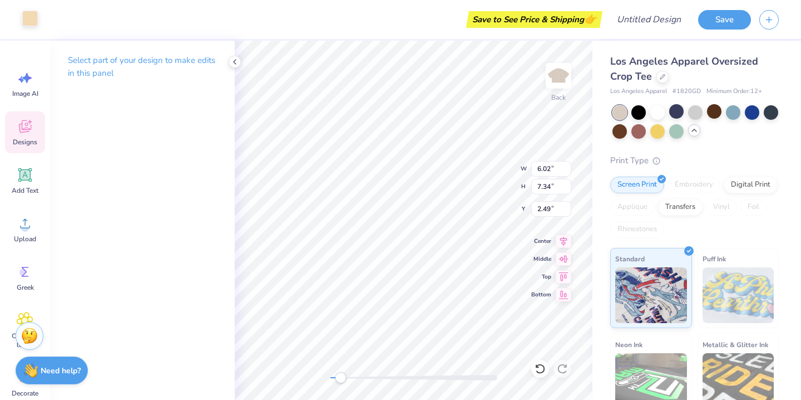
click at [27, 17] on div at bounding box center [30, 19] width 16 height 16
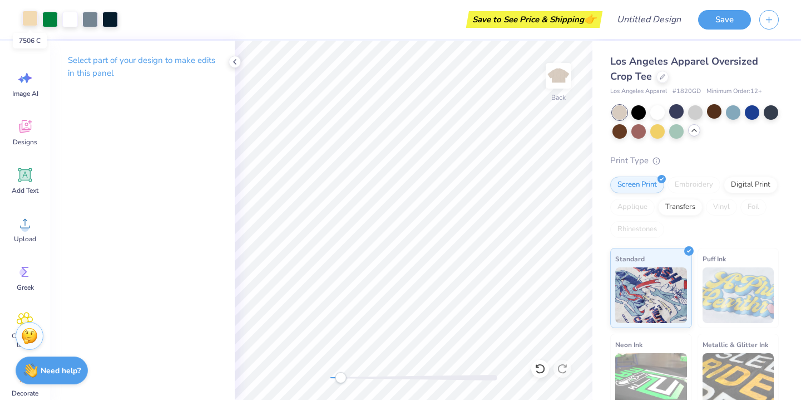
click at [32, 17] on div at bounding box center [30, 19] width 16 height 16
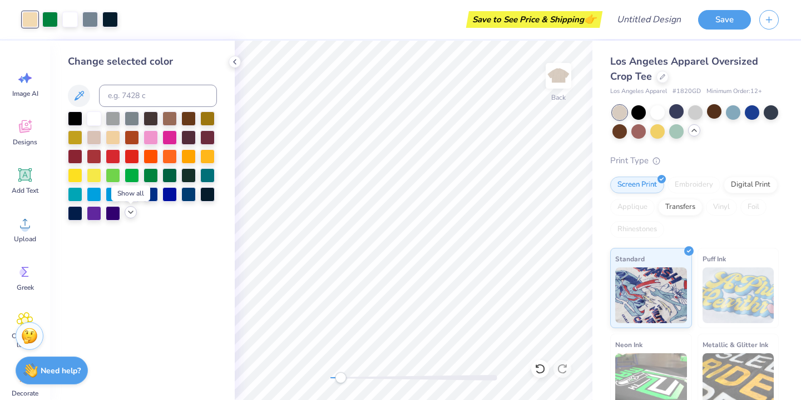
click at [129, 212] on icon at bounding box center [130, 212] width 9 height 9
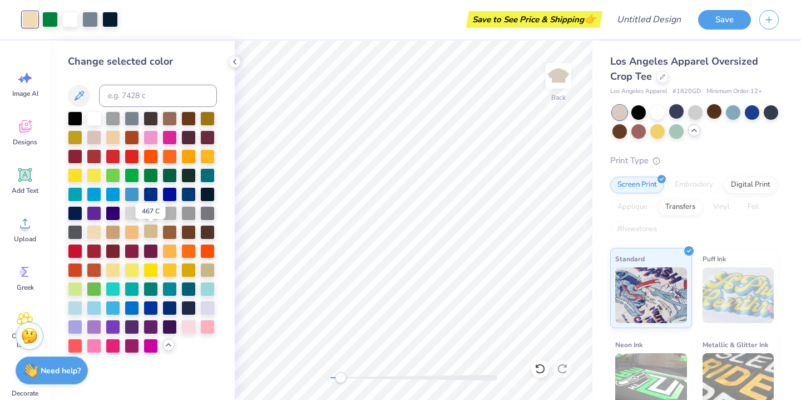
click at [151, 233] on div at bounding box center [151, 231] width 14 height 14
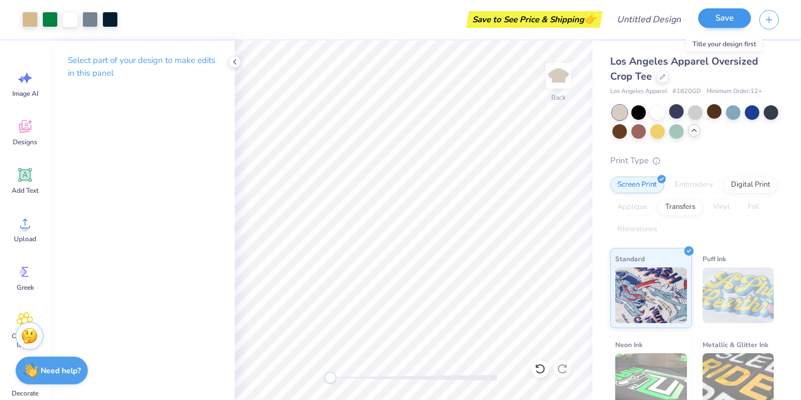
click at [728, 20] on button "Save" at bounding box center [724, 17] width 53 height 19
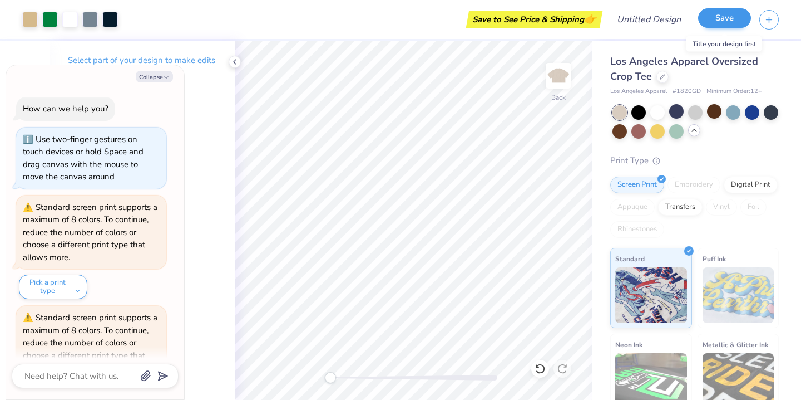
scroll to position [741, 0]
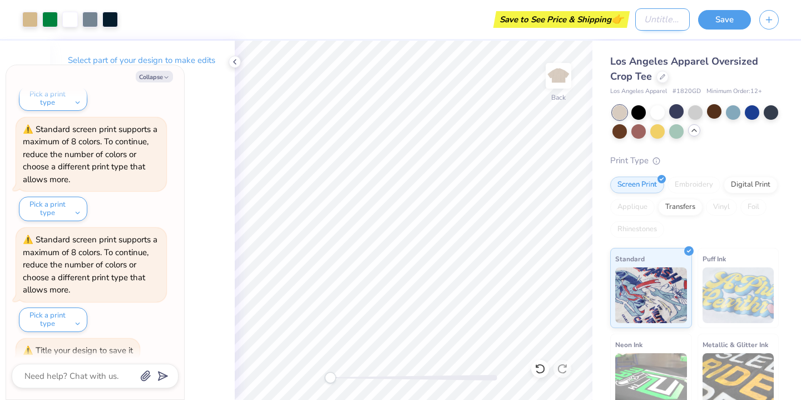
click at [650, 18] on input "Design Title" at bounding box center [663, 19] width 55 height 22
click at [470, 22] on div "Save to See Price & Shipping 👉" at bounding box center [376, 19] width 501 height 39
click at [727, 15] on button "Save" at bounding box center [724, 17] width 53 height 19
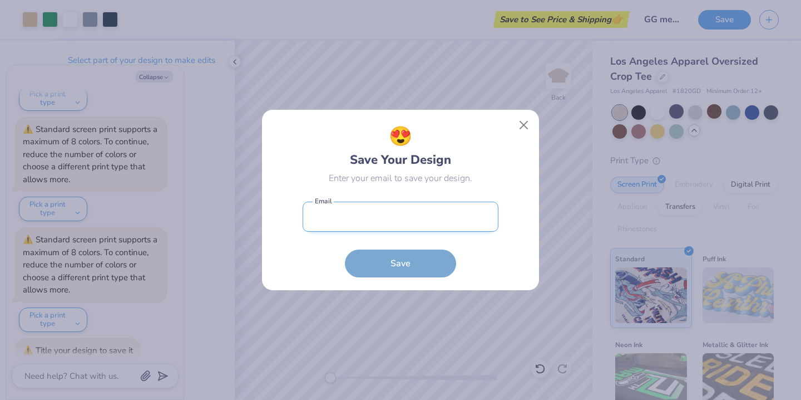
click at [371, 216] on input "email" at bounding box center [401, 216] width 196 height 31
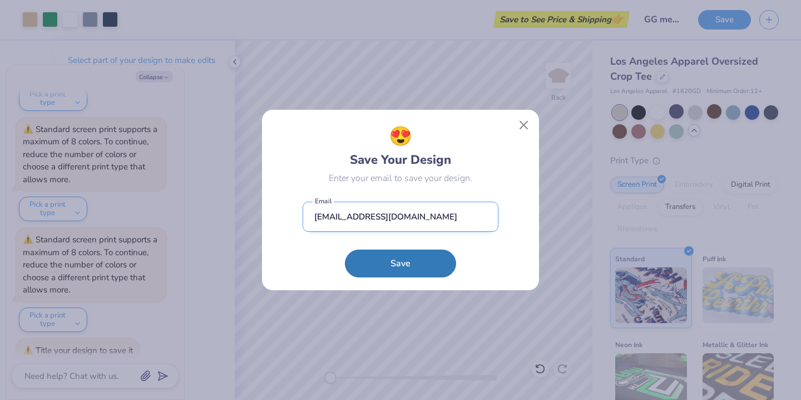
click at [347, 214] on input "girlgains@gmail.com" at bounding box center [401, 216] width 196 height 31
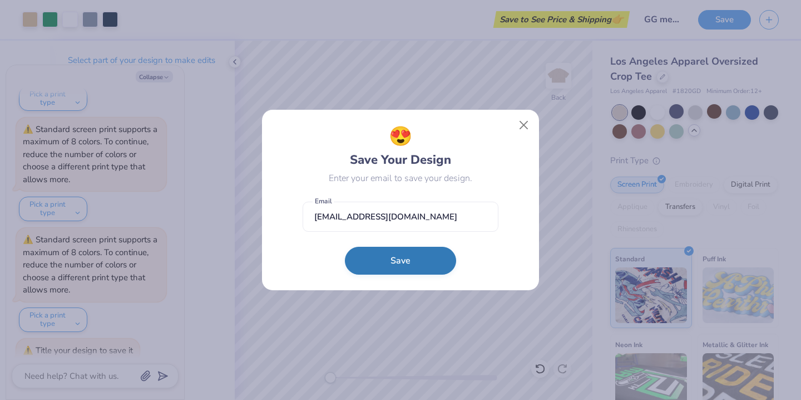
click at [436, 264] on button "Save" at bounding box center [400, 261] width 111 height 28
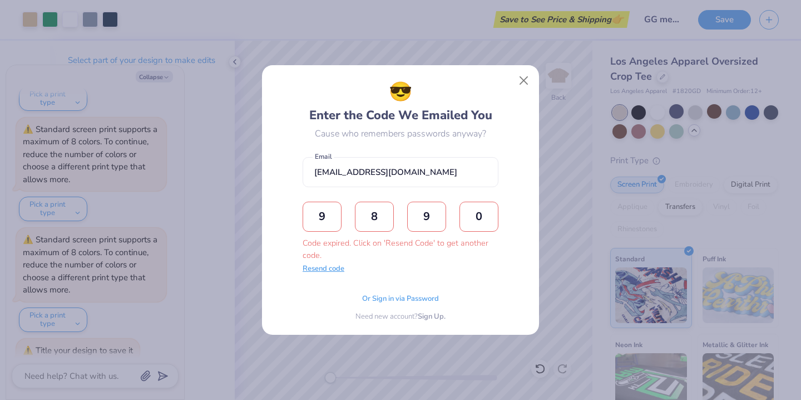
click at [332, 267] on button "Resend code" at bounding box center [324, 268] width 42 height 11
click at [332, 213] on input "text" at bounding box center [322, 216] width 39 height 30
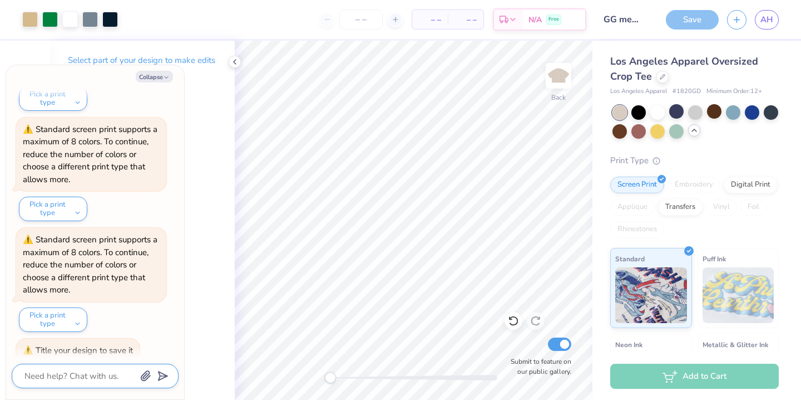
scroll to position [771, 0]
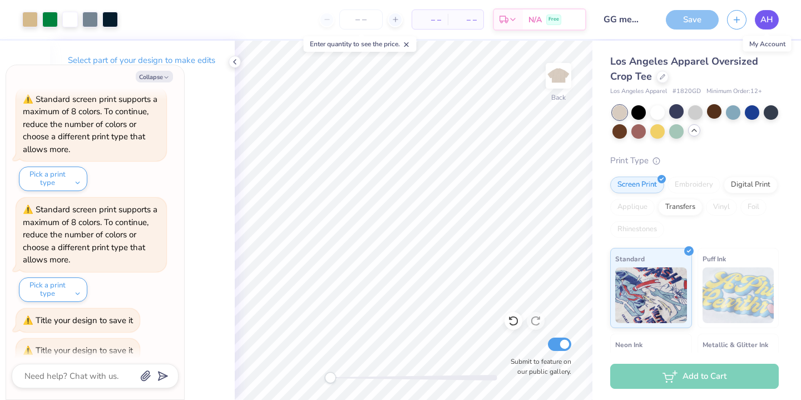
click at [762, 17] on span "AH" at bounding box center [767, 19] width 13 height 13
click at [688, 19] on div "Save" at bounding box center [692, 19] width 53 height 19
click at [564, 348] on input "Submit to feature on our public gallery." at bounding box center [559, 343] width 23 height 13
click at [557, 341] on input "Submit to feature on our public gallery." at bounding box center [559, 343] width 23 height 13
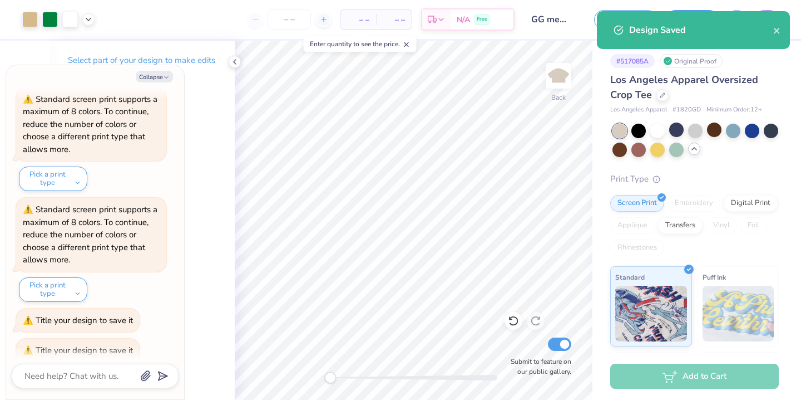
click at [163, 65] on div "Collapse How can we help you? Use two-finger gestures on touch devices or hold …" at bounding box center [95, 232] width 179 height 335
click at [160, 76] on button "Collapse" at bounding box center [154, 77] width 37 height 12
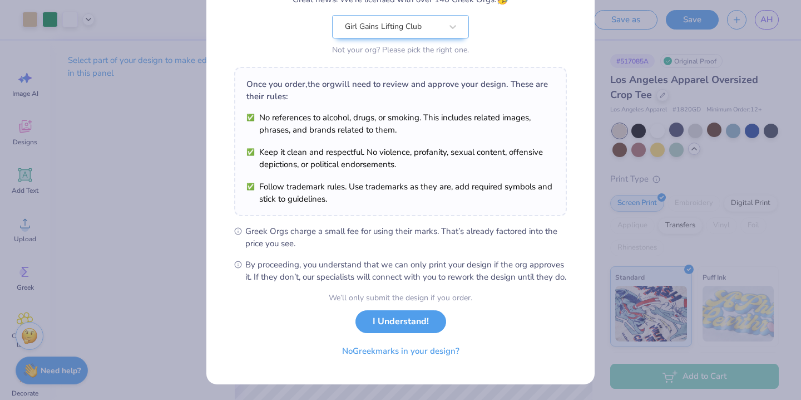
scroll to position [121, 0]
click at [424, 324] on button "I Understand!" at bounding box center [401, 318] width 91 height 23
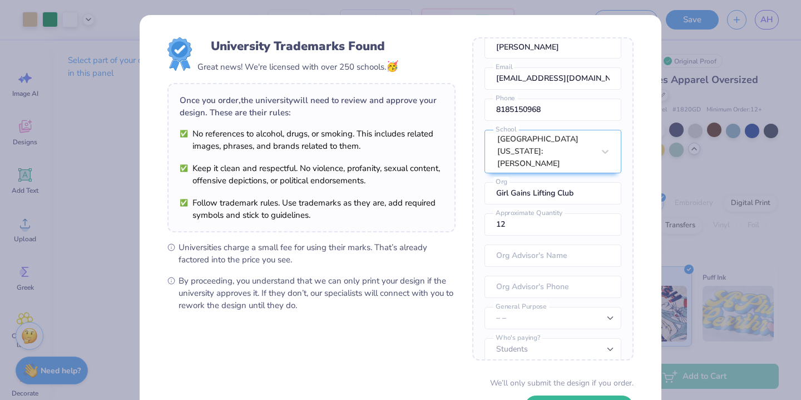
scroll to position [0, 0]
click at [734, 55] on div "University Trademarks Found Great news! We're licensed with over 250 schools. 🥳…" at bounding box center [400, 200] width 801 height 400
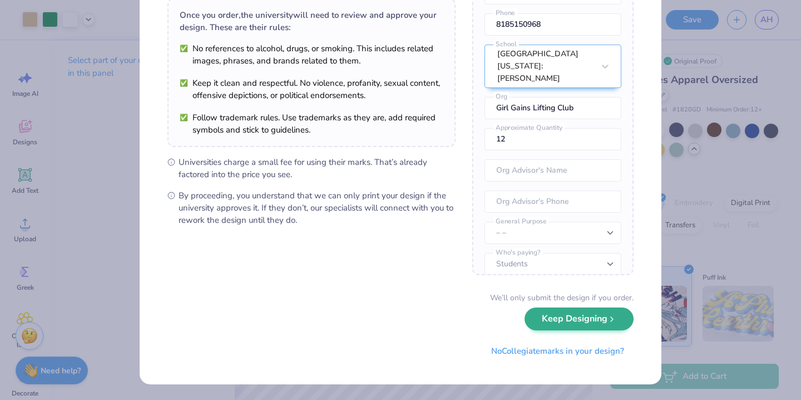
scroll to position [85, 0]
click at [560, 319] on button "Keep Designing" at bounding box center [579, 319] width 109 height 23
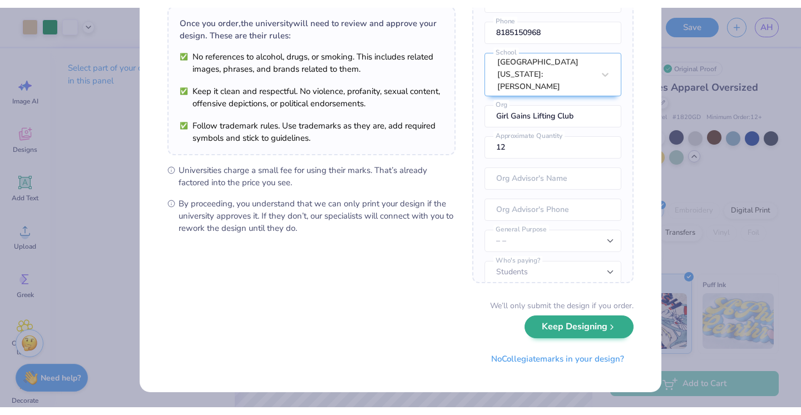
scroll to position [0, 0]
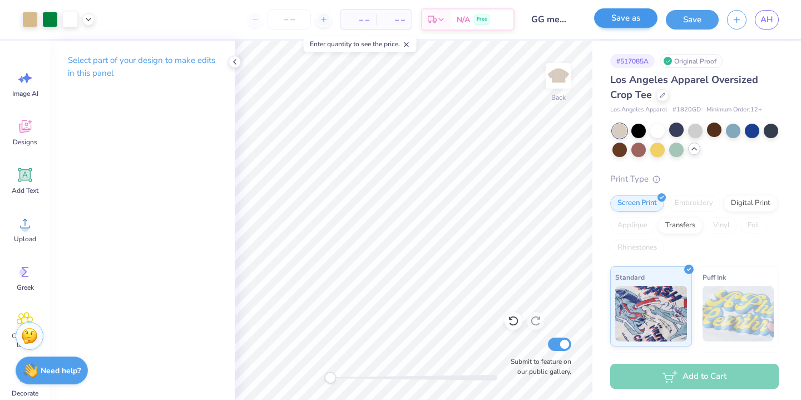
click at [624, 24] on button "Save as" at bounding box center [625, 17] width 63 height 19
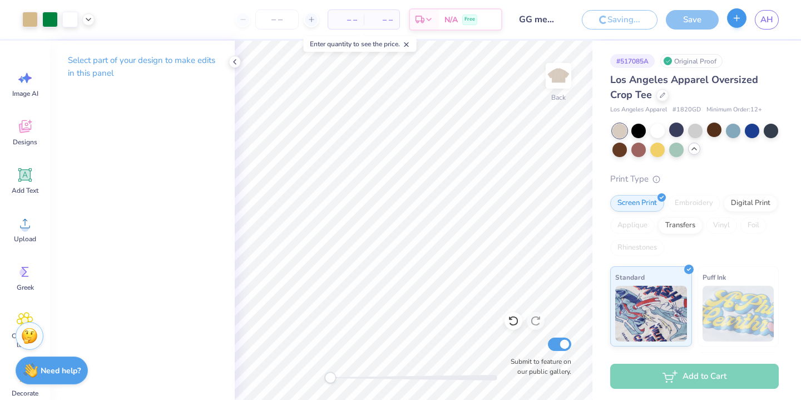
click at [741, 19] on icon "button" at bounding box center [736, 17] width 9 height 9
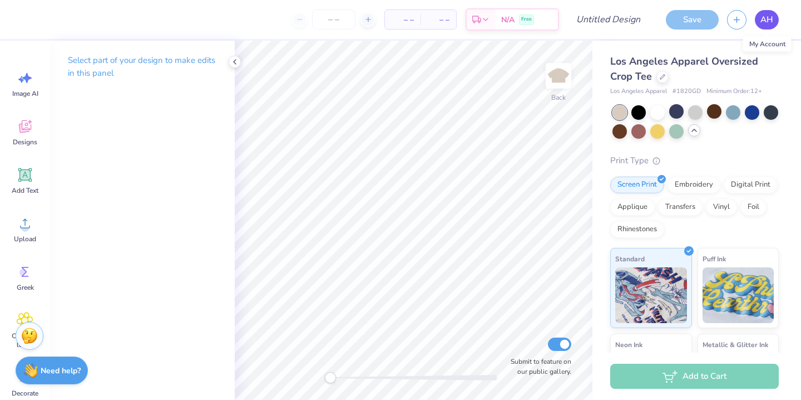
click at [764, 19] on span "AH" at bounding box center [767, 19] width 13 height 13
click at [237, 61] on icon at bounding box center [234, 61] width 9 height 9
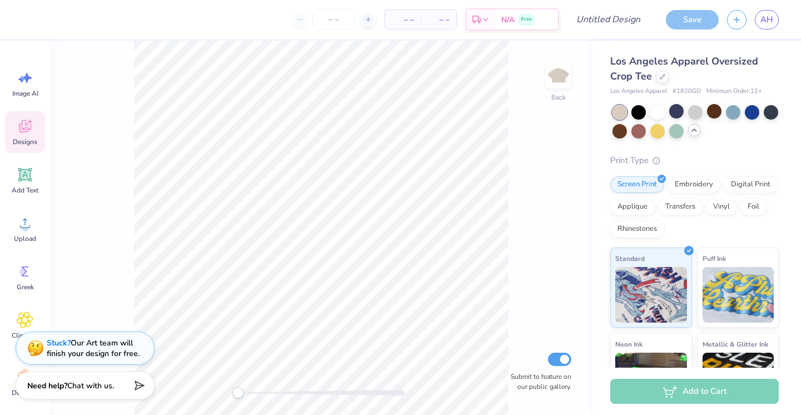
click at [23, 136] on div "Designs" at bounding box center [25, 132] width 40 height 42
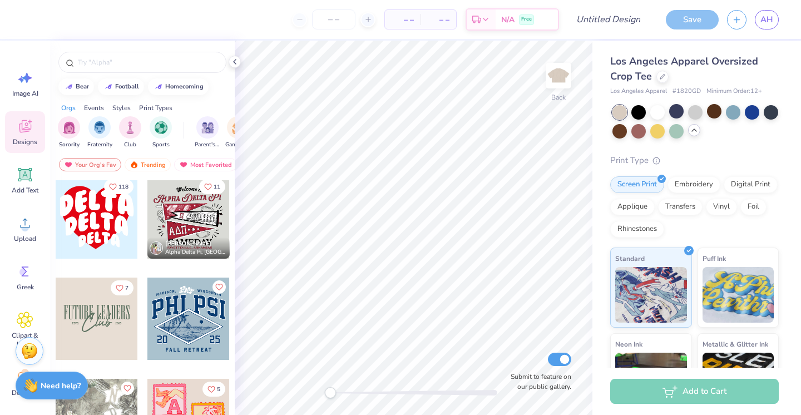
scroll to position [2130, 0]
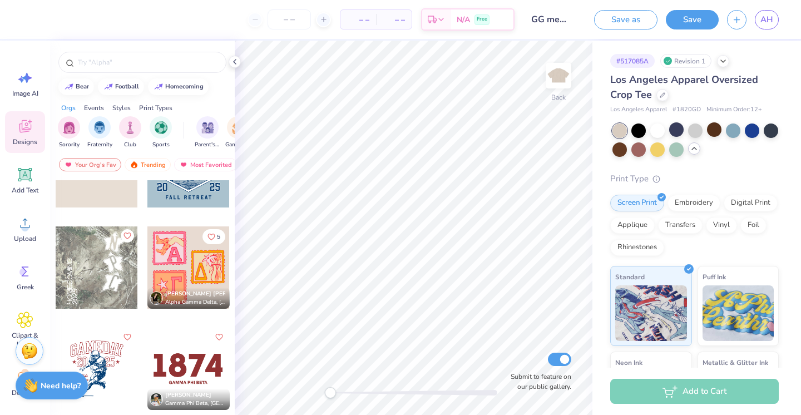
scroll to position [2293, 0]
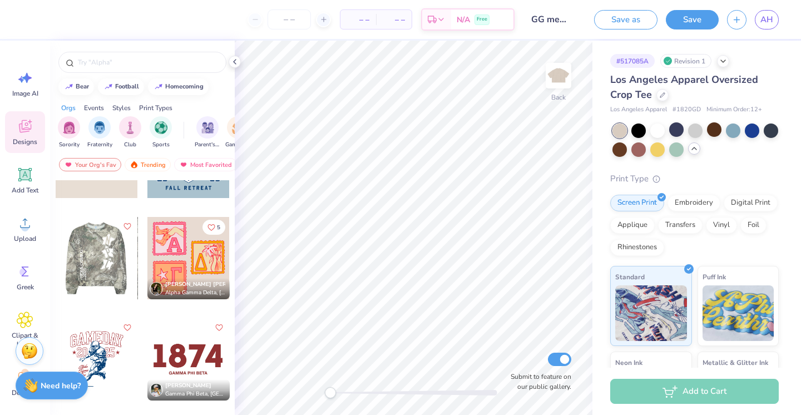
click at [56, 264] on div at bounding box center [14, 258] width 82 height 82
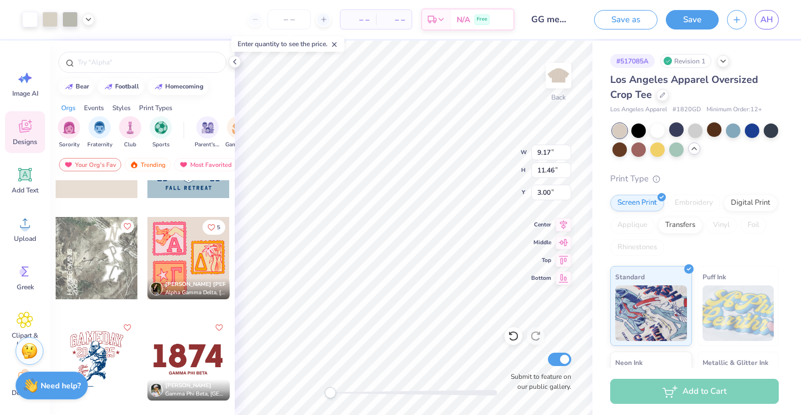
click at [80, 264] on div at bounding box center [97, 258] width 82 height 82
click at [662, 95] on icon at bounding box center [663, 94] width 6 height 6
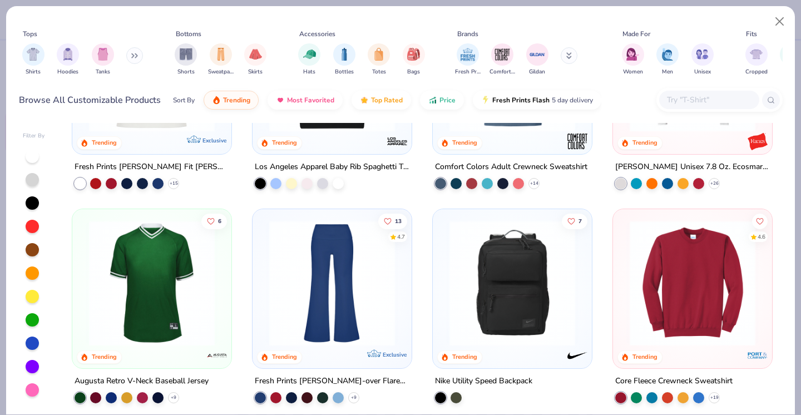
scroll to position [1885, 0]
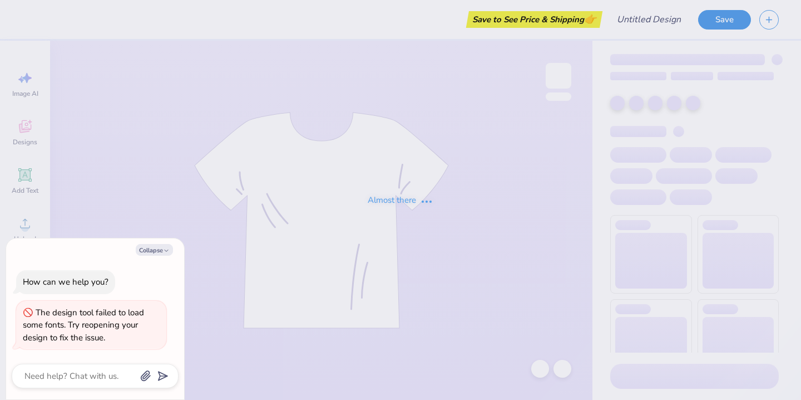
type textarea "x"
